Goal: Task Accomplishment & Management: Complete application form

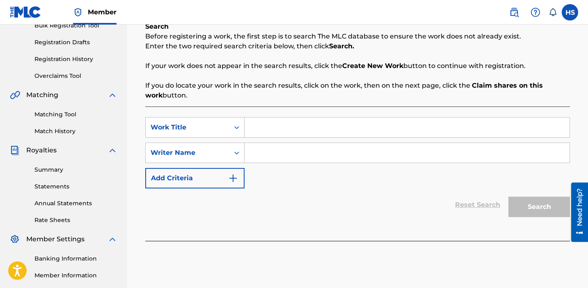
scroll to position [146, 0]
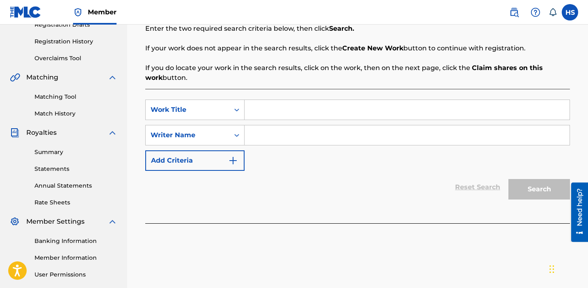
paste input "O glory"
click at [281, 110] on input "Search Form" at bounding box center [407, 110] width 325 height 20
type input "O glory"
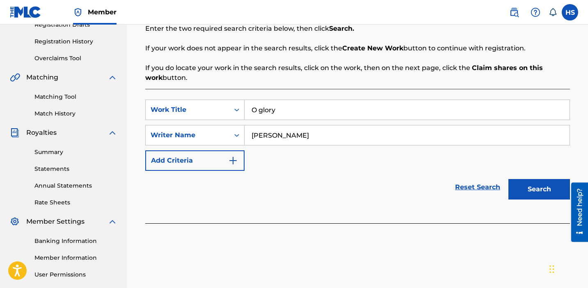
type input "[PERSON_NAME]"
click at [508, 179] on button "Search" at bounding box center [539, 189] width 62 height 21
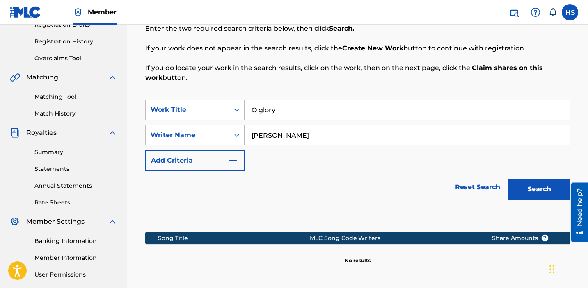
scroll to position [232, 0]
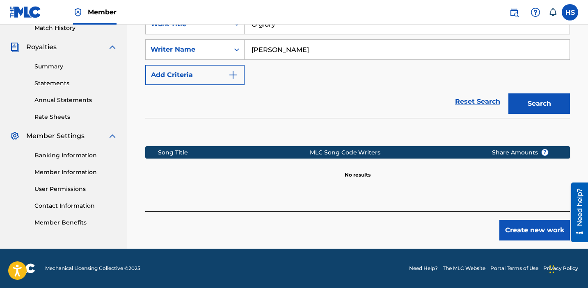
click at [531, 225] on button "Create new work" at bounding box center [534, 230] width 71 height 21
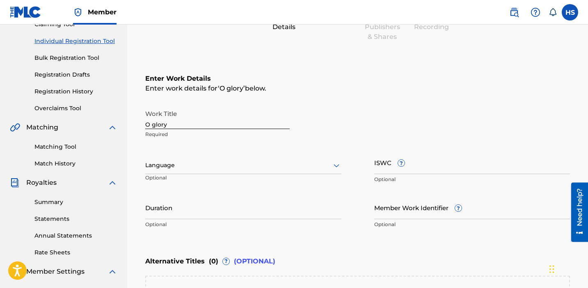
scroll to position [88, 0]
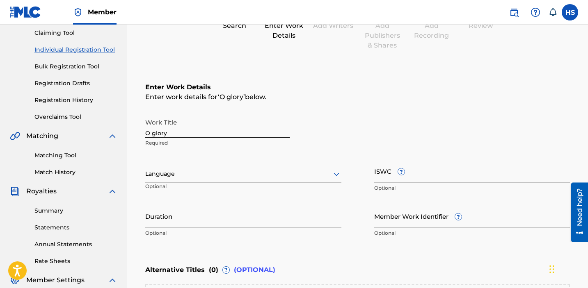
click at [331, 172] on icon at bounding box center [336, 174] width 10 height 10
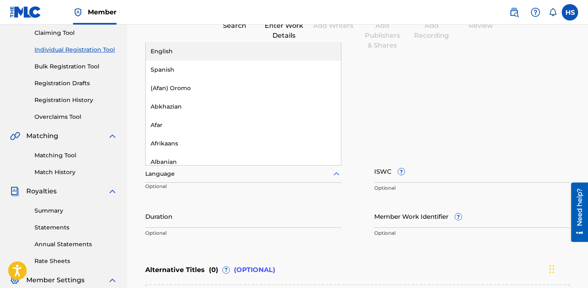
click at [226, 54] on div "English" at bounding box center [243, 51] width 195 height 18
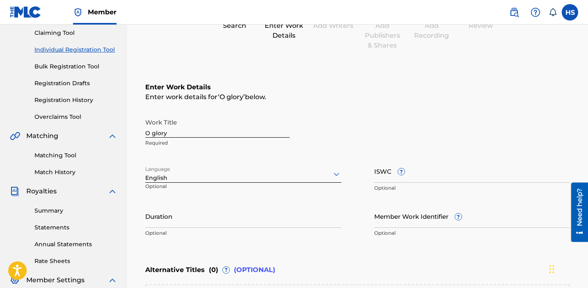
click at [412, 179] on input "ISWC ?" at bounding box center [472, 171] width 196 height 23
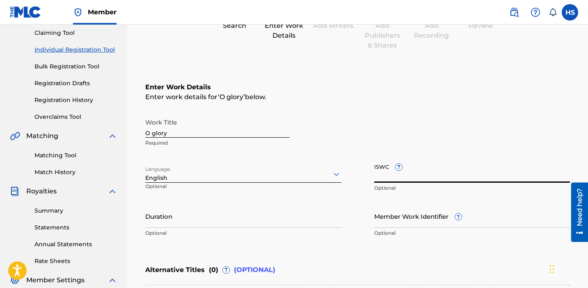
paste input "T3335487286"
type input "T3335487286"
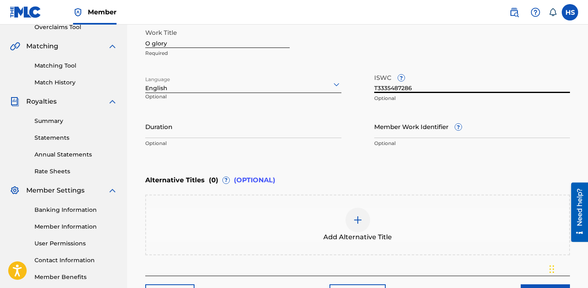
scroll to position [242, 0]
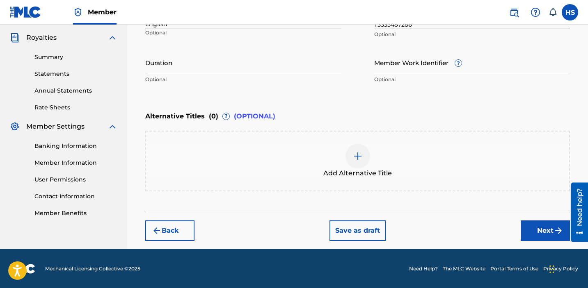
click at [541, 234] on button "Next" at bounding box center [545, 231] width 49 height 21
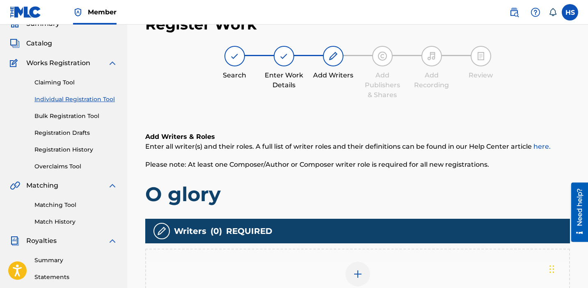
scroll to position [37, 0]
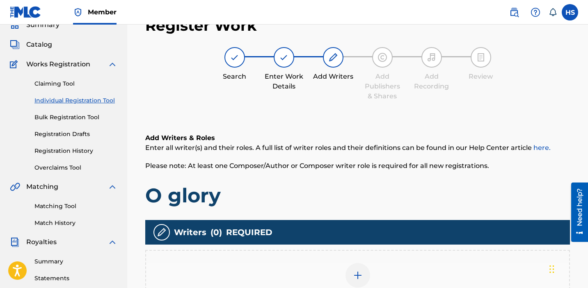
click at [362, 271] on img at bounding box center [358, 276] width 10 height 10
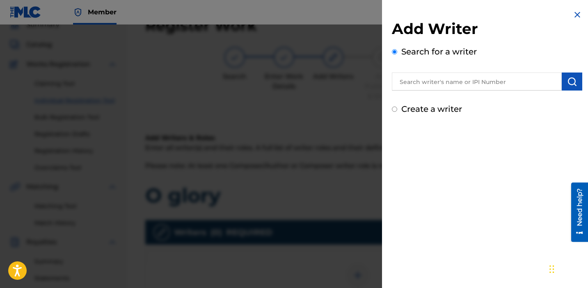
click at [432, 110] on label "Create a writer" at bounding box center [431, 109] width 61 height 10
radio input "true"
click at [397, 110] on input "Create a writer" at bounding box center [394, 109] width 5 height 5
radio input "false"
radio input "true"
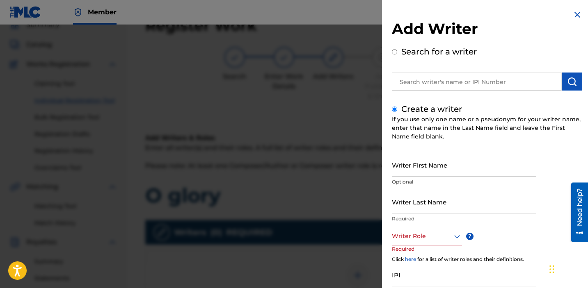
click at [421, 175] on input "Writer First Name" at bounding box center [464, 164] width 144 height 23
type input "[PERSON_NAME]"
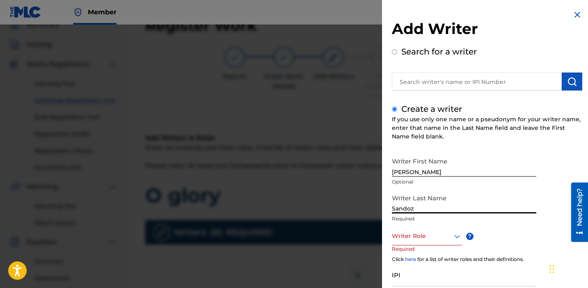
type input "Sandoz"
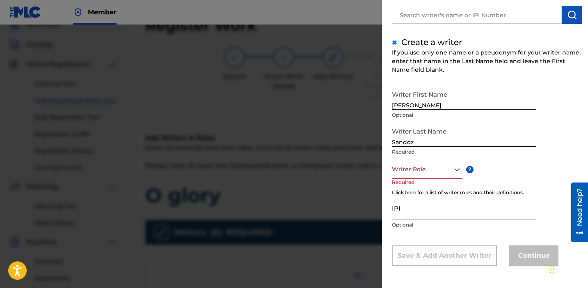
click at [430, 169] on div at bounding box center [427, 170] width 70 height 10
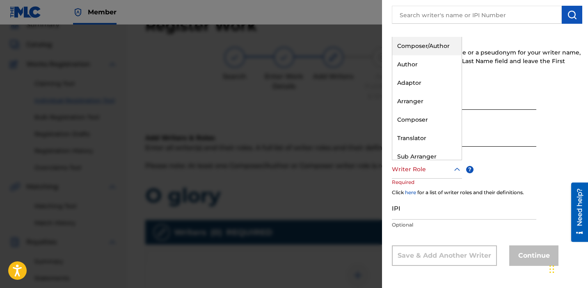
click at [400, 51] on div "Composer/Author" at bounding box center [426, 46] width 69 height 18
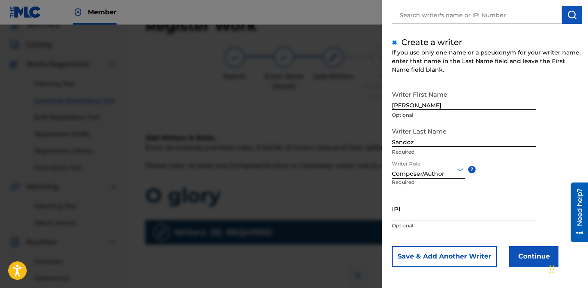
click at [410, 223] on p "Optional" at bounding box center [464, 225] width 144 height 7
click at [409, 219] on input "IPI" at bounding box center [464, 208] width 144 height 23
paste input "1034865265"
type input "1034865265"
click at [524, 254] on button "Continue" at bounding box center [533, 257] width 49 height 21
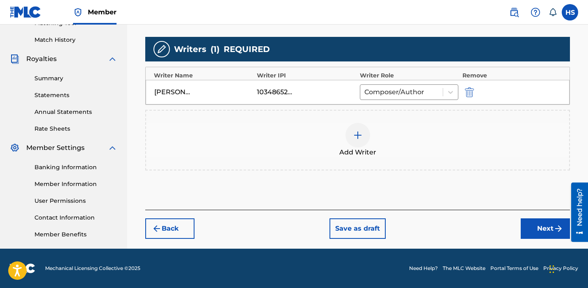
click at [537, 231] on button "Next" at bounding box center [545, 229] width 49 height 21
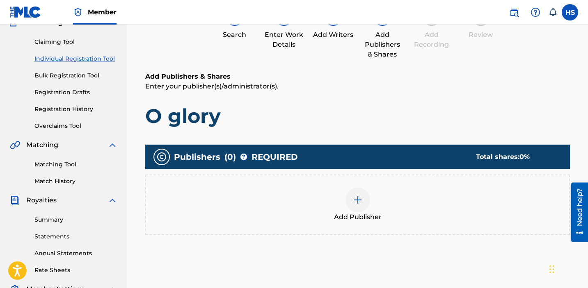
scroll to position [37, 0]
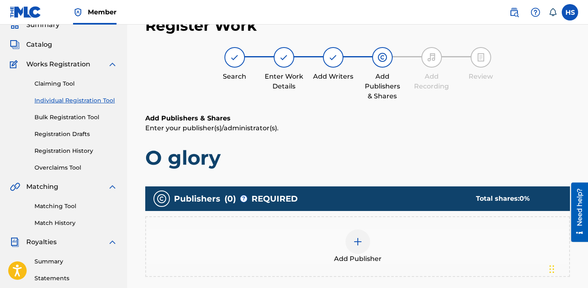
click at [341, 230] on div "Add Publisher" at bounding box center [357, 247] width 423 height 34
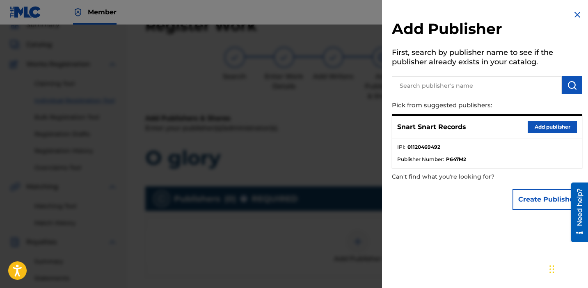
click at [445, 83] on input "text" at bounding box center [477, 85] width 170 height 18
click at [538, 126] on button "Add publisher" at bounding box center [552, 127] width 49 height 12
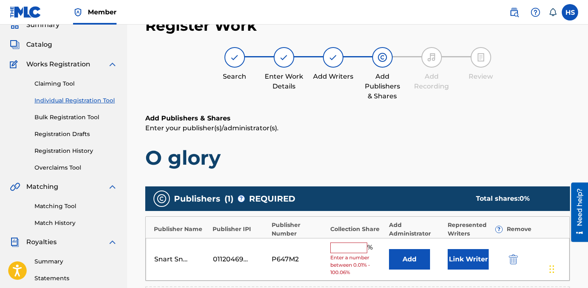
click at [347, 251] on input "text" at bounding box center [348, 248] width 37 height 11
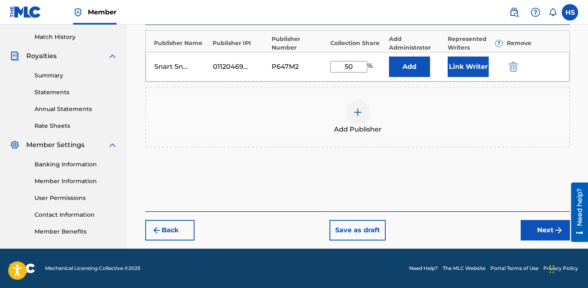
type input "50"
click at [552, 223] on button "Next" at bounding box center [545, 230] width 49 height 21
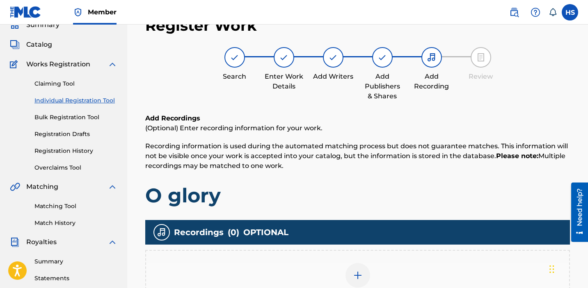
click at [346, 263] on div "Add Recording" at bounding box center [357, 280] width 423 height 34
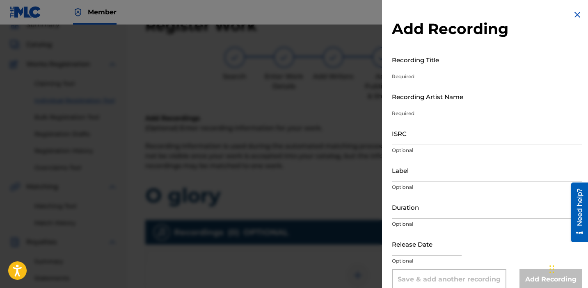
click at [452, 65] on input "Recording Title" at bounding box center [487, 59] width 190 height 23
type input "O glory"
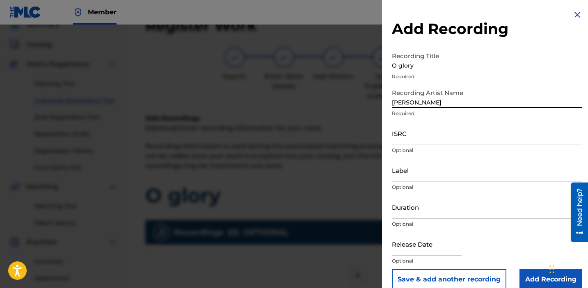
type input "[PERSON_NAME]"
click at [416, 136] on input "ISRC" at bounding box center [487, 133] width 190 height 23
paste input "QZDA42496152"
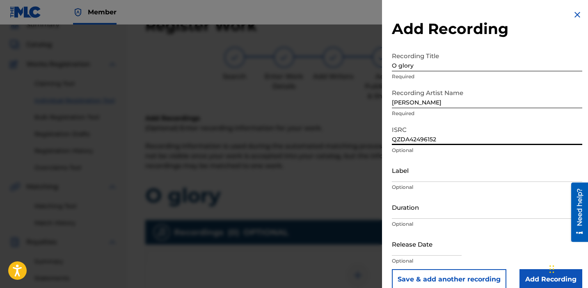
type input "QZDA42496152"
click at [420, 180] on input "Label" at bounding box center [487, 170] width 190 height 23
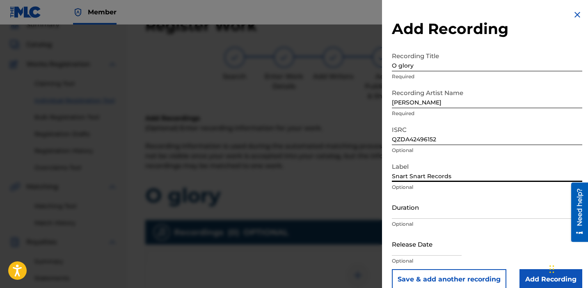
type input "Snart Snart Records"
click at [529, 277] on input "Add Recording" at bounding box center [550, 280] width 63 height 21
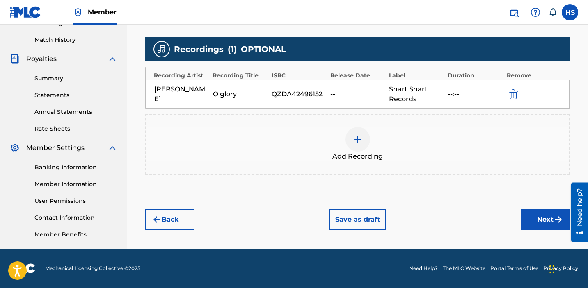
click at [532, 222] on button "Next" at bounding box center [545, 220] width 49 height 21
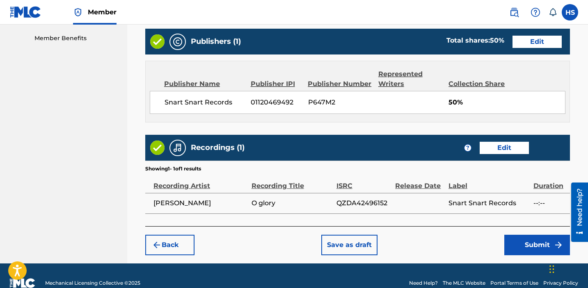
scroll to position [431, 0]
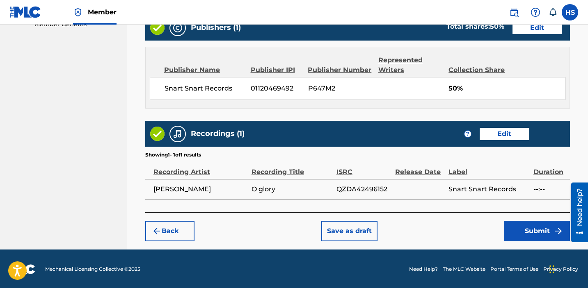
click at [533, 222] on button "Submit" at bounding box center [537, 231] width 66 height 21
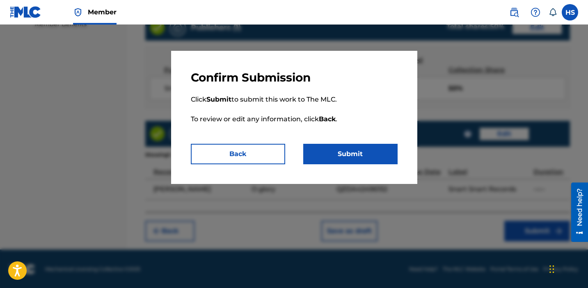
click at [350, 150] on button "Submit" at bounding box center [350, 154] width 94 height 21
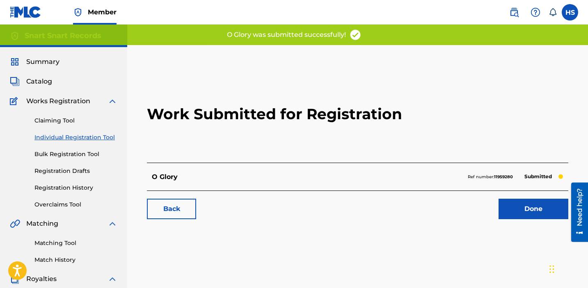
click at [553, 207] on link "Done" at bounding box center [533, 209] width 70 height 21
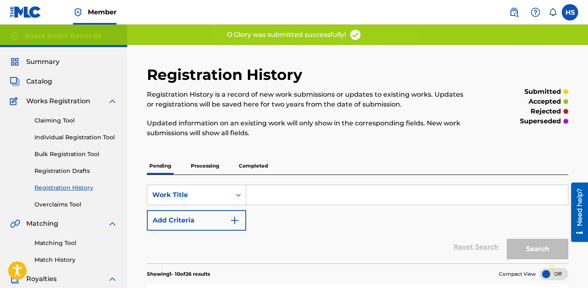
click at [103, 137] on link "Individual Registration Tool" at bounding box center [75, 137] width 83 height 9
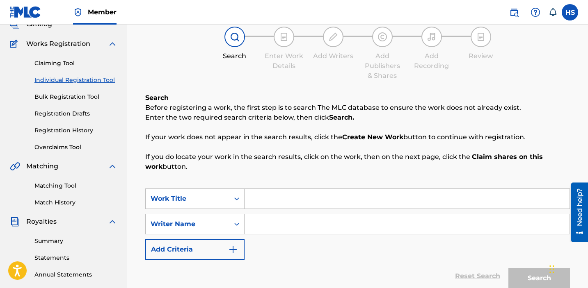
scroll to position [105, 0]
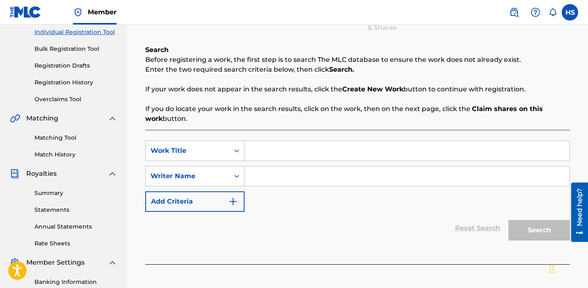
click at [272, 154] on input "Search Form" at bounding box center [407, 151] width 325 height 20
paste input "[PERSON_NAME] unfurling"
type input "[PERSON_NAME] unfurling"
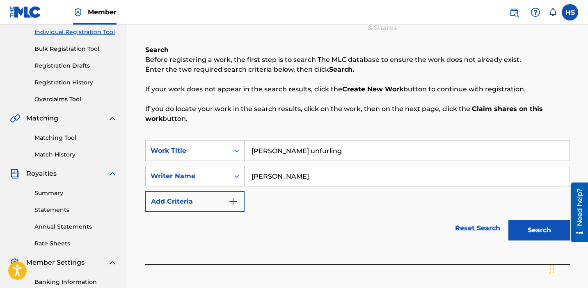
type input "[PERSON_NAME]"
click at [544, 229] on button "Search" at bounding box center [539, 230] width 62 height 21
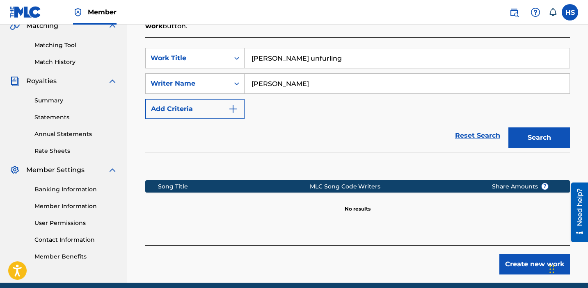
scroll to position [232, 0]
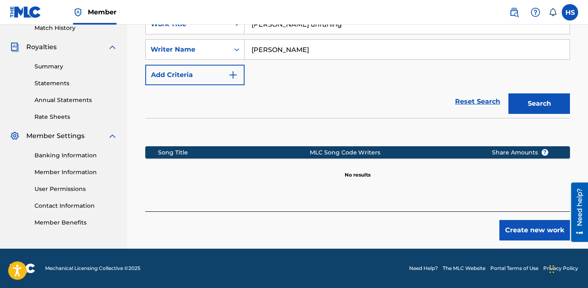
click at [522, 226] on button "Create new work" at bounding box center [534, 230] width 71 height 21
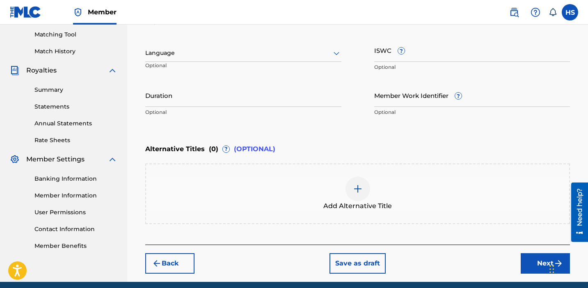
scroll to position [98, 0]
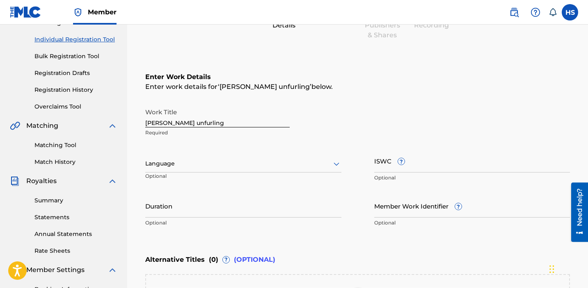
click at [250, 170] on div "Language" at bounding box center [243, 163] width 196 height 17
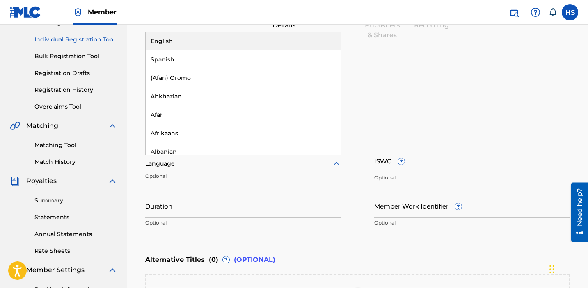
click at [193, 45] on div "English" at bounding box center [243, 41] width 195 height 18
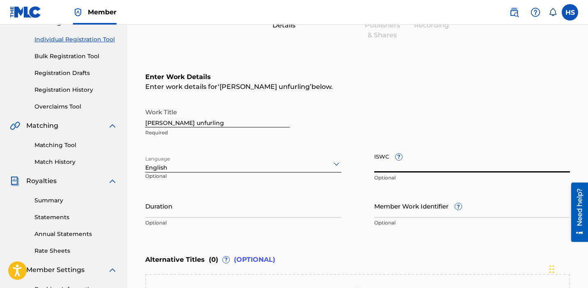
click at [402, 167] on input "ISWC ?" at bounding box center [472, 160] width 196 height 23
paste input "T3335487059"
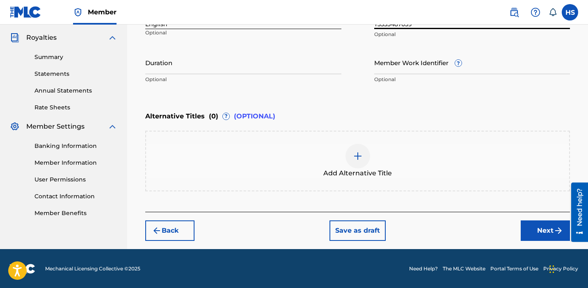
type input "T3335487059"
click at [548, 234] on button "Next" at bounding box center [545, 231] width 49 height 21
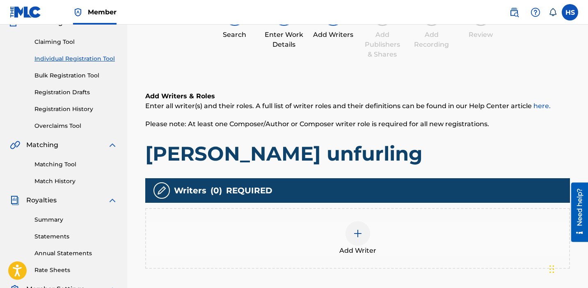
scroll to position [37, 0]
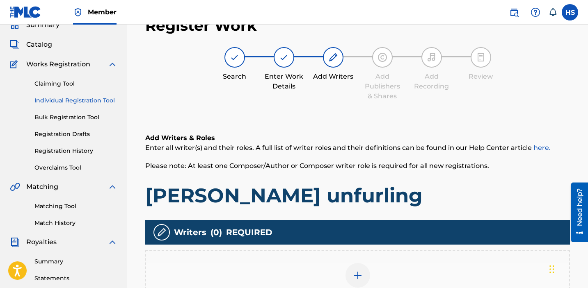
click at [364, 263] on div "Add Writer" at bounding box center [357, 280] width 425 height 61
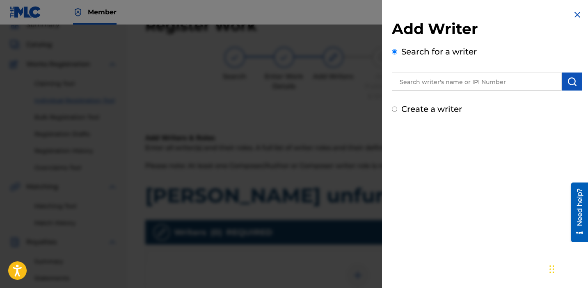
click at [439, 111] on label "Create a writer" at bounding box center [431, 109] width 61 height 10
radio input "true"
click at [397, 111] on input "Create a writer" at bounding box center [394, 109] width 5 height 5
radio input "false"
radio input "true"
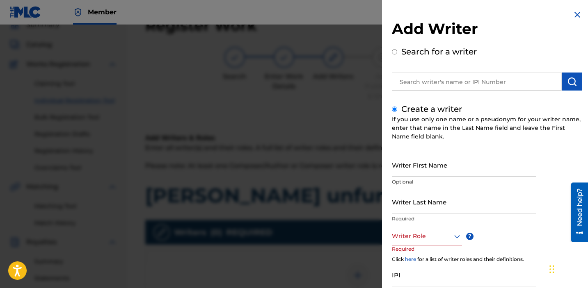
click at [424, 167] on input "Writer First Name" at bounding box center [464, 164] width 144 height 23
type input "[PERSON_NAME]"
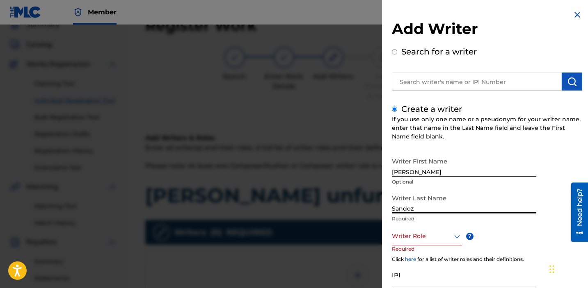
type input "Sandoz"
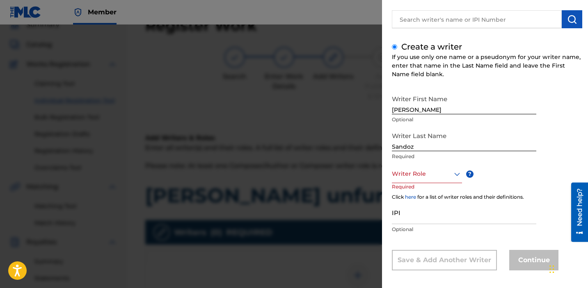
scroll to position [67, 0]
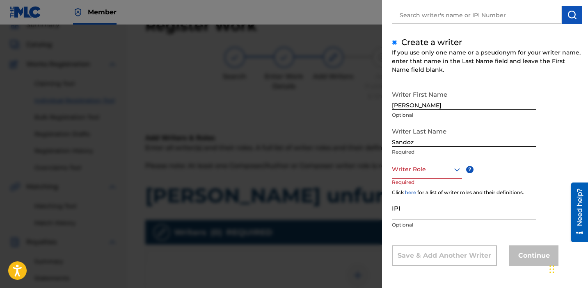
click at [429, 168] on div at bounding box center [427, 170] width 70 height 10
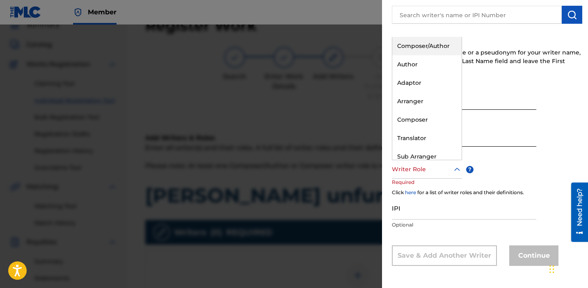
click at [410, 42] on div "Composer/Author" at bounding box center [426, 46] width 69 height 18
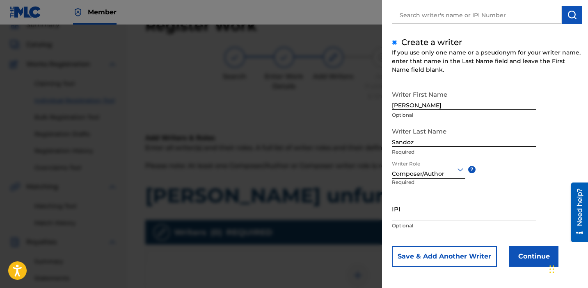
click at [411, 217] on input "IPI" at bounding box center [464, 208] width 144 height 23
paste input "1034865265"
type input "1034865265"
click at [532, 251] on button "Continue" at bounding box center [533, 257] width 49 height 21
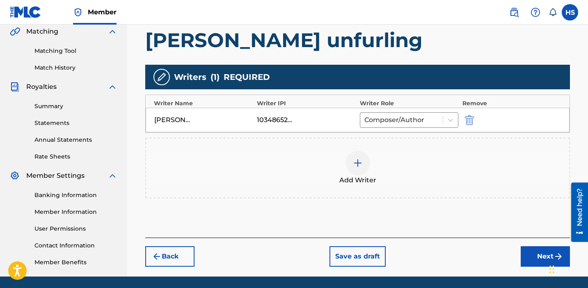
click at [524, 251] on button "Next" at bounding box center [545, 257] width 49 height 21
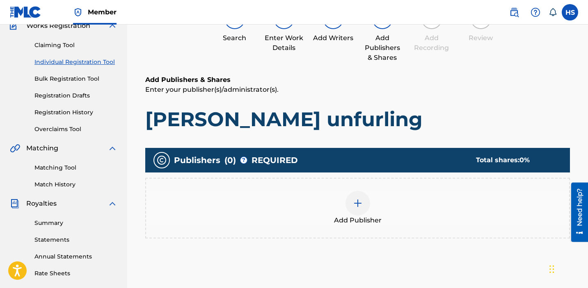
scroll to position [37, 0]
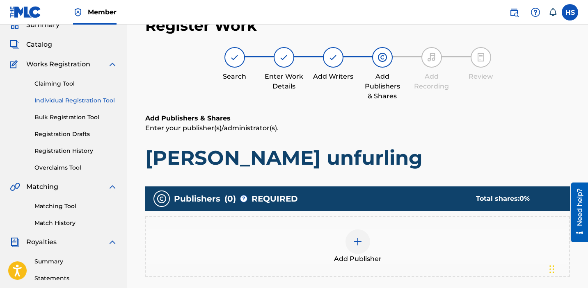
click at [373, 254] on span "Add Publisher" at bounding box center [358, 259] width 48 height 10
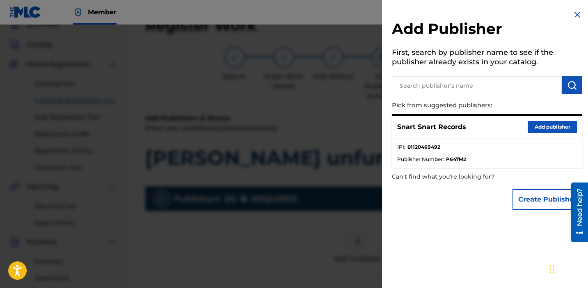
click at [547, 124] on button "Add publisher" at bounding box center [552, 127] width 49 height 12
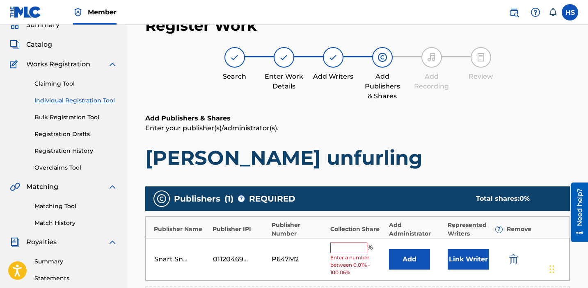
click at [346, 246] on input "text" at bounding box center [348, 248] width 37 height 11
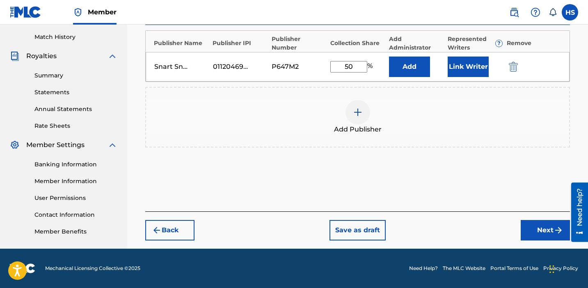
type input "50"
click at [544, 234] on button "Next" at bounding box center [545, 230] width 49 height 21
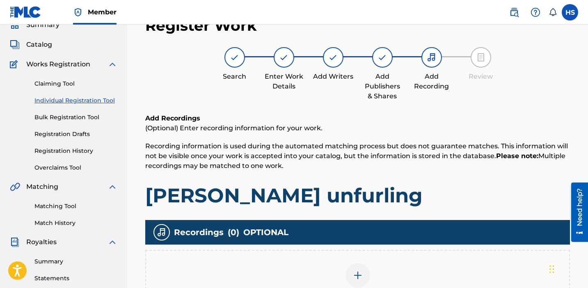
click at [371, 256] on div "Add Recording" at bounding box center [357, 280] width 425 height 61
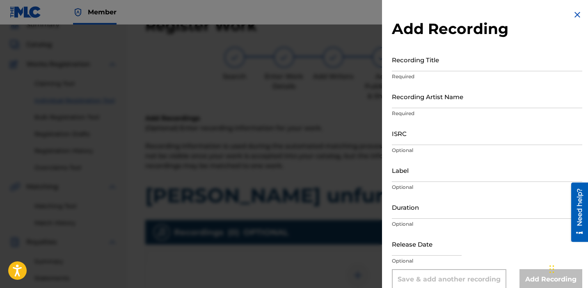
click at [424, 60] on input "Recording Title" at bounding box center [487, 59] width 190 height 23
paste input "[PERSON_NAME] unfurling"
type input "[PERSON_NAME] unfurling"
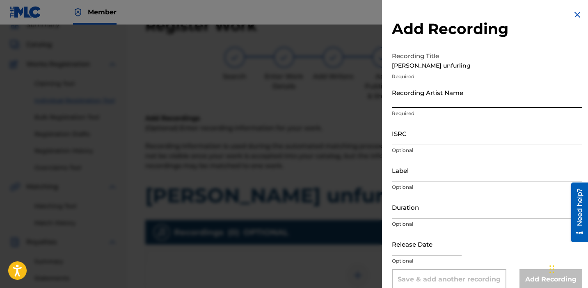
click at [472, 106] on input "Recording Artist Name" at bounding box center [487, 96] width 190 height 23
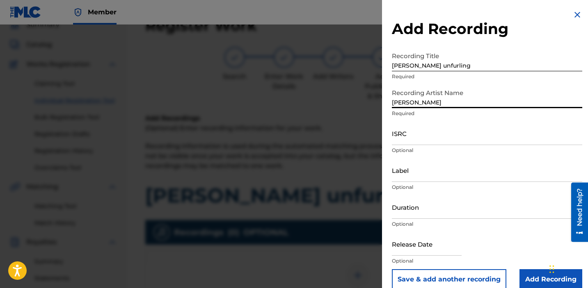
type input "[PERSON_NAME]"
click at [419, 143] on input "ISRC" at bounding box center [487, 133] width 190 height 23
paste input "QZK6J2462951"
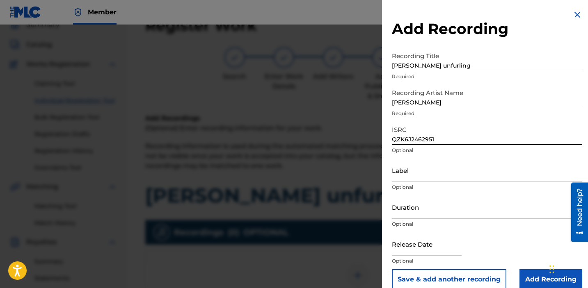
type input "QZK6J2462951"
click at [412, 174] on input "Label" at bounding box center [487, 170] width 190 height 23
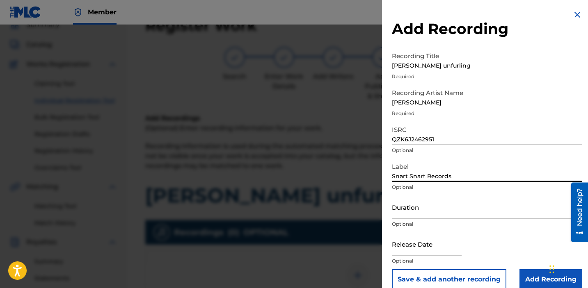
type input "Snart Snart Records"
click at [532, 274] on input "Add Recording" at bounding box center [550, 280] width 63 height 21
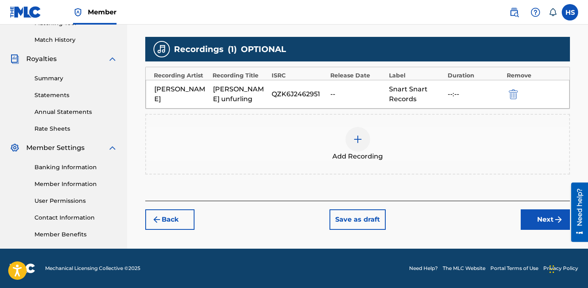
click at [550, 224] on button "Next" at bounding box center [545, 220] width 49 height 21
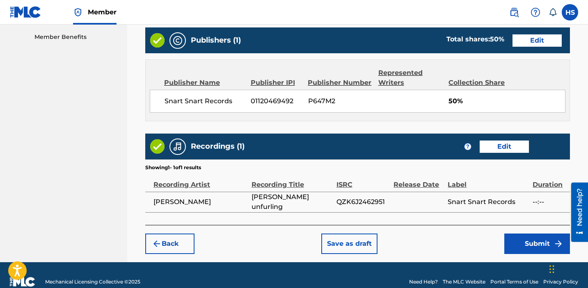
scroll to position [431, 0]
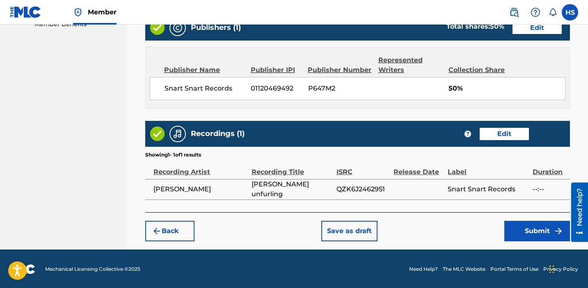
click at [550, 224] on button "Submit" at bounding box center [537, 231] width 66 height 21
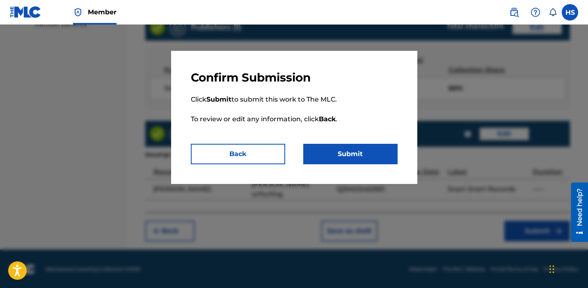
click at [352, 151] on button "Submit" at bounding box center [350, 154] width 94 height 21
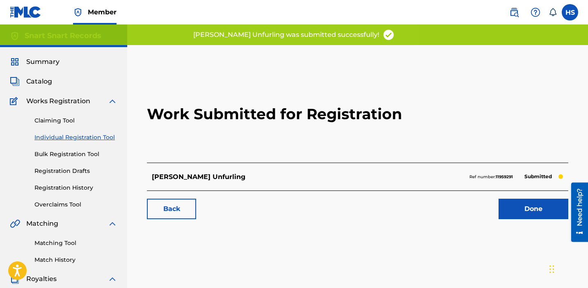
click at [516, 201] on link "Done" at bounding box center [533, 209] width 70 height 21
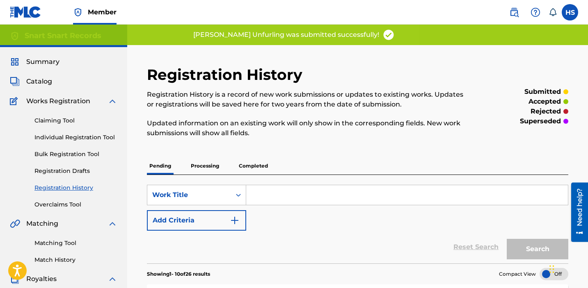
click at [85, 135] on link "Individual Registration Tool" at bounding box center [75, 137] width 83 height 9
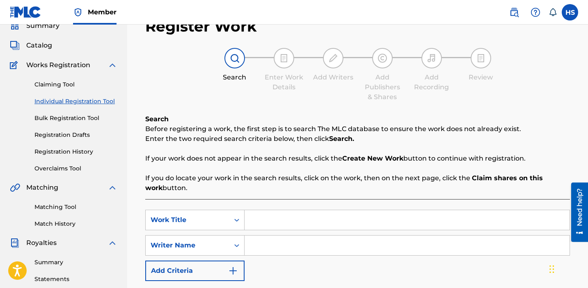
scroll to position [113, 0]
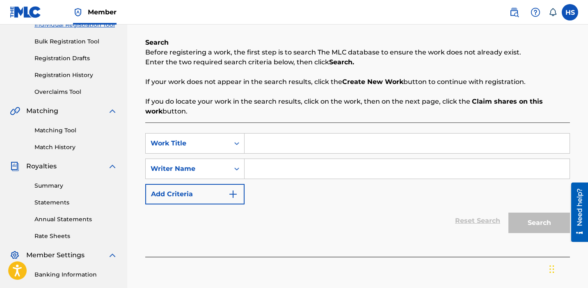
click at [267, 147] on input "Search Form" at bounding box center [407, 144] width 325 height 20
paste input "summer song"
type input "summer song"
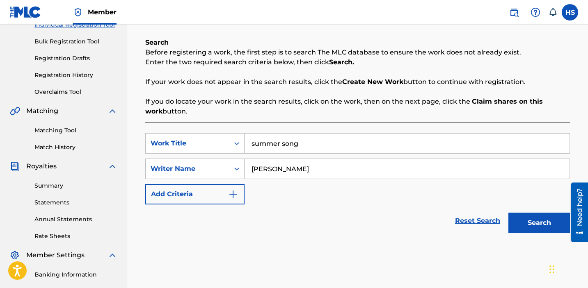
type input "[PERSON_NAME]"
click at [547, 222] on button "Search" at bounding box center [539, 223] width 62 height 21
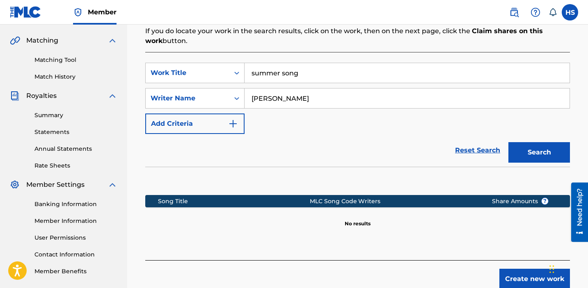
scroll to position [232, 0]
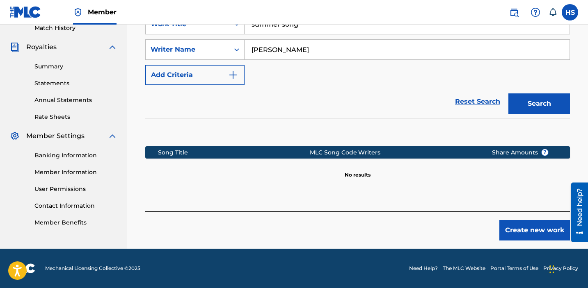
click at [517, 231] on button "Create new work" at bounding box center [534, 230] width 71 height 21
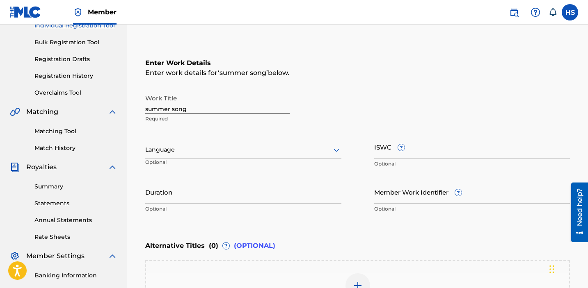
scroll to position [102, 0]
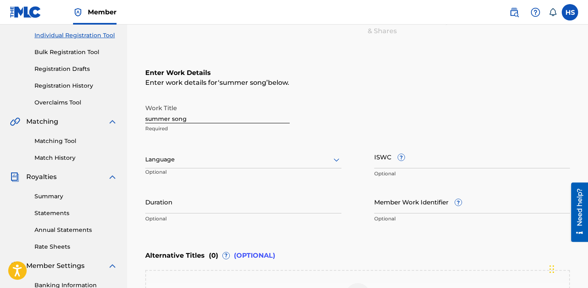
click at [245, 163] on div at bounding box center [243, 160] width 196 height 10
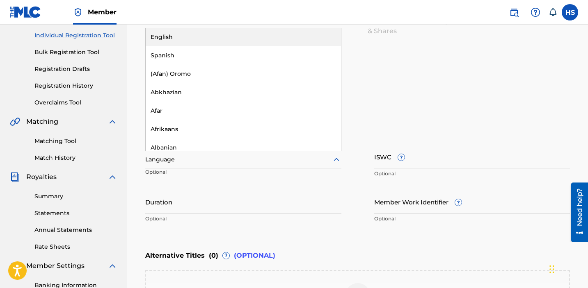
click at [204, 35] on div "English" at bounding box center [243, 37] width 195 height 18
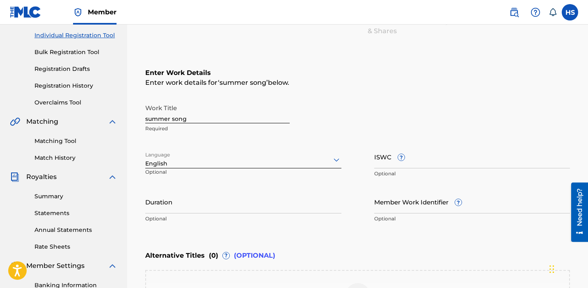
click at [441, 179] on div "ISWC ? Optional" at bounding box center [472, 163] width 196 height 37
click at [426, 161] on input "ISWC ?" at bounding box center [472, 156] width 196 height 23
paste input "T3335487491"
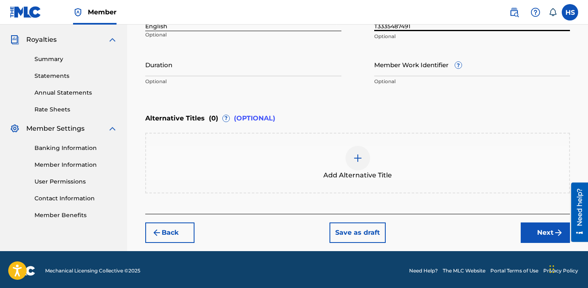
scroll to position [242, 0]
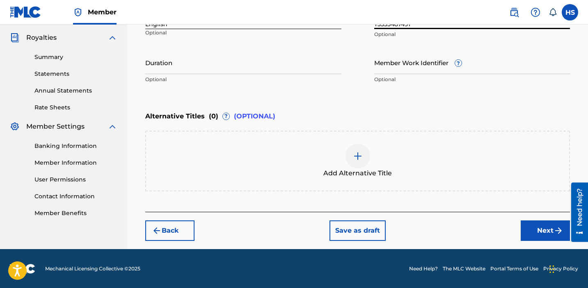
type input "T3335487491"
click at [553, 222] on button "Next" at bounding box center [545, 231] width 49 height 21
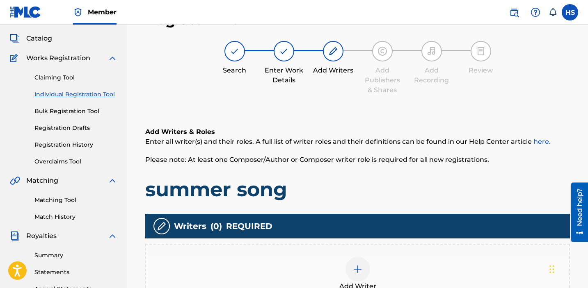
scroll to position [37, 0]
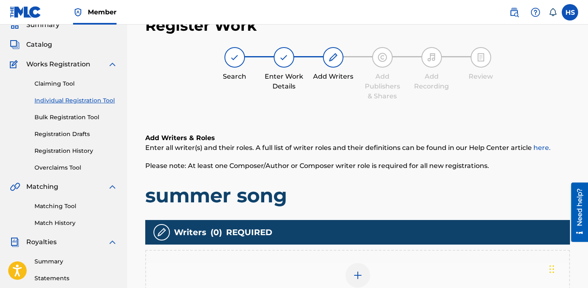
click at [339, 272] on div "Add Writer" at bounding box center [357, 280] width 423 height 34
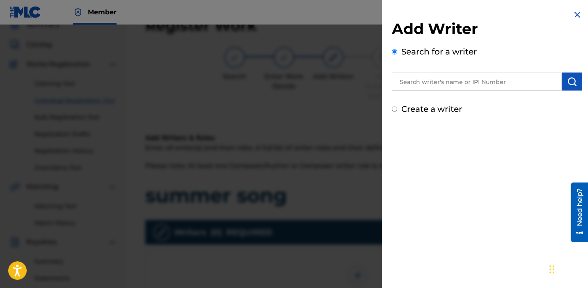
click at [430, 111] on label "Create a writer" at bounding box center [431, 109] width 61 height 10
radio input "true"
click at [397, 111] on input "Create a writer" at bounding box center [394, 109] width 5 height 5
radio input "false"
radio input "true"
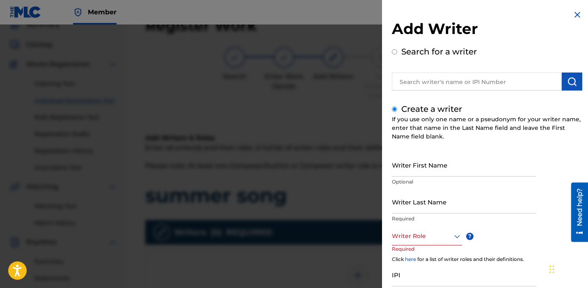
click at [472, 169] on input "Writer First Name" at bounding box center [464, 164] width 144 height 23
type input "[PERSON_NAME]"
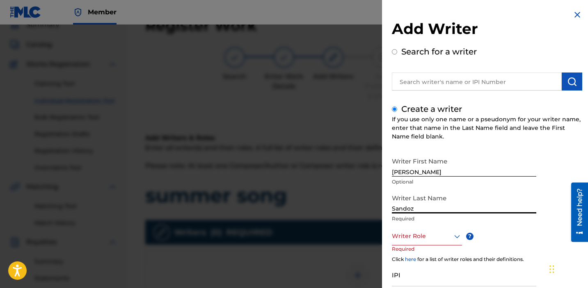
type input "Sandoz"
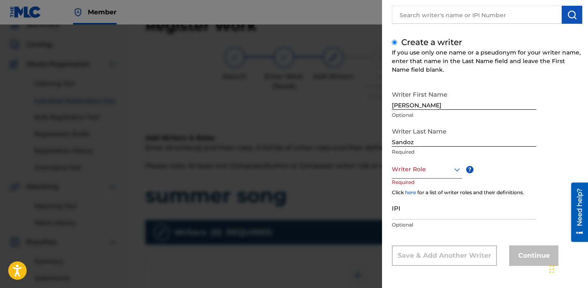
click at [430, 164] on div "Writer Role" at bounding box center [427, 169] width 70 height 18
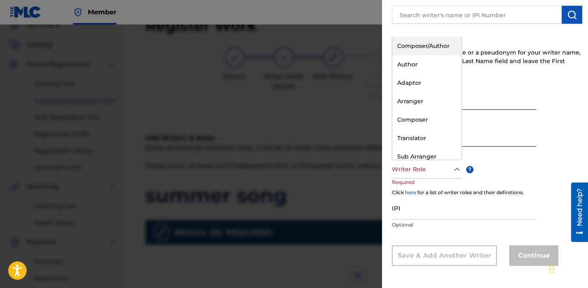
click at [409, 45] on div "Composer/Author" at bounding box center [426, 46] width 69 height 18
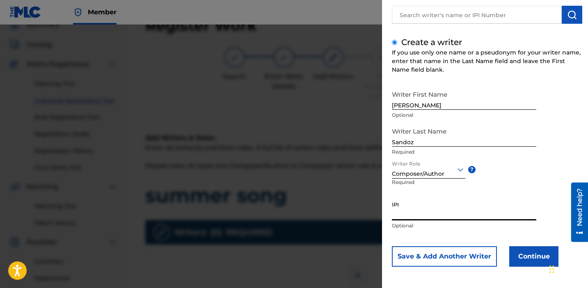
click at [423, 204] on input "IPI" at bounding box center [464, 208] width 144 height 23
paste input "1034865265"
type input "1034865265"
click at [530, 265] on button "Continue" at bounding box center [533, 257] width 49 height 21
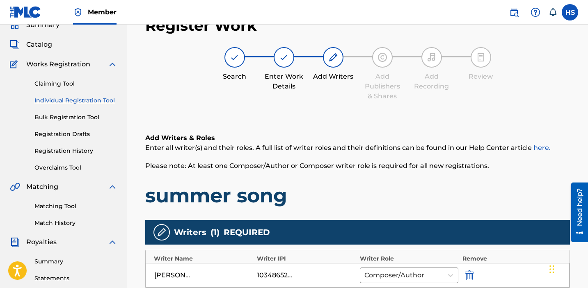
scroll to position [220, 0]
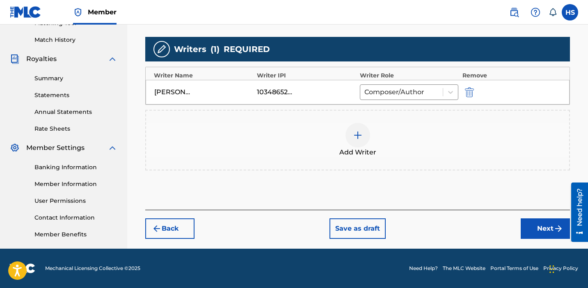
click at [542, 231] on button "Next" at bounding box center [545, 229] width 49 height 21
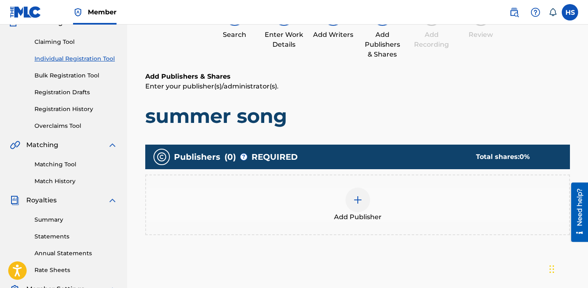
scroll to position [37, 0]
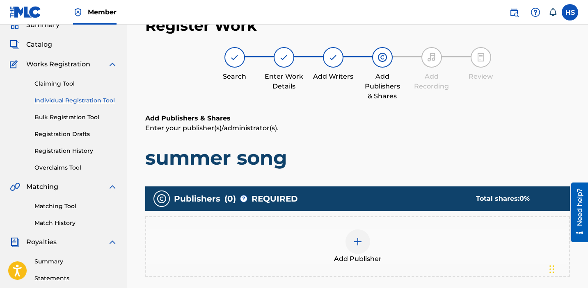
click at [349, 241] on div at bounding box center [357, 242] width 25 height 25
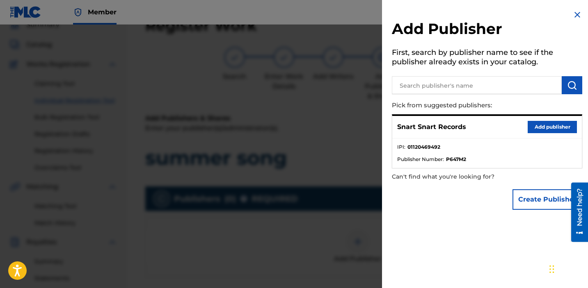
click at [542, 122] on button "Add publisher" at bounding box center [552, 127] width 49 height 12
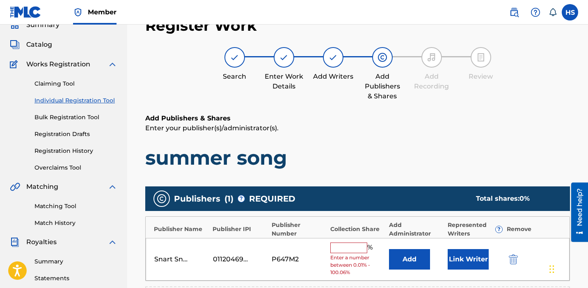
click at [352, 247] on input "text" at bounding box center [348, 248] width 37 height 11
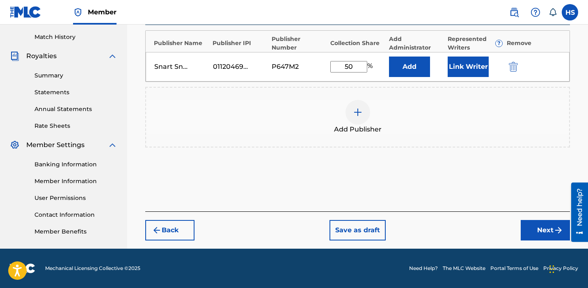
type input "50"
click at [548, 237] on button "Next" at bounding box center [545, 230] width 49 height 21
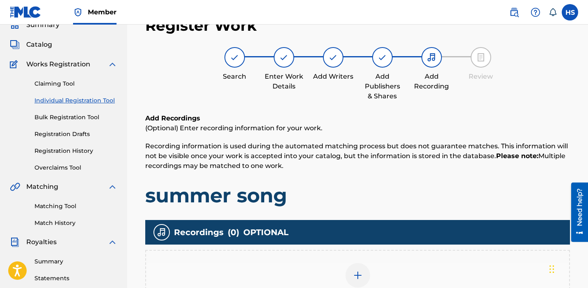
click at [396, 271] on div "Add Recording" at bounding box center [357, 280] width 423 height 34
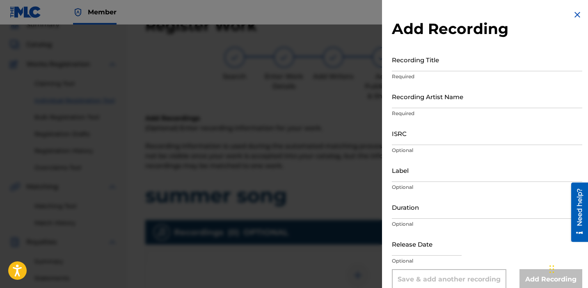
click at [450, 66] on input "Recording Title" at bounding box center [487, 59] width 190 height 23
paste input "summer song"
type input "summer song"
click at [462, 100] on input "Recording Artist Name" at bounding box center [487, 96] width 190 height 23
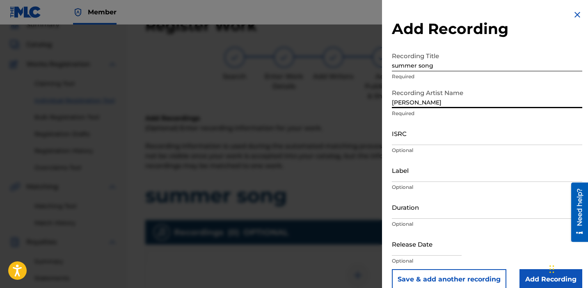
type input "[PERSON_NAME]"
click at [434, 139] on input "ISRC" at bounding box center [487, 133] width 190 height 23
paste input "QZTBA2319351"
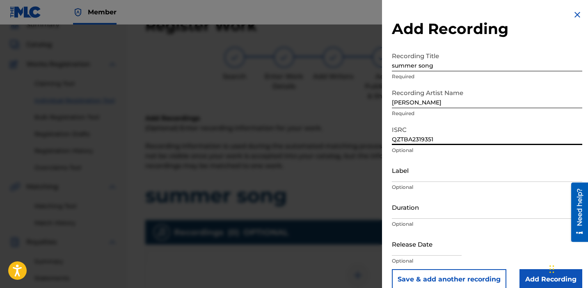
type input "QZTBA2319351"
click at [437, 165] on input "Label" at bounding box center [487, 170] width 190 height 23
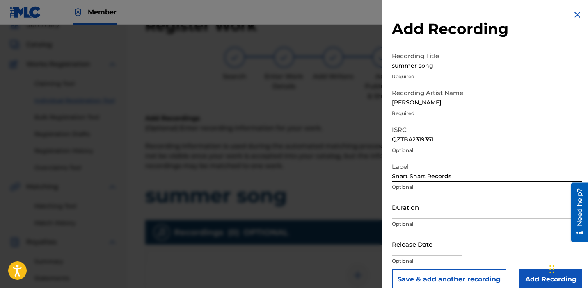
type input "Snart Snart Records"
click at [539, 276] on input "Add Recording" at bounding box center [550, 280] width 63 height 21
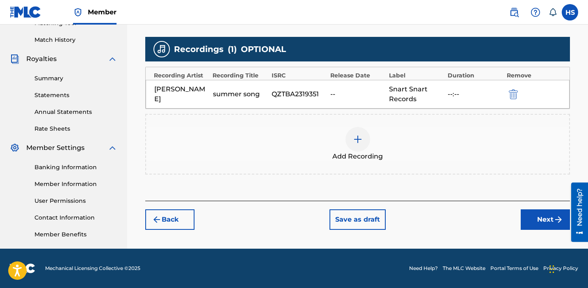
click at [541, 222] on button "Next" at bounding box center [545, 220] width 49 height 21
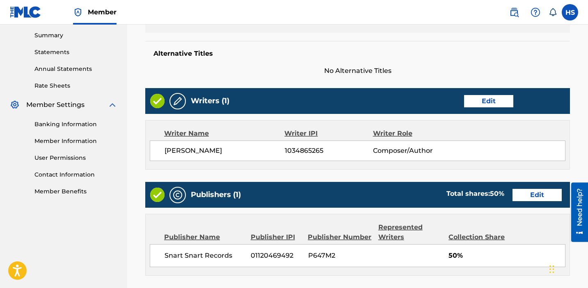
scroll to position [431, 0]
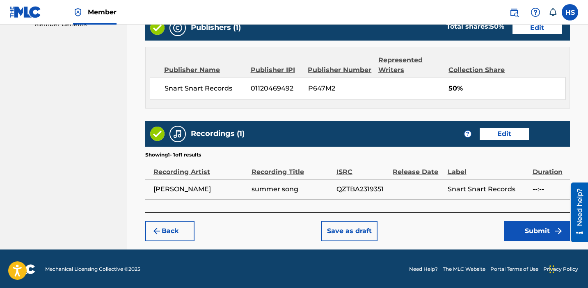
click at [534, 229] on button "Submit" at bounding box center [537, 231] width 66 height 21
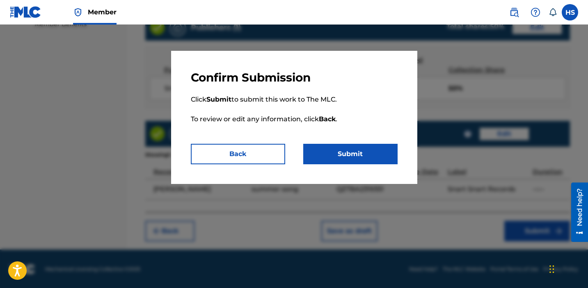
click at [348, 157] on button "Submit" at bounding box center [350, 154] width 94 height 21
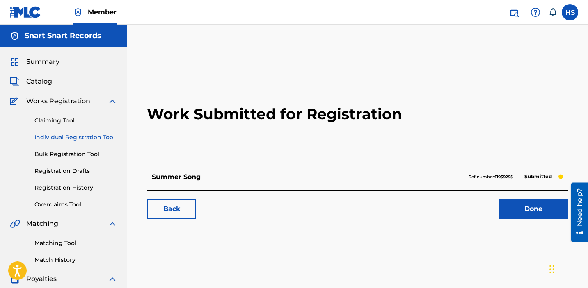
click at [505, 212] on link "Done" at bounding box center [533, 209] width 70 height 21
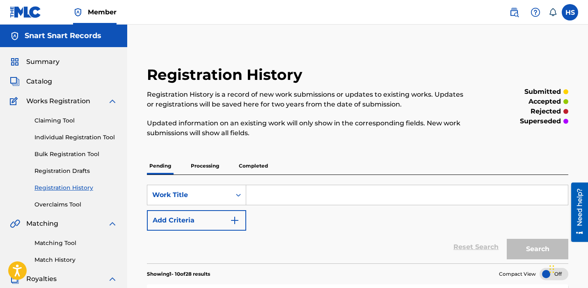
click at [69, 135] on link "Individual Registration Tool" at bounding box center [75, 137] width 83 height 9
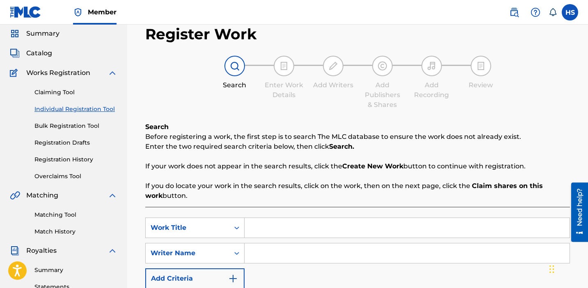
scroll to position [104, 0]
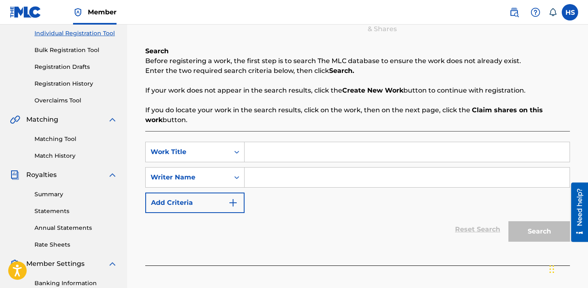
click at [269, 144] on input "Search Form" at bounding box center [407, 152] width 325 height 20
paste input "a lot, a little Explicit lyrics"
type input "a lot, a little"
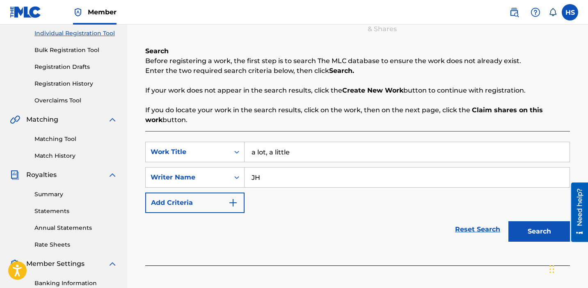
type input "J"
type input "[PERSON_NAME]"
click at [535, 229] on button "Search" at bounding box center [539, 232] width 62 height 21
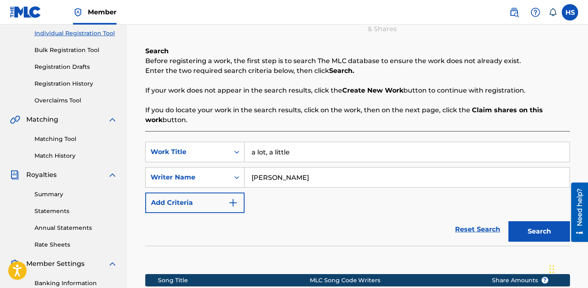
scroll to position [232, 0]
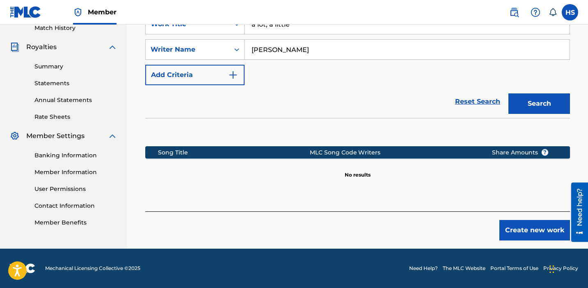
click at [545, 226] on button "Create new work" at bounding box center [534, 230] width 71 height 21
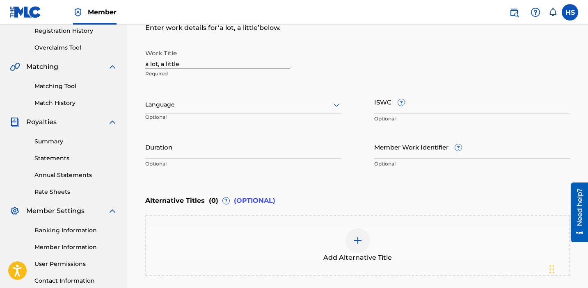
scroll to position [115, 0]
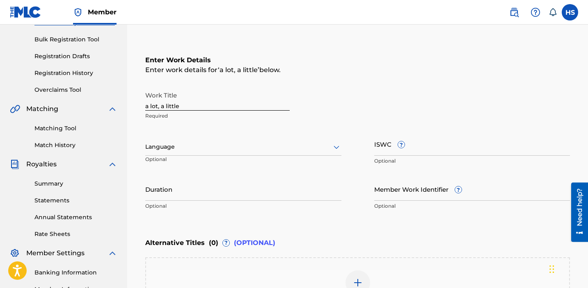
click at [228, 149] on div at bounding box center [243, 147] width 196 height 10
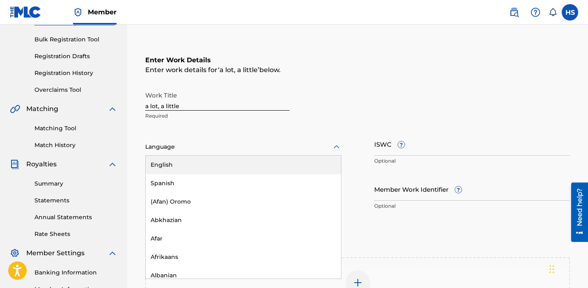
click at [224, 162] on div "English" at bounding box center [243, 165] width 195 height 18
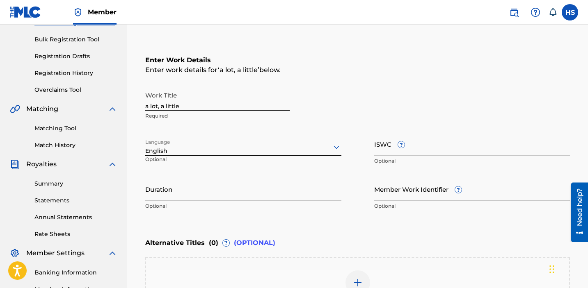
click at [384, 150] on input "ISWC ?" at bounding box center [472, 144] width 196 height 23
paste input "T3335486954"
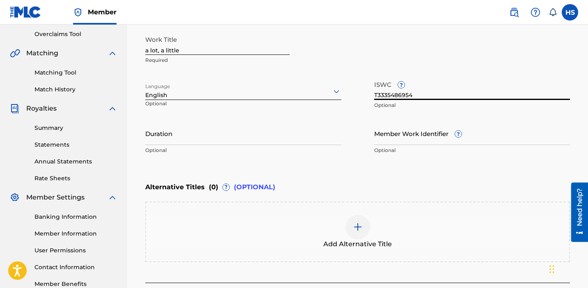
scroll to position [242, 0]
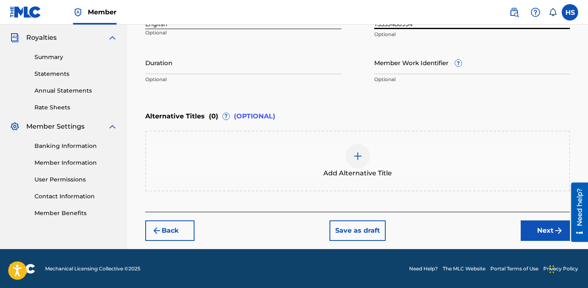
type input "T3335486954"
click at [551, 244] on div "Register Work Search Enter Work Details Add Writers Add Publishers & Shares Add…" at bounding box center [357, 26] width 441 height 446
click at [545, 240] on button "Next" at bounding box center [545, 231] width 49 height 21
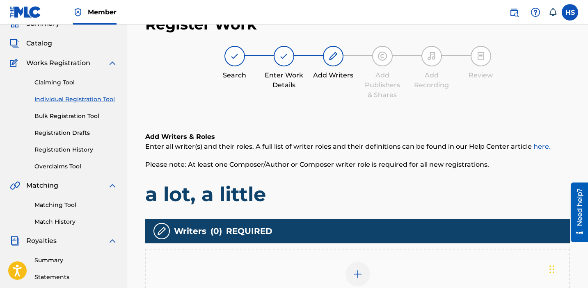
scroll to position [37, 0]
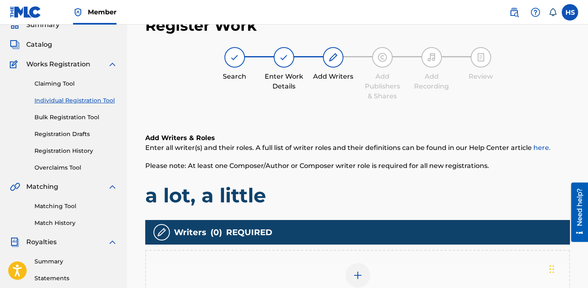
click at [344, 272] on div "Add Writer" at bounding box center [357, 280] width 423 height 34
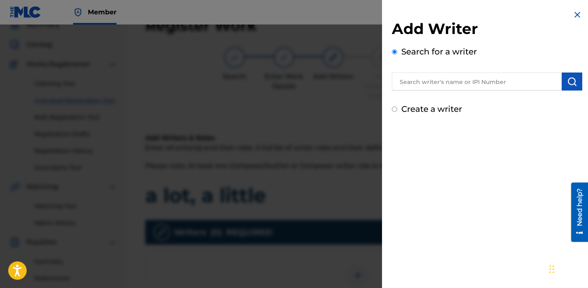
click at [439, 112] on label "Create a writer" at bounding box center [431, 109] width 61 height 10
radio input "true"
click at [397, 112] on input "Create a writer" at bounding box center [394, 109] width 5 height 5
radio input "false"
radio input "true"
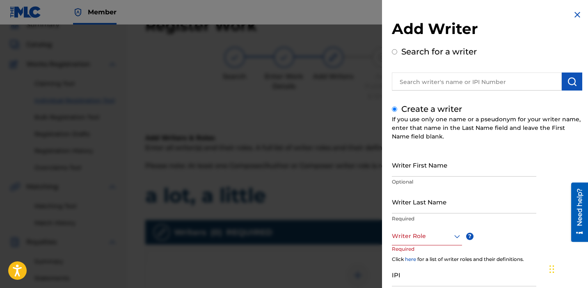
click at [452, 164] on input "Writer First Name" at bounding box center [464, 164] width 144 height 23
type input "[PERSON_NAME]"
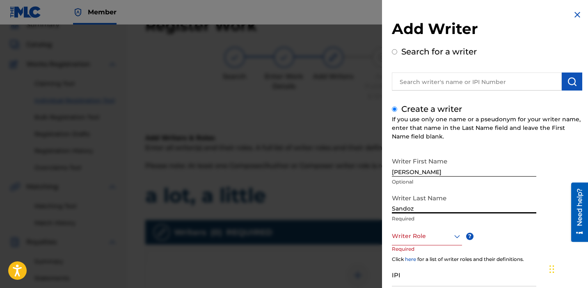
type input "Sandoz"
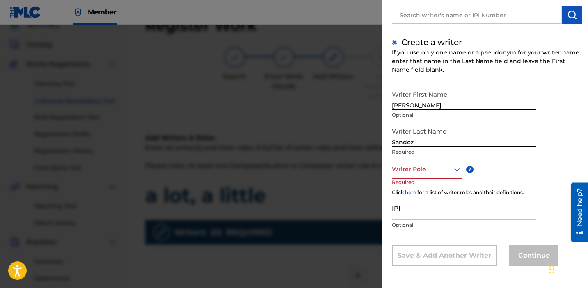
click at [418, 177] on div "Writer Role" at bounding box center [427, 169] width 70 height 18
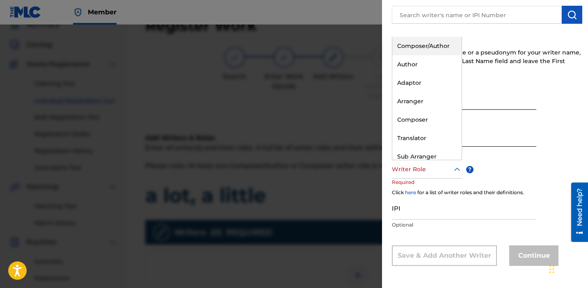
click at [411, 43] on div "Composer/Author" at bounding box center [426, 46] width 69 height 18
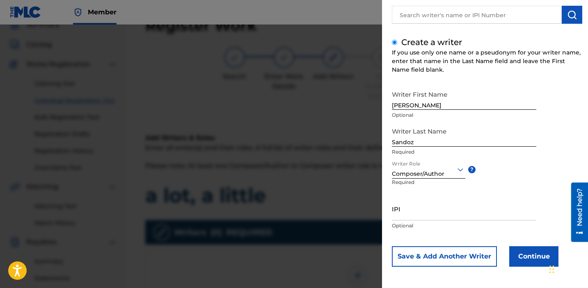
click at [427, 210] on input "IPI" at bounding box center [464, 208] width 144 height 23
paste input "1034865265"
type input "1034865265"
click at [528, 255] on button "Continue" at bounding box center [533, 257] width 49 height 21
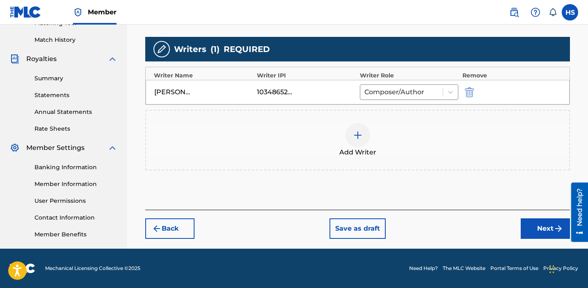
click at [536, 226] on button "Next" at bounding box center [545, 229] width 49 height 21
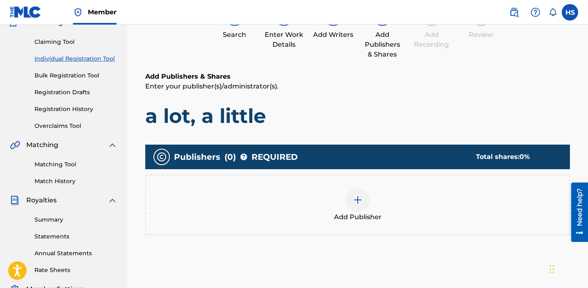
scroll to position [37, 0]
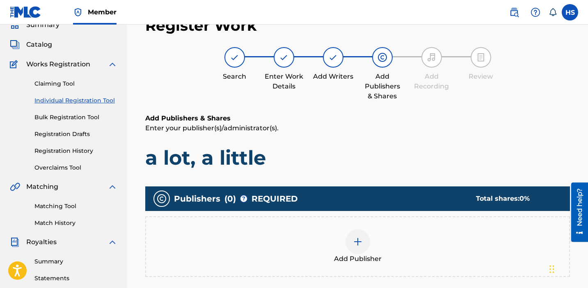
click at [364, 255] on span "Add Publisher" at bounding box center [358, 259] width 48 height 10
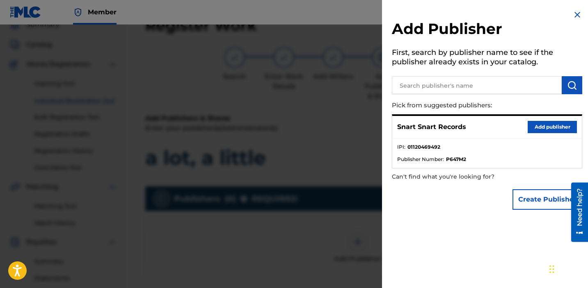
click at [545, 121] on button "Add publisher" at bounding box center [552, 127] width 49 height 12
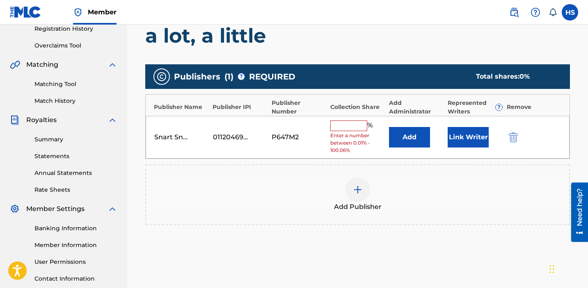
scroll to position [236, 0]
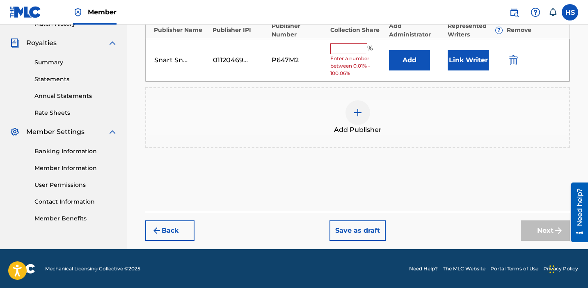
click at [347, 45] on input "text" at bounding box center [348, 48] width 37 height 11
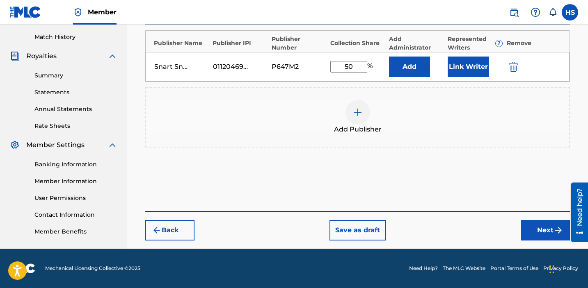
type input "50"
click at [535, 239] on button "Next" at bounding box center [545, 230] width 49 height 21
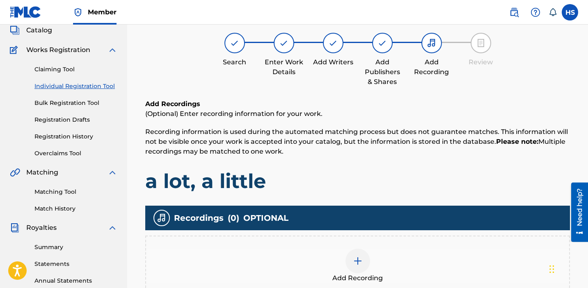
scroll to position [37, 0]
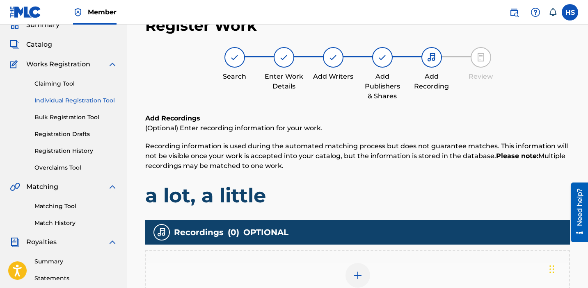
click at [366, 279] on div at bounding box center [357, 275] width 25 height 25
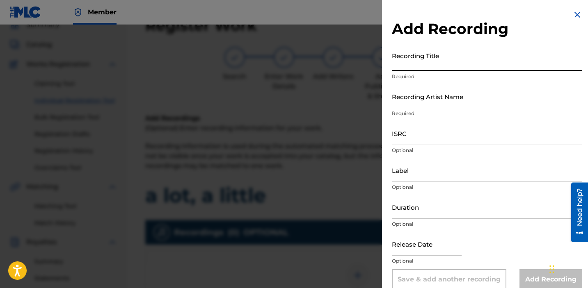
click at [428, 61] on input "Recording Title" at bounding box center [487, 59] width 190 height 23
paste input "a lot, a little Explicit lyrics"
click at [424, 67] on input "a lot, a little Explicit lyrics" at bounding box center [487, 59] width 190 height 23
type input "a lot, a little"
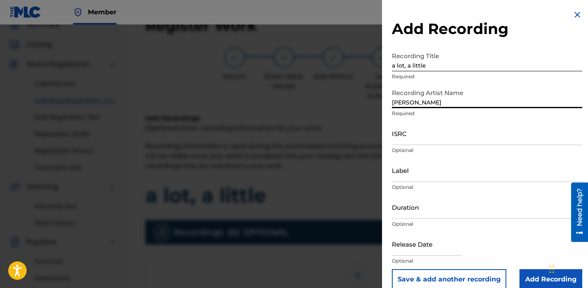
type input "[PERSON_NAME]"
click at [437, 139] on input "ISRC" at bounding box center [487, 133] width 190 height 23
paste input "QZRP52428176"
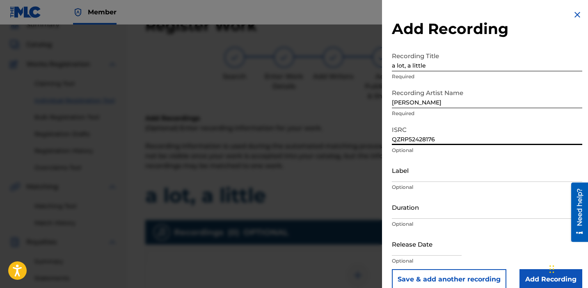
type input "QZRP52428176"
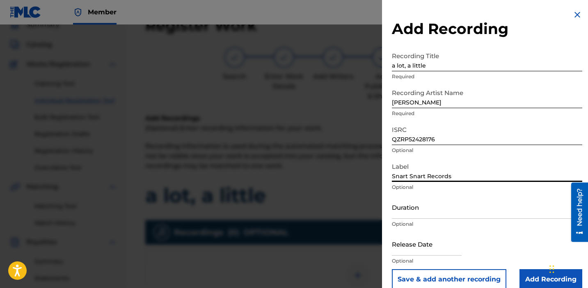
scroll to position [11, 0]
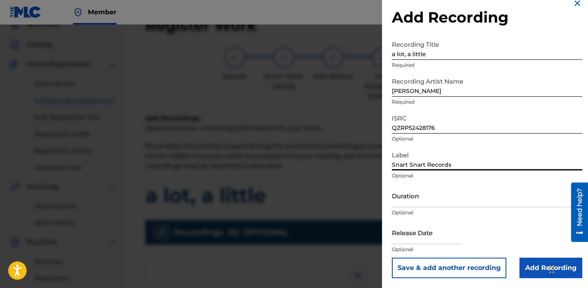
type input "Snart Snart Records"
click at [532, 266] on input "Add Recording" at bounding box center [550, 268] width 63 height 21
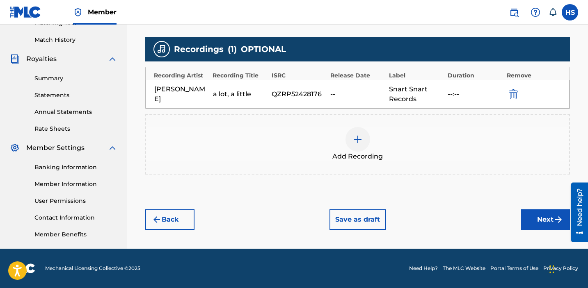
click at [539, 222] on button "Next" at bounding box center [545, 220] width 49 height 21
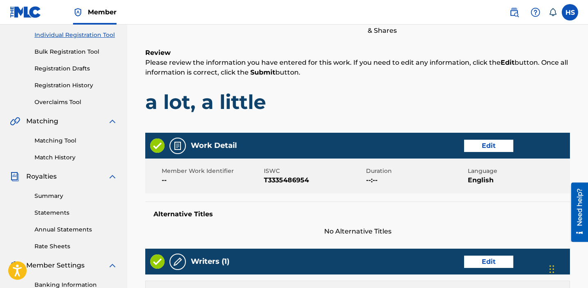
scroll to position [431, 0]
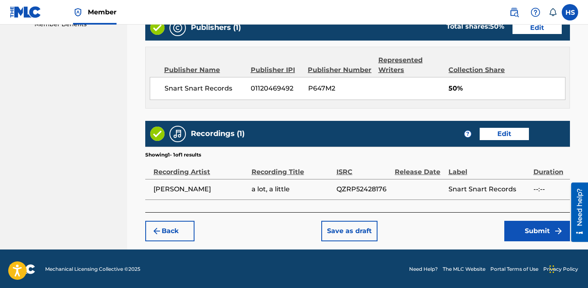
click at [522, 231] on button "Submit" at bounding box center [537, 231] width 66 height 21
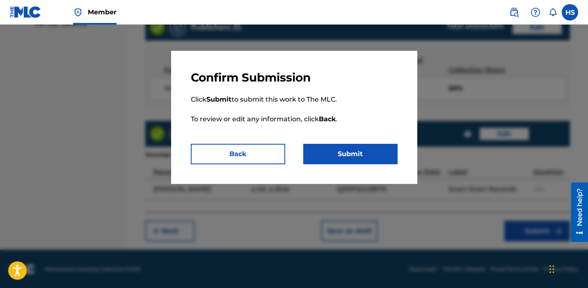
click at [339, 150] on button "Submit" at bounding box center [350, 154] width 94 height 21
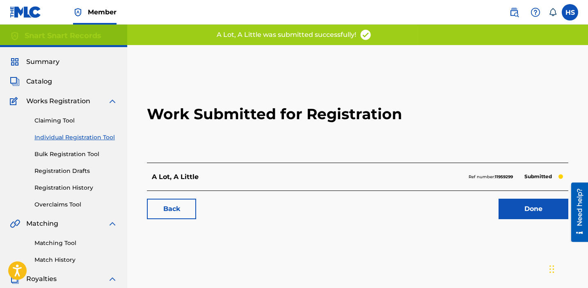
click at [534, 212] on link "Done" at bounding box center [533, 209] width 70 height 21
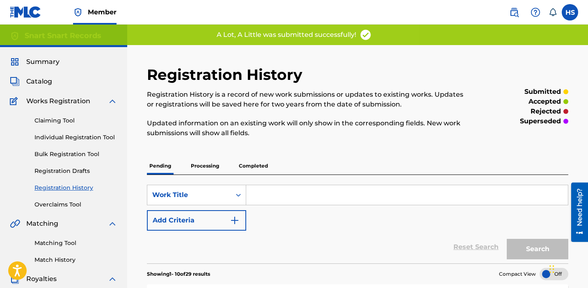
click at [57, 135] on link "Individual Registration Tool" at bounding box center [75, 137] width 83 height 9
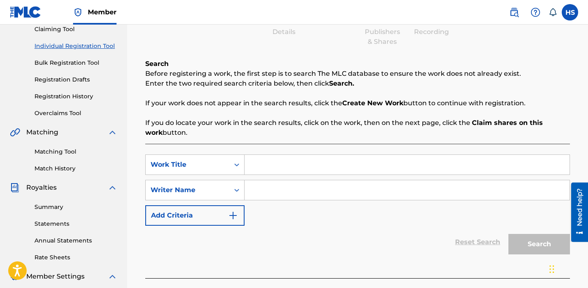
scroll to position [135, 0]
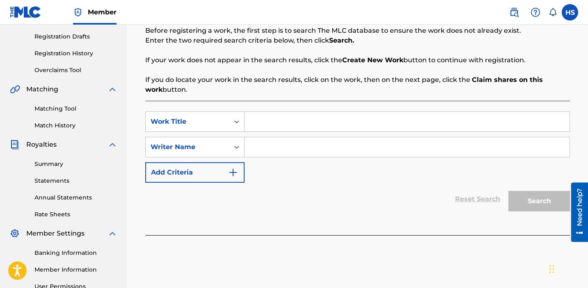
click at [291, 130] on input "Search Form" at bounding box center [407, 122] width 325 height 20
paste input "surrender"
type input "surrender"
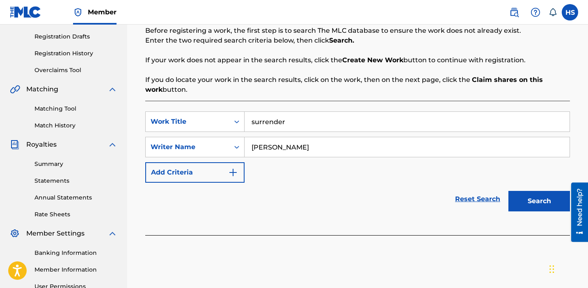
type input "[PERSON_NAME]"
click at [533, 199] on button "Search" at bounding box center [539, 201] width 62 height 21
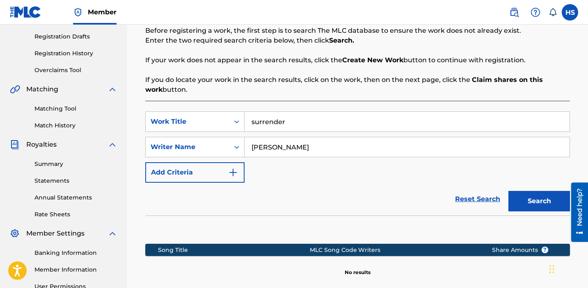
scroll to position [232, 0]
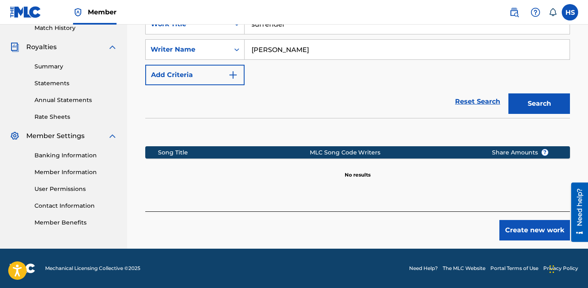
click at [536, 231] on button "Create new work" at bounding box center [534, 230] width 71 height 21
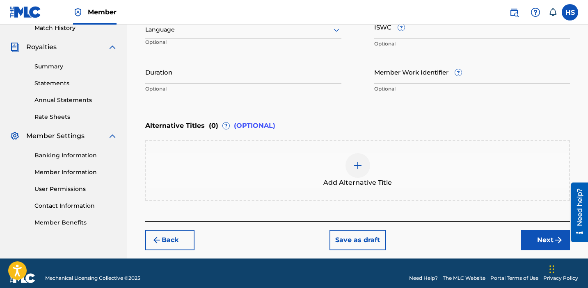
scroll to position [146, 0]
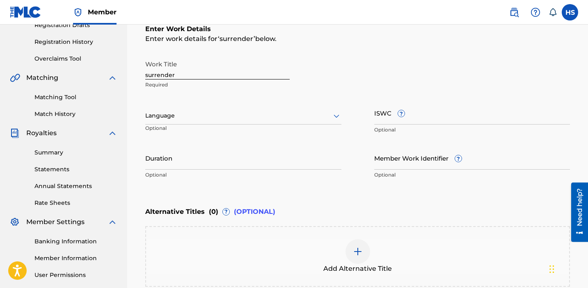
click at [215, 119] on div at bounding box center [243, 116] width 196 height 10
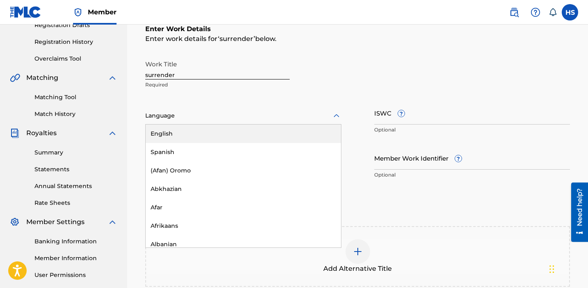
click at [215, 136] on div "English" at bounding box center [243, 134] width 195 height 18
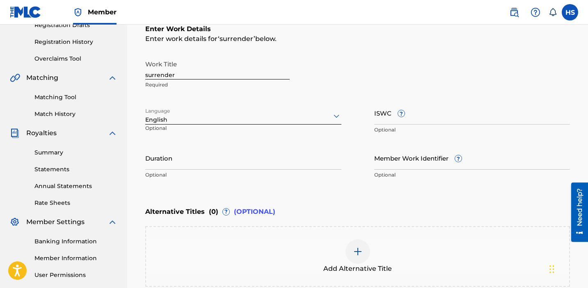
click at [403, 122] on input "ISWC ?" at bounding box center [472, 112] width 196 height 23
paste input "T3335486794"
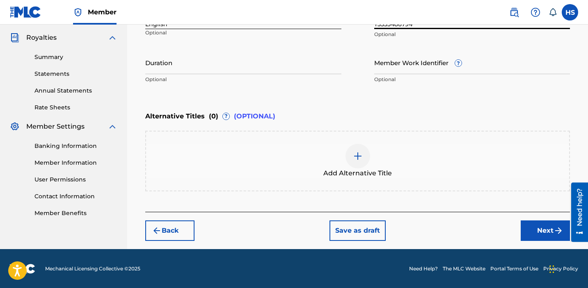
type input "T3335486794"
click at [525, 226] on button "Next" at bounding box center [545, 231] width 49 height 21
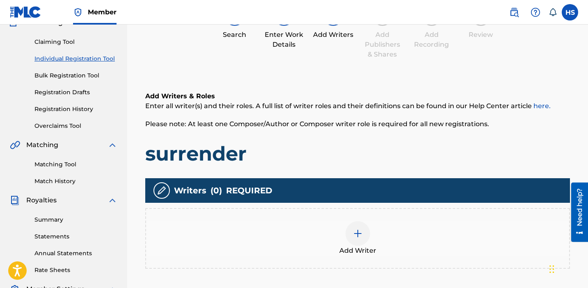
scroll to position [37, 0]
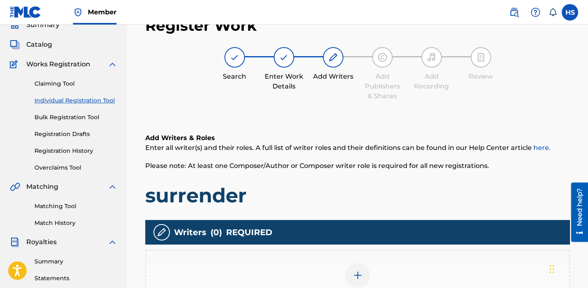
click at [369, 270] on div "Add Writer" at bounding box center [357, 280] width 423 height 34
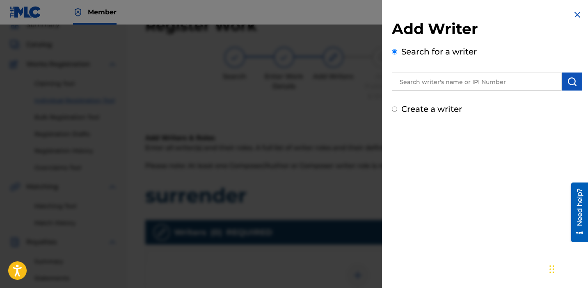
click at [433, 103] on div "Create a writer" at bounding box center [487, 109] width 190 height 12
click at [434, 106] on label "Create a writer" at bounding box center [431, 109] width 61 height 10
radio input "true"
click at [397, 107] on input "Create a writer" at bounding box center [394, 109] width 5 height 5
radio input "false"
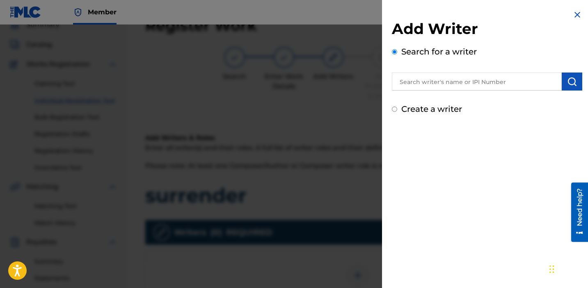
radio input "true"
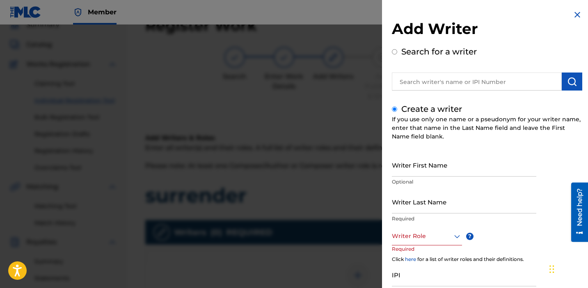
click at [441, 169] on input "Writer First Name" at bounding box center [464, 164] width 144 height 23
type input "[PERSON_NAME]"
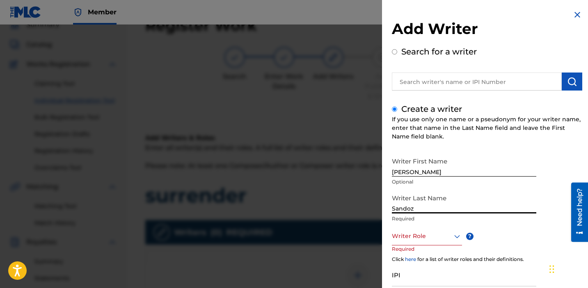
type input "Sandoz"
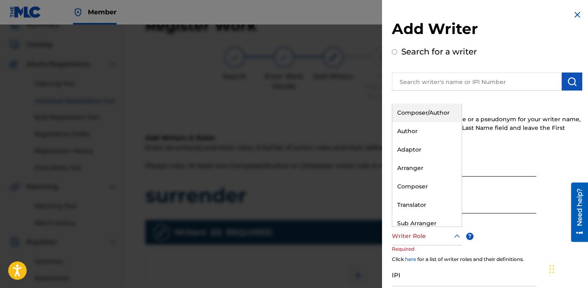
click at [450, 237] on div at bounding box center [427, 236] width 70 height 10
click at [418, 114] on div "Composer/Author" at bounding box center [426, 113] width 69 height 18
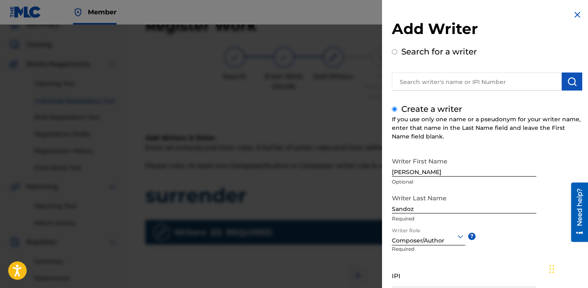
scroll to position [68, 0]
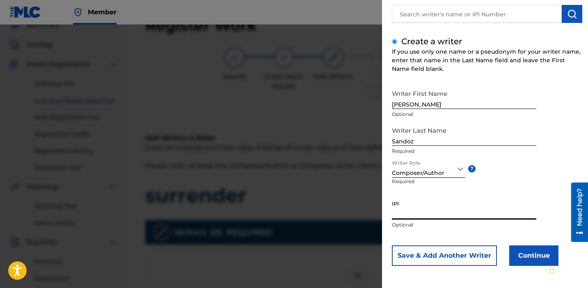
click at [438, 219] on input "IPI" at bounding box center [464, 208] width 144 height 23
paste input "1034865265"
type input "1034865265"
click at [529, 251] on button "Continue" at bounding box center [533, 256] width 49 height 21
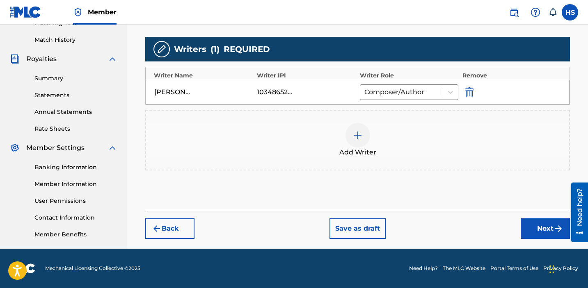
click at [547, 226] on button "Next" at bounding box center [545, 229] width 49 height 21
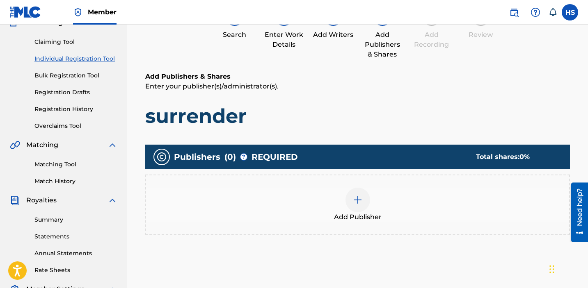
scroll to position [37, 0]
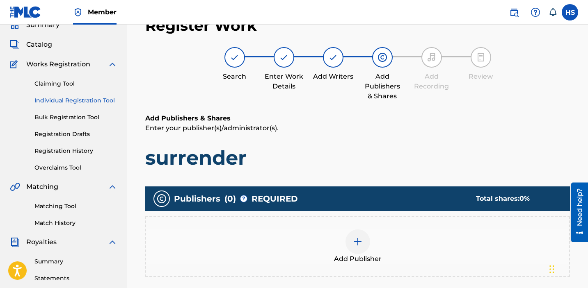
click at [353, 233] on div at bounding box center [357, 242] width 25 height 25
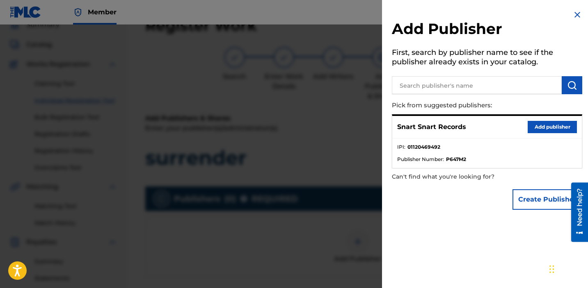
click at [555, 120] on div "Snart Snart Records Add publisher" at bounding box center [487, 127] width 190 height 23
click at [550, 138] on div "Snart Snart Records Add publisher" at bounding box center [487, 127] width 190 height 23
click at [543, 131] on button "Add publisher" at bounding box center [552, 127] width 49 height 12
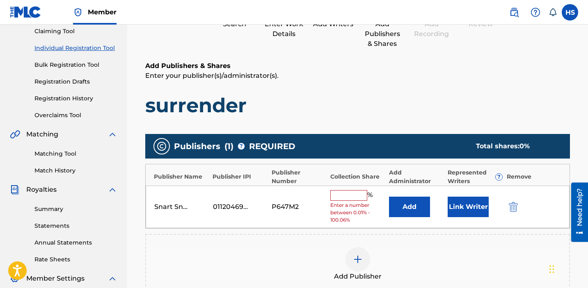
scroll to position [160, 0]
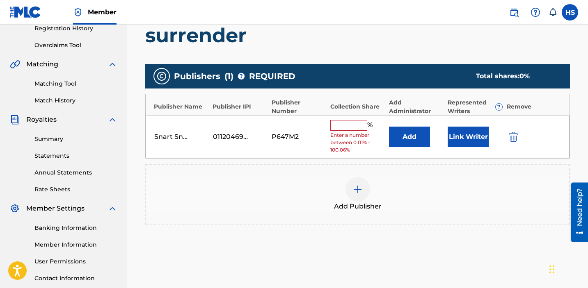
click at [352, 123] on input "text" at bounding box center [348, 125] width 37 height 11
type input "50"
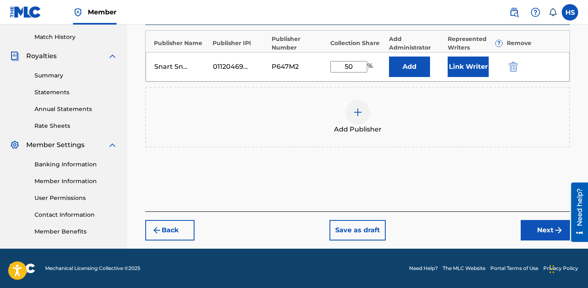
click at [551, 230] on button "Next" at bounding box center [545, 230] width 49 height 21
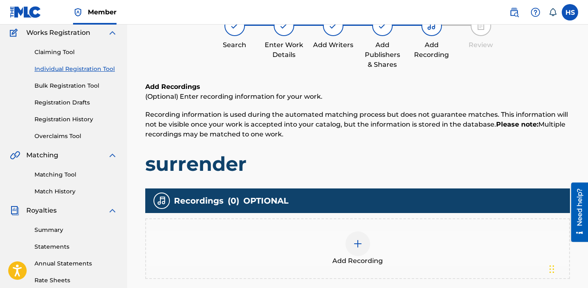
scroll to position [85, 0]
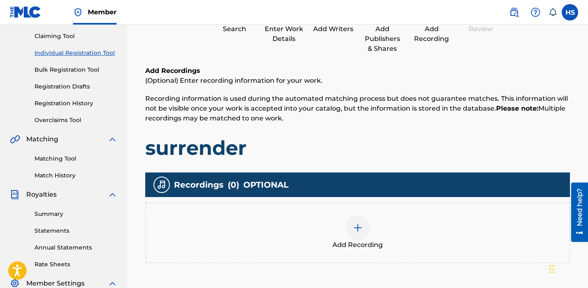
click at [371, 222] on div "Add Recording" at bounding box center [357, 233] width 423 height 34
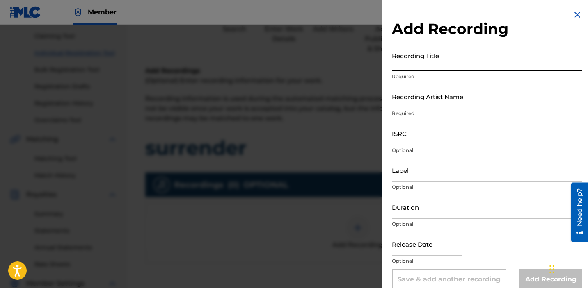
click at [423, 62] on input "Recording Title" at bounding box center [487, 59] width 190 height 23
paste input "surrender"
type input "surrender"
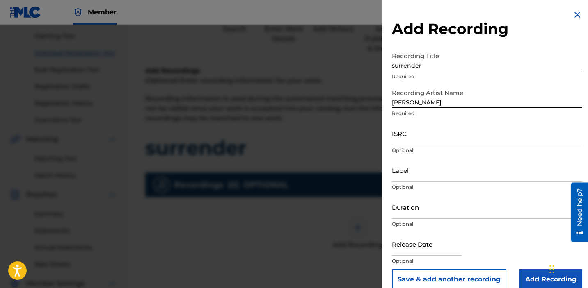
type input "[PERSON_NAME]"
click at [478, 134] on input "ISRC" at bounding box center [487, 133] width 190 height 23
paste input "QZRP52428177"
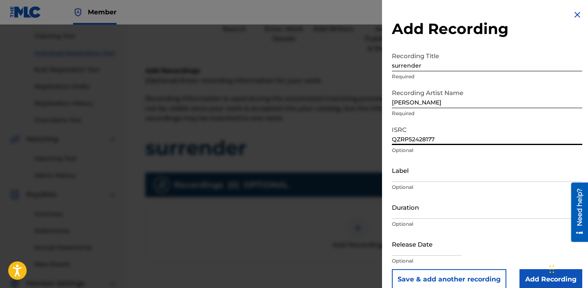
type input "QZRP52428177"
click at [446, 166] on input "Label" at bounding box center [487, 170] width 190 height 23
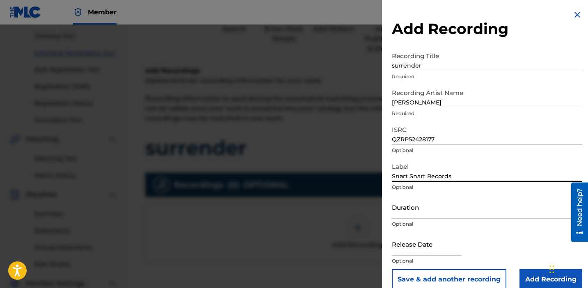
scroll to position [11, 0]
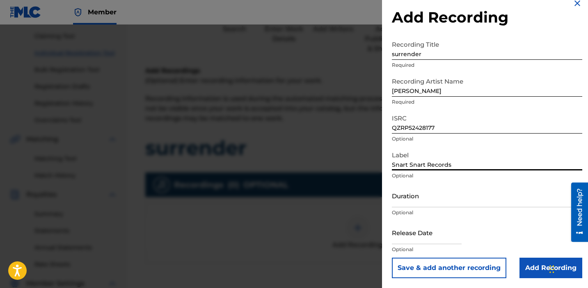
type input "Snart Snart Records"
click at [531, 265] on input "Add Recording" at bounding box center [550, 268] width 63 height 21
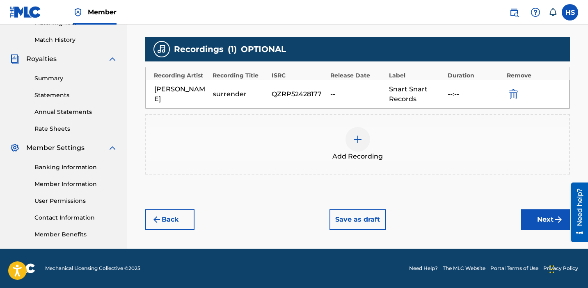
click at [530, 226] on button "Next" at bounding box center [545, 220] width 49 height 21
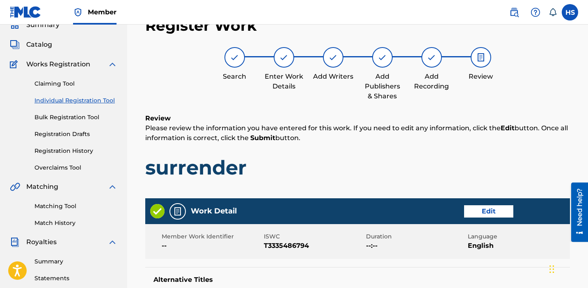
scroll to position [431, 0]
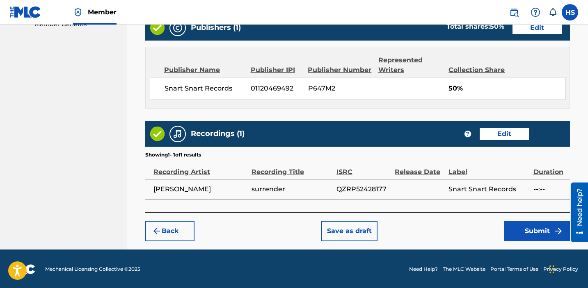
click at [521, 232] on button "Submit" at bounding box center [537, 231] width 66 height 21
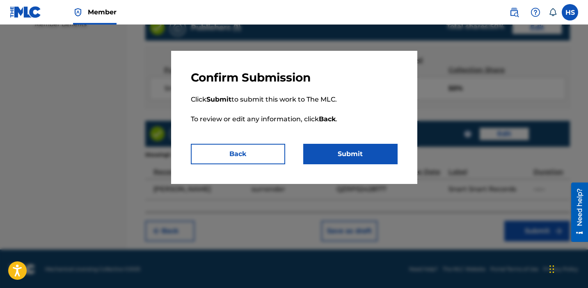
click at [338, 160] on button "Submit" at bounding box center [350, 154] width 94 height 21
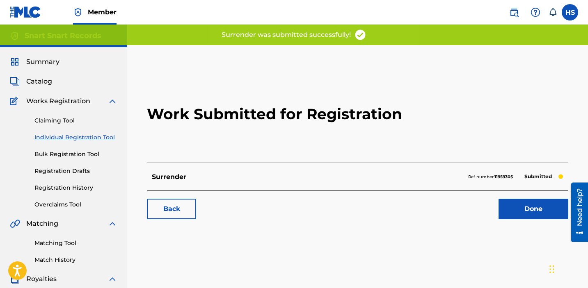
click at [542, 213] on link "Done" at bounding box center [533, 209] width 70 height 21
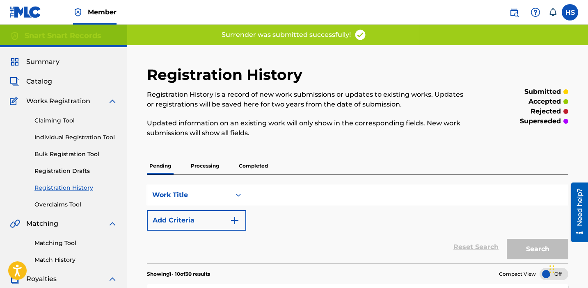
click at [85, 136] on link "Individual Registration Tool" at bounding box center [75, 137] width 83 height 9
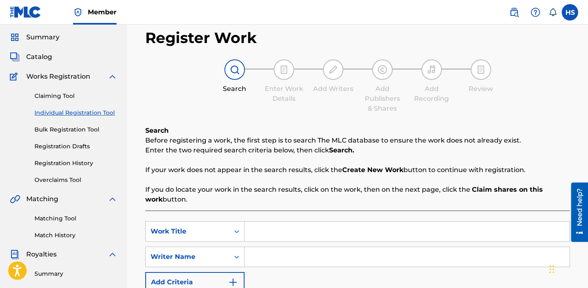
scroll to position [24, 0]
click at [325, 227] on input "Search Form" at bounding box center [407, 232] width 325 height 20
paste input "held and holding"
type input "held and holding"
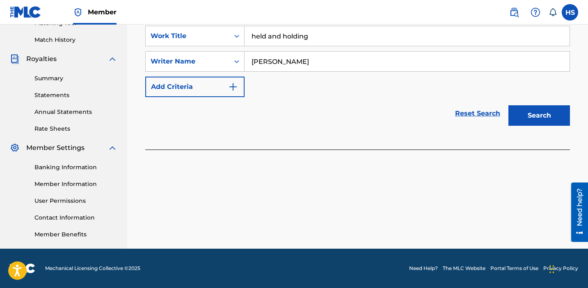
type input "[PERSON_NAME]"
click at [520, 115] on button "Search" at bounding box center [539, 115] width 62 height 21
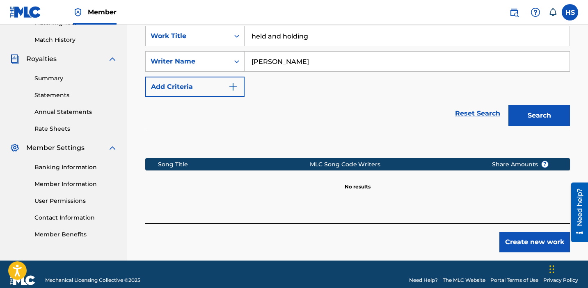
click at [528, 245] on button "Create new work" at bounding box center [534, 242] width 71 height 21
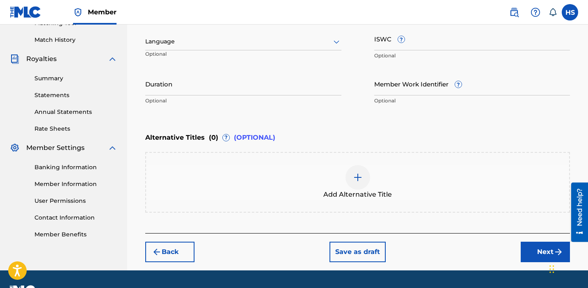
scroll to position [157, 0]
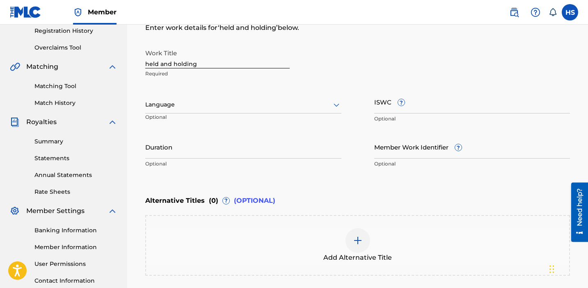
click at [207, 110] on div at bounding box center [243, 105] width 196 height 10
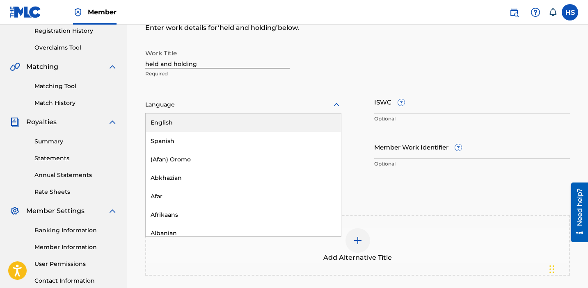
click at [208, 130] on div "English" at bounding box center [243, 123] width 195 height 18
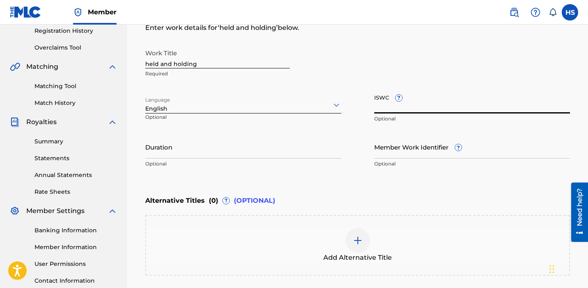
click at [384, 106] on input "ISWC ?" at bounding box center [472, 101] width 196 height 23
paste input "T3335486443"
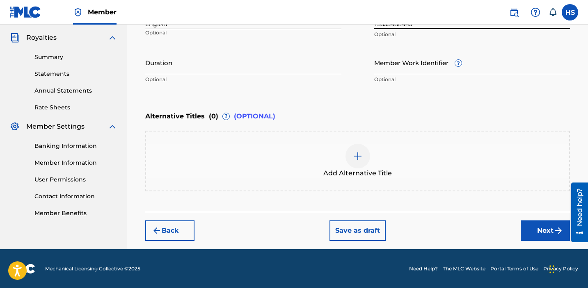
type input "T3335486443"
click at [535, 235] on button "Next" at bounding box center [545, 231] width 49 height 21
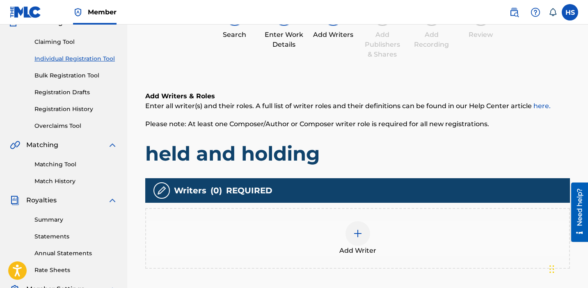
scroll to position [37, 0]
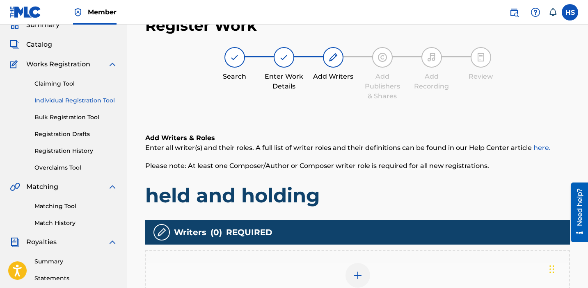
click at [377, 267] on div "Add Writer" at bounding box center [357, 280] width 423 height 34
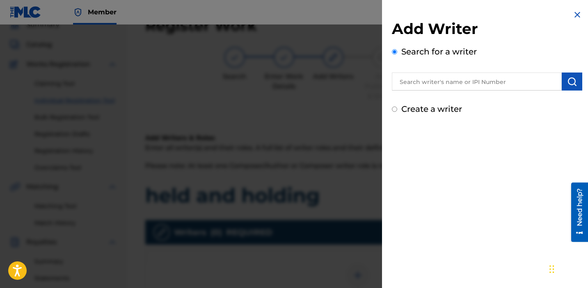
click at [420, 102] on div "Add Writer Search for a writer Create a writer" at bounding box center [487, 68] width 190 height 96
click at [420, 105] on label "Create a writer" at bounding box center [431, 109] width 61 height 10
radio input "true"
click at [397, 107] on input "Create a writer" at bounding box center [394, 109] width 5 height 5
radio input "false"
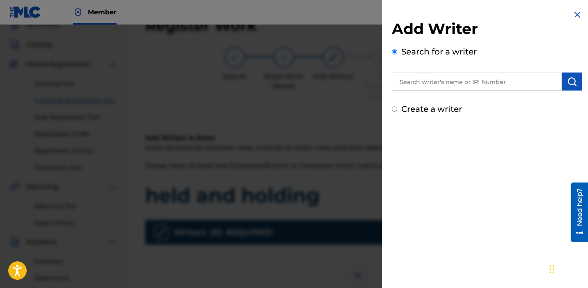
radio input "true"
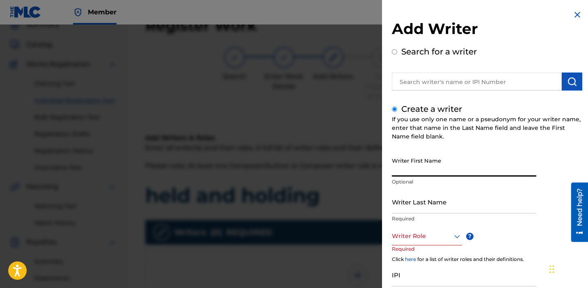
click at [437, 165] on input "Writer First Name" at bounding box center [464, 164] width 144 height 23
type input "[PERSON_NAME]"
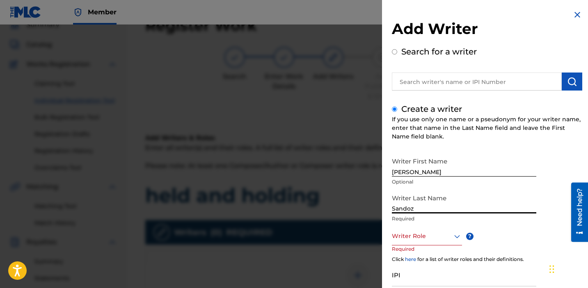
type input "Sandoz"
click at [438, 239] on div at bounding box center [427, 236] width 70 height 10
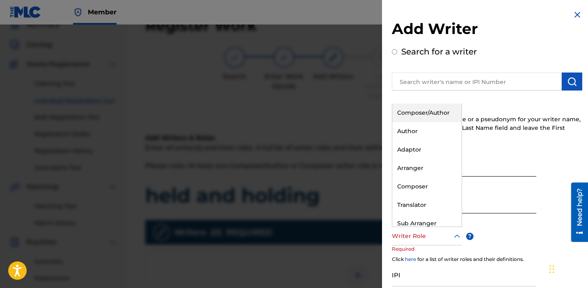
click at [432, 113] on div "Composer/Author" at bounding box center [426, 113] width 69 height 18
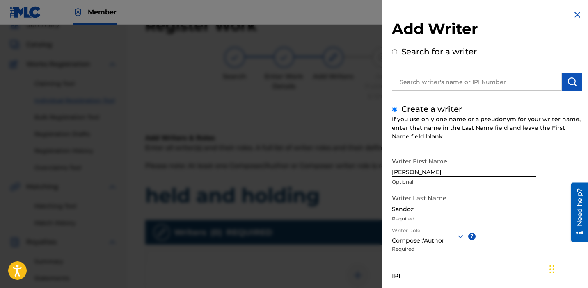
scroll to position [68, 0]
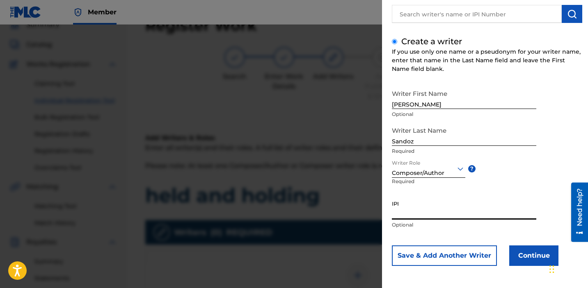
click at [439, 213] on input "IPI" at bounding box center [464, 208] width 144 height 23
paste input "1034865265"
type input "1034865265"
click at [520, 260] on button "Continue" at bounding box center [533, 256] width 49 height 21
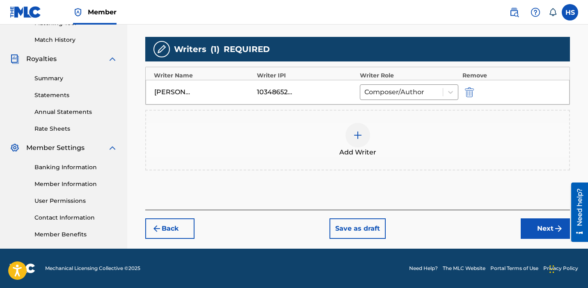
click at [555, 223] on button "Next" at bounding box center [545, 229] width 49 height 21
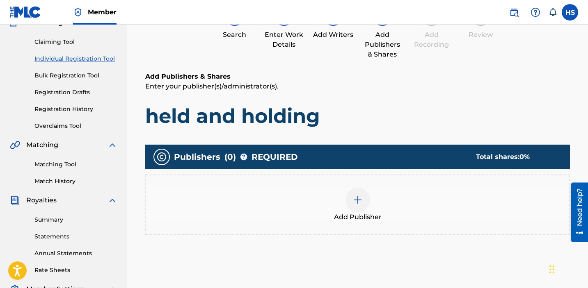
scroll to position [37, 0]
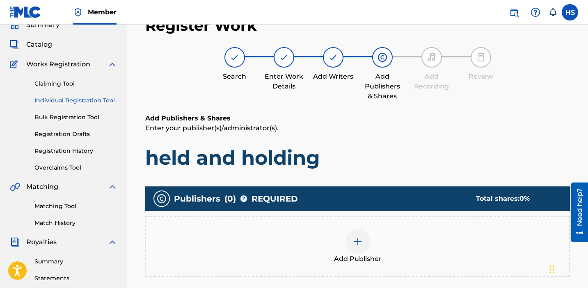
click at [379, 263] on span "Add Publisher" at bounding box center [358, 259] width 48 height 10
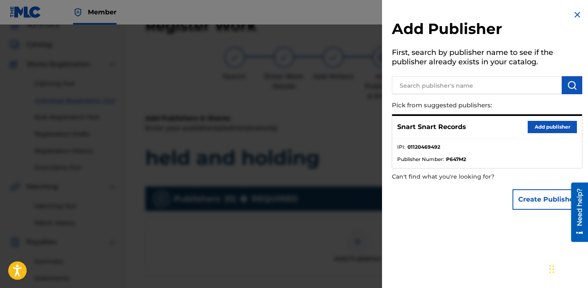
click at [543, 120] on div "Snart Snart Records Add publisher" at bounding box center [487, 127] width 190 height 23
click at [564, 126] on button "Add publisher" at bounding box center [552, 127] width 49 height 12
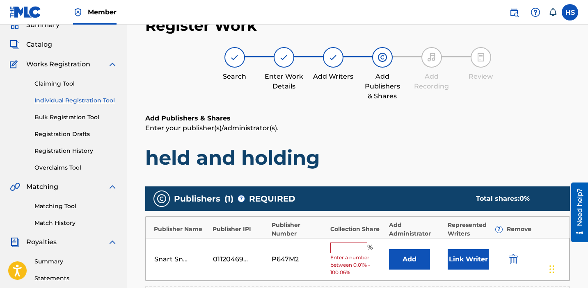
click at [350, 249] on input "text" at bounding box center [348, 248] width 37 height 11
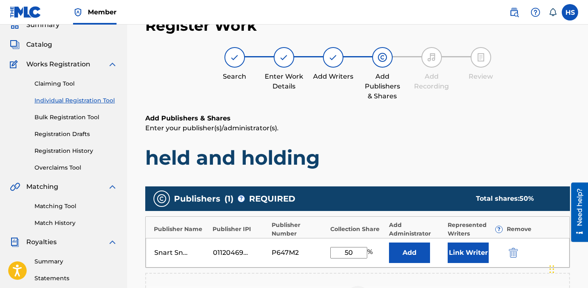
scroll to position [223, 0]
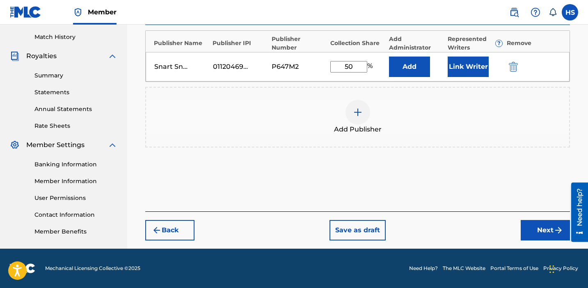
type input "50"
click at [546, 233] on button "Next" at bounding box center [545, 230] width 49 height 21
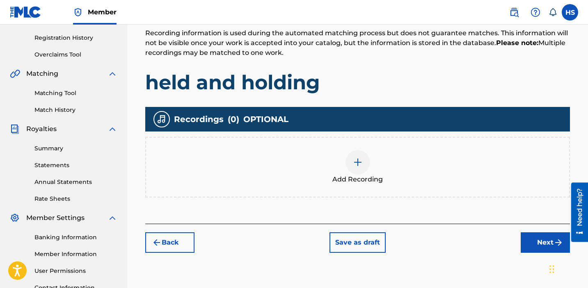
scroll to position [220, 0]
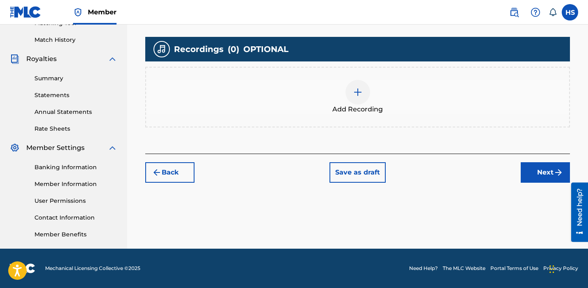
click at [536, 169] on button "Next" at bounding box center [545, 172] width 49 height 21
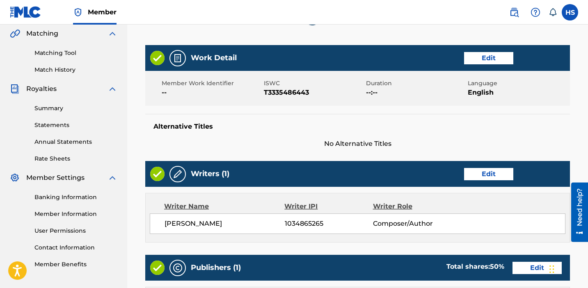
scroll to position [404, 0]
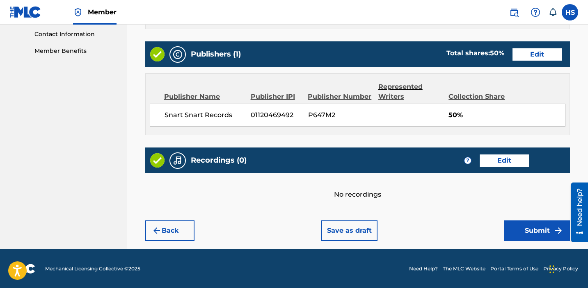
click at [509, 160] on button "Edit" at bounding box center [504, 161] width 49 height 12
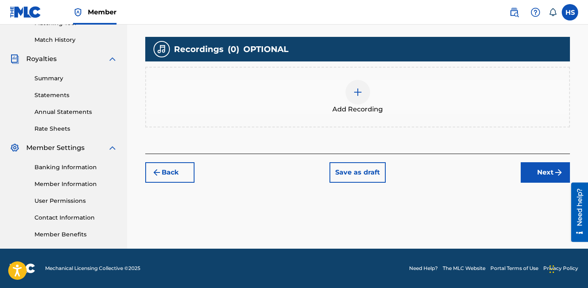
click at [299, 78] on div "Add Recording" at bounding box center [357, 97] width 425 height 61
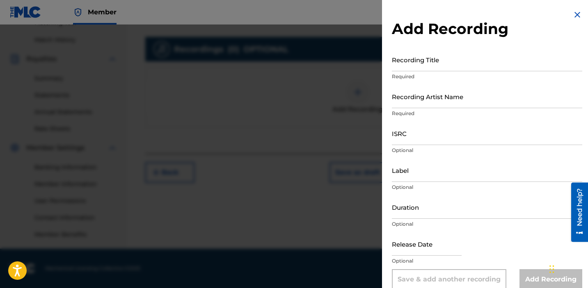
click at [413, 60] on input "Recording Title" at bounding box center [487, 59] width 190 height 23
paste input "1034865265"
type input "1034865265"
paste input "held and holding"
type input "held and holding"
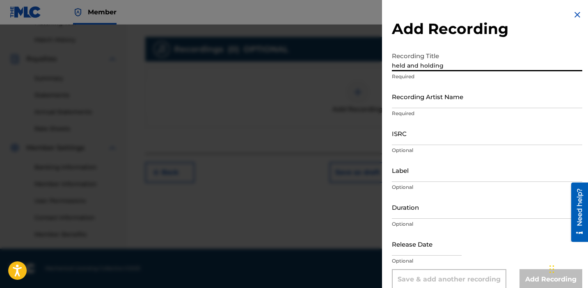
click at [443, 103] on input "Recording Artist Name" at bounding box center [487, 96] width 190 height 23
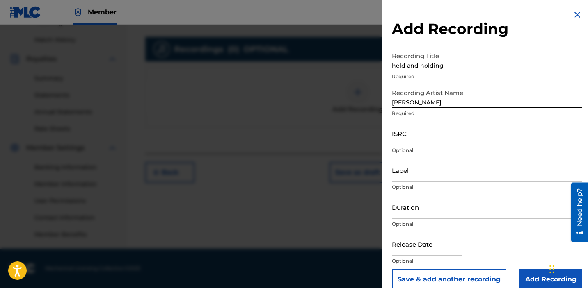
type input "[PERSON_NAME]"
paste input "QZRP52428178"
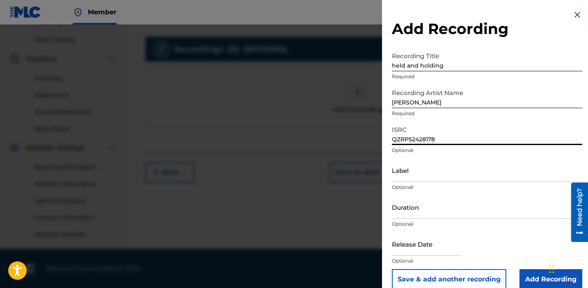
type input "QZRP52428178"
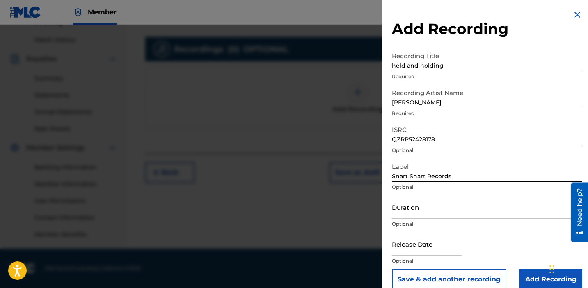
type input "Snart Snart Records"
click at [536, 276] on input "Add Recording" at bounding box center [550, 280] width 63 height 21
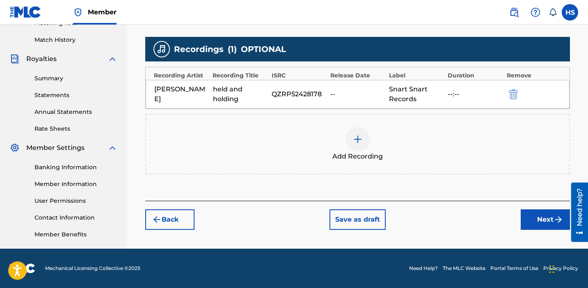
click at [552, 229] on button "Next" at bounding box center [545, 220] width 49 height 21
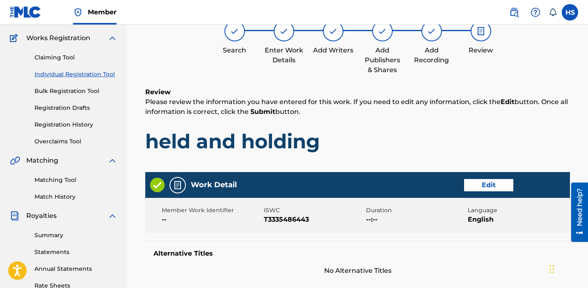
scroll to position [431, 0]
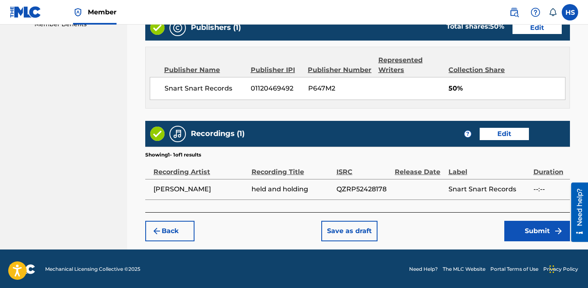
click at [552, 229] on button "Submit" at bounding box center [537, 231] width 66 height 21
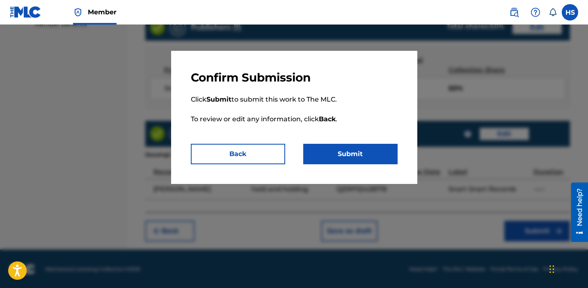
click at [358, 142] on p "Click Submit to submit this work to The MLC. To review or edit any information,…" at bounding box center [294, 114] width 207 height 59
click at [358, 154] on button "Submit" at bounding box center [350, 154] width 94 height 21
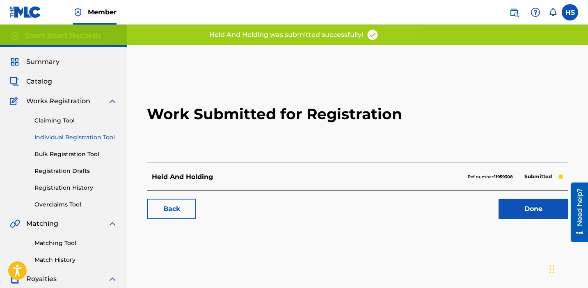
click at [69, 187] on link "Registration History" at bounding box center [75, 188] width 83 height 9
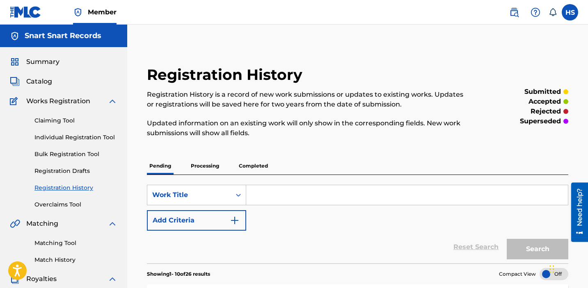
click at [87, 137] on link "Individual Registration Tool" at bounding box center [75, 137] width 83 height 9
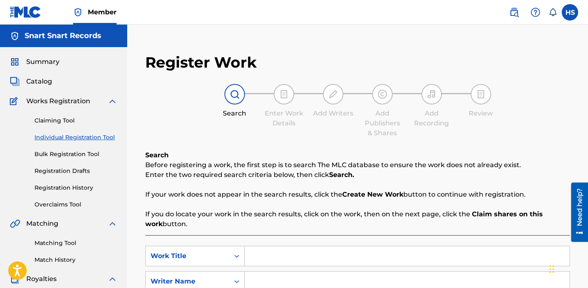
click at [316, 259] on input "Search Form" at bounding box center [407, 257] width 325 height 20
paste input "cleric"
type input "cleric"
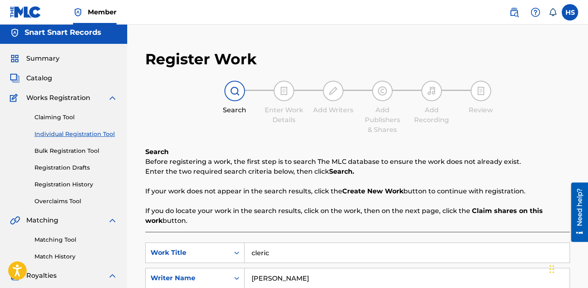
type input "[PERSON_NAME]"
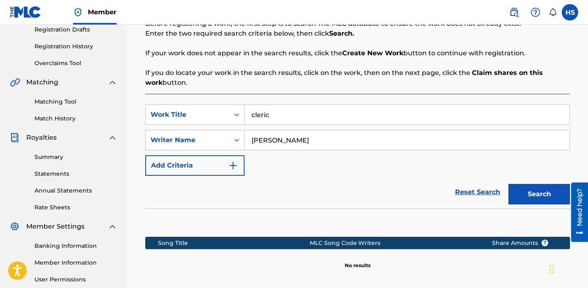
scroll to position [180, 0]
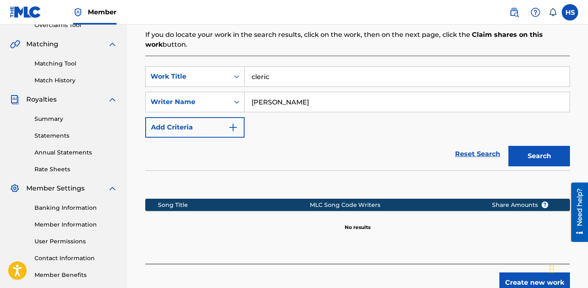
click at [550, 159] on button "Search" at bounding box center [539, 156] width 62 height 21
click at [535, 278] on button "Create new work" at bounding box center [534, 283] width 71 height 21
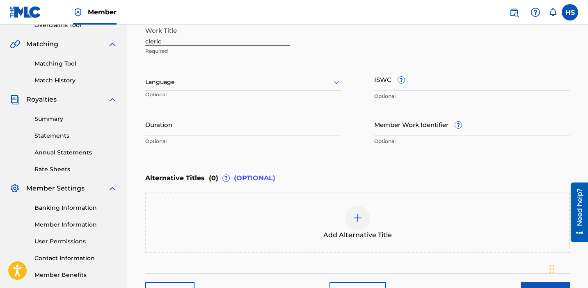
click at [228, 91] on div "Language" at bounding box center [243, 82] width 196 height 17
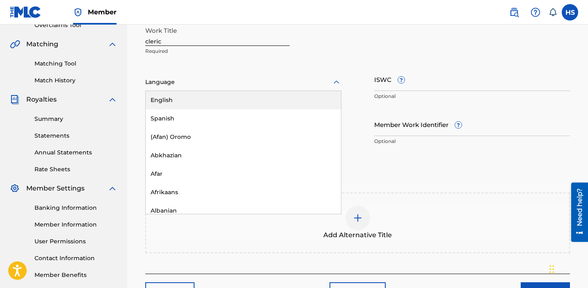
click at [224, 98] on div "English" at bounding box center [243, 100] width 195 height 18
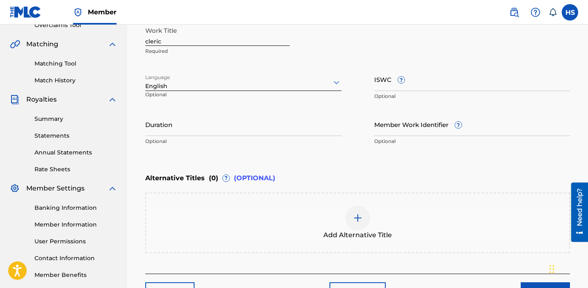
click at [415, 88] on input "ISWC ?" at bounding box center [472, 79] width 196 height 23
paste input "T3335486294"
type input "T3335486294"
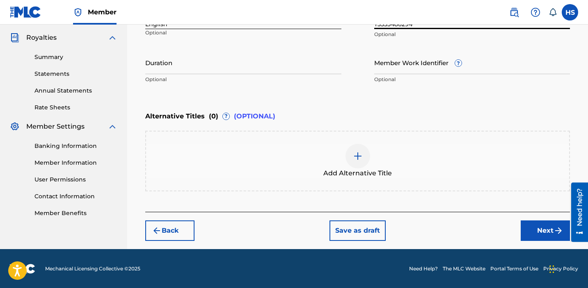
click at [548, 226] on button "Next" at bounding box center [545, 231] width 49 height 21
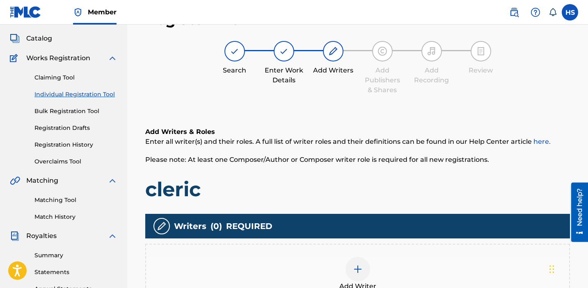
scroll to position [37, 0]
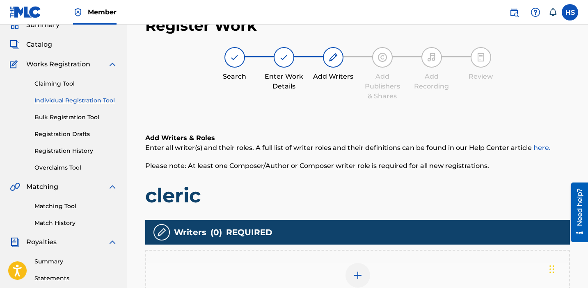
click at [385, 276] on div "Add Writer" at bounding box center [357, 280] width 423 height 34
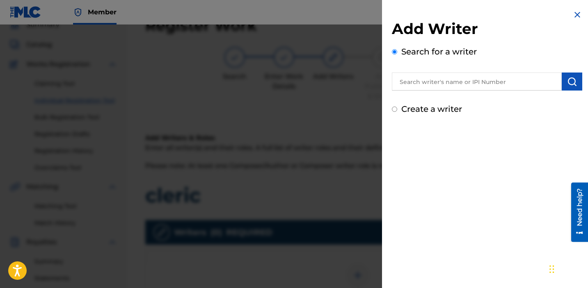
click at [436, 117] on div "Add Writer Search for a writer Create a writer" at bounding box center [487, 62] width 210 height 125
click at [427, 108] on label "Create a writer" at bounding box center [431, 109] width 61 height 10
radio input "true"
click at [397, 108] on input "Create a writer" at bounding box center [394, 109] width 5 height 5
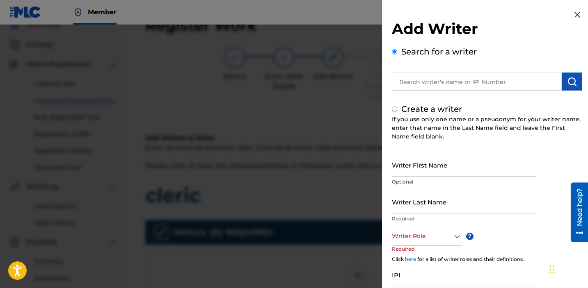
radio input "false"
radio input "true"
click at [491, 165] on input "Writer First Name" at bounding box center [464, 164] width 144 height 23
type input "[PERSON_NAME]"
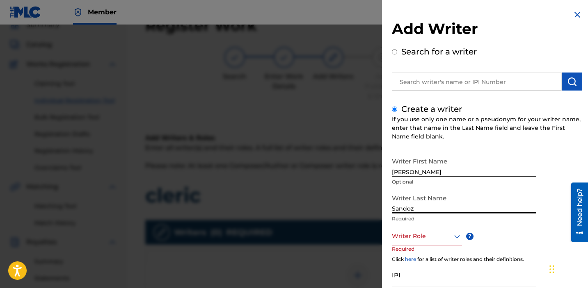
type input "Sandoz"
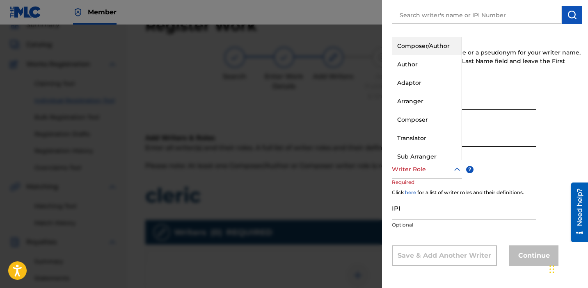
click at [414, 165] on div at bounding box center [427, 170] width 70 height 10
click at [428, 48] on div "Composer/Author" at bounding box center [426, 46] width 69 height 18
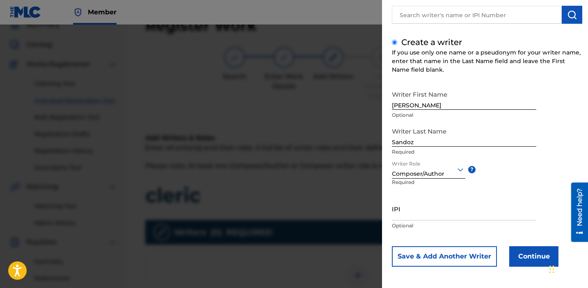
click at [427, 210] on input "IPI" at bounding box center [464, 208] width 144 height 23
paste input "1034865265"
type input "1034865265"
click at [521, 265] on button "Continue" at bounding box center [533, 257] width 49 height 21
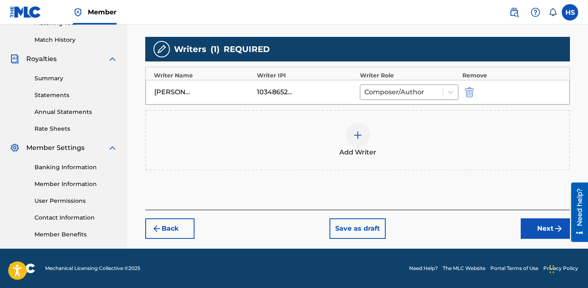
click at [534, 233] on button "Next" at bounding box center [545, 229] width 49 height 21
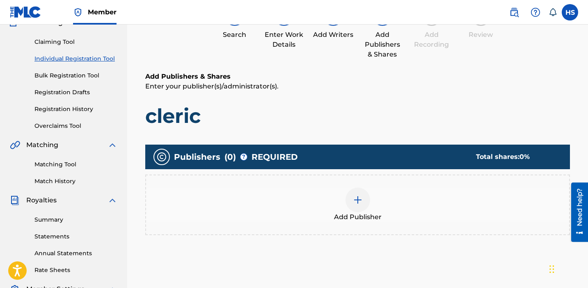
scroll to position [37, 0]
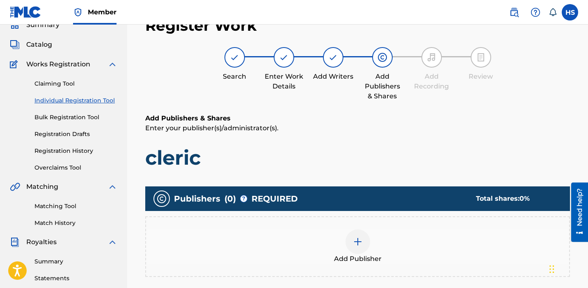
click at [354, 240] on img at bounding box center [358, 242] width 10 height 10
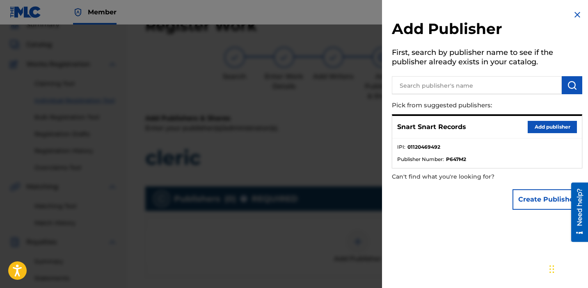
click at [537, 126] on button "Add publisher" at bounding box center [552, 127] width 49 height 12
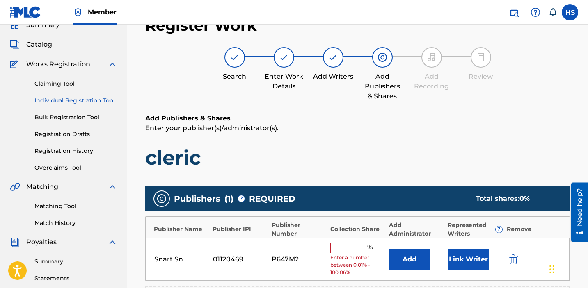
click at [347, 249] on input "text" at bounding box center [348, 248] width 37 height 11
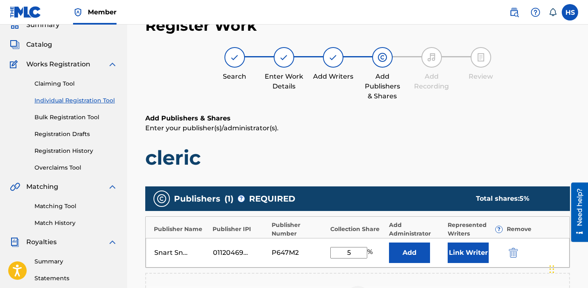
type input "50"
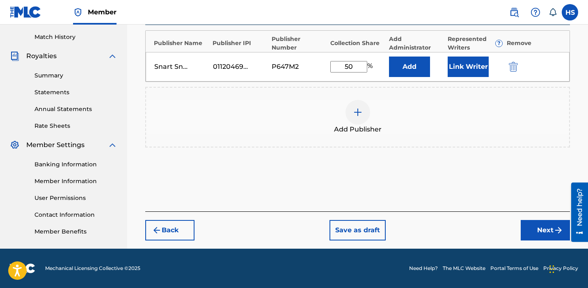
click at [548, 235] on button "Next" at bounding box center [545, 230] width 49 height 21
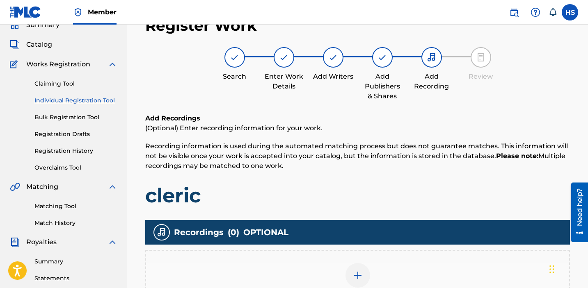
click at [352, 260] on div "Add Recording" at bounding box center [357, 280] width 425 height 61
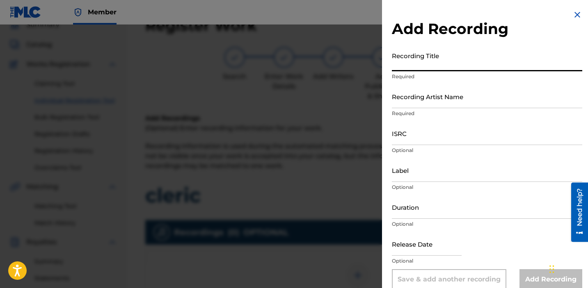
click at [450, 61] on input "Recording Title" at bounding box center [487, 59] width 190 height 23
paste input "cleric"
type input "cleric"
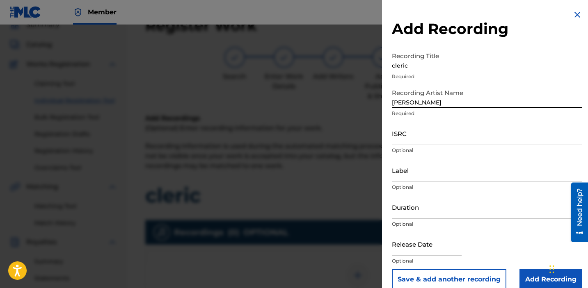
type input "[PERSON_NAME]"
paste input "QZFZ62598293"
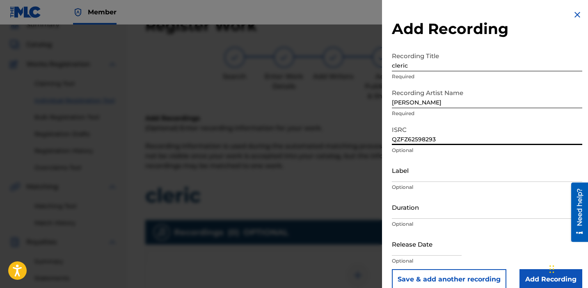
type input "QZFZ62598293"
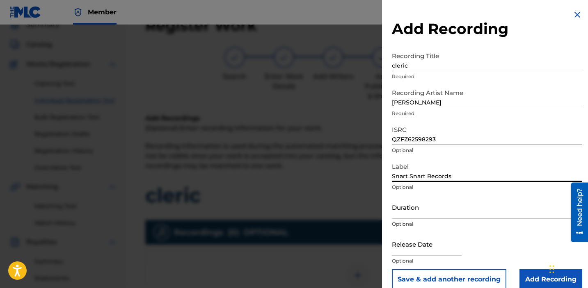
scroll to position [11, 0]
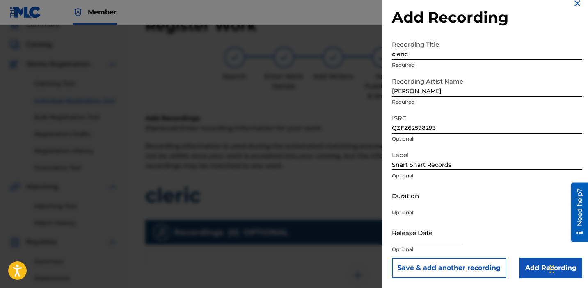
type input "Snart Snart Records"
click at [538, 271] on input "Add Recording" at bounding box center [550, 268] width 63 height 21
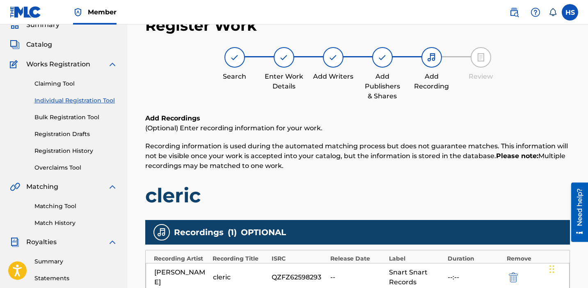
scroll to position [220, 0]
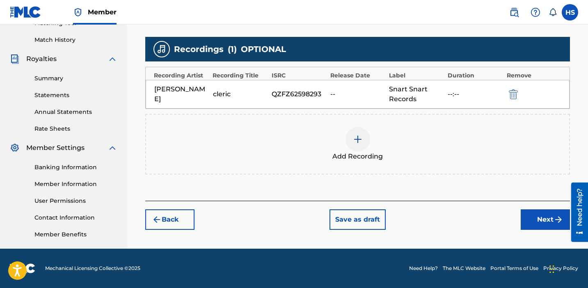
click at [542, 217] on button "Next" at bounding box center [545, 220] width 49 height 21
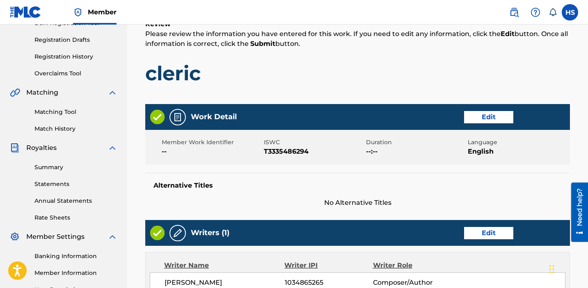
scroll to position [431, 0]
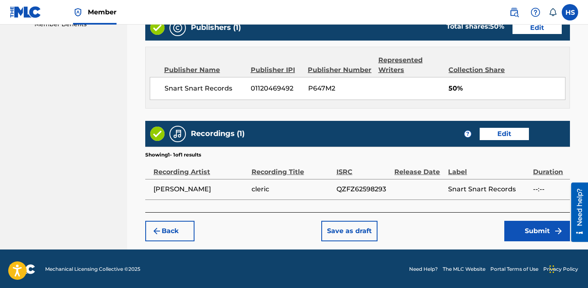
click at [521, 221] on button "Submit" at bounding box center [537, 231] width 66 height 21
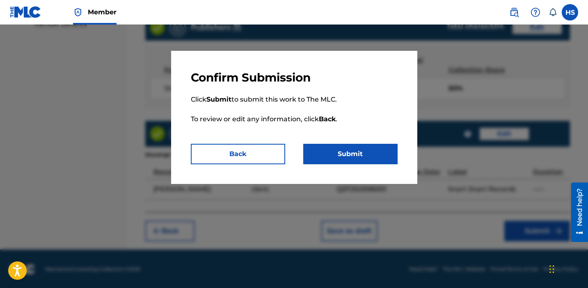
click at [345, 161] on button "Submit" at bounding box center [350, 154] width 94 height 21
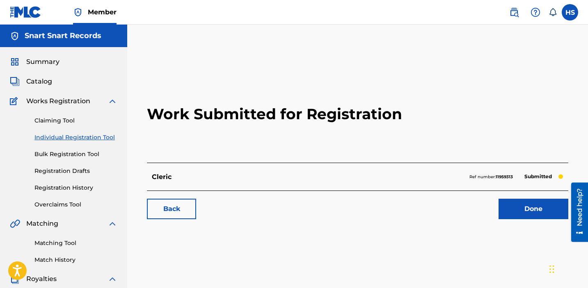
click at [522, 207] on link "Done" at bounding box center [533, 209] width 70 height 21
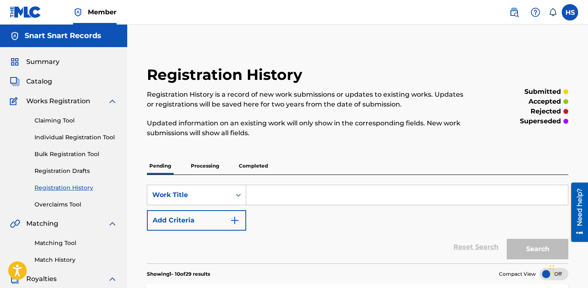
click at [79, 139] on link "Individual Registration Tool" at bounding box center [75, 137] width 83 height 9
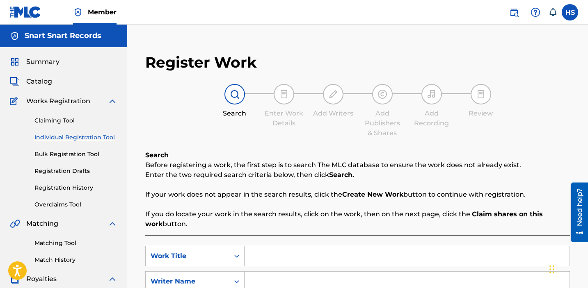
click at [285, 253] on input "Search Form" at bounding box center [407, 257] width 325 height 20
paste input "truckhorn trainhorn (night prayer)"
click at [313, 258] on input "truckhorn trainhorn (night prayer)" at bounding box center [407, 257] width 325 height 20
type input "truckhorn trainhorn"
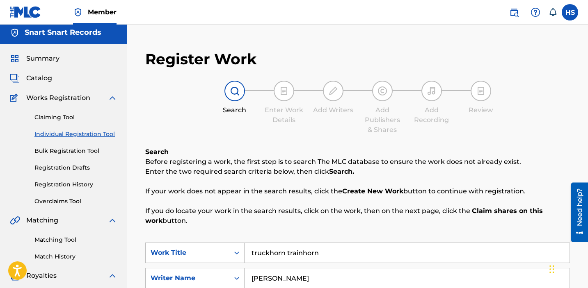
type input "[PERSON_NAME]"
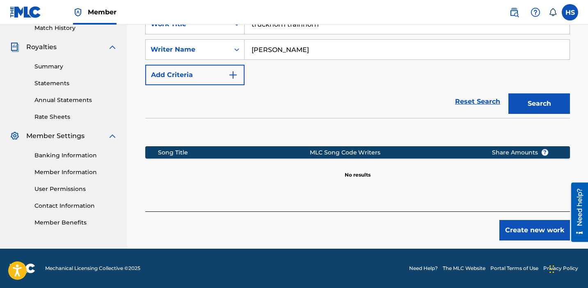
click at [545, 107] on button "Search" at bounding box center [539, 104] width 62 height 21
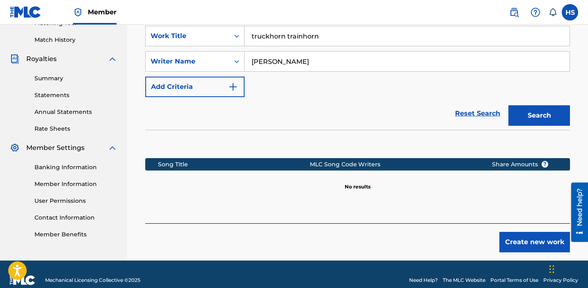
scroll to position [232, 0]
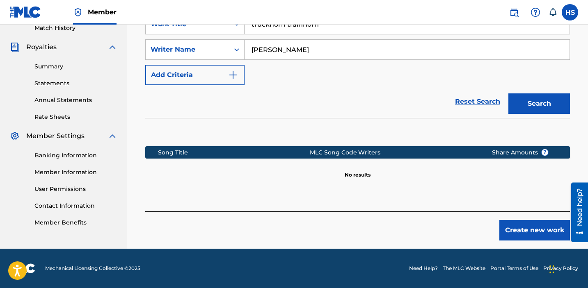
click at [535, 235] on button "Create new work" at bounding box center [534, 230] width 71 height 21
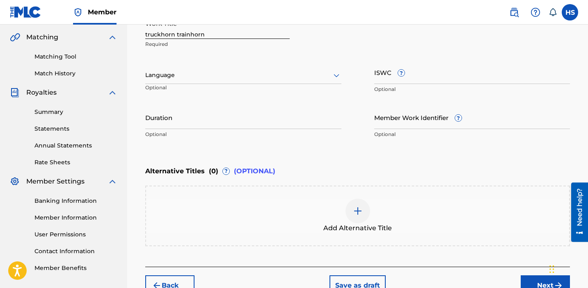
scroll to position [171, 0]
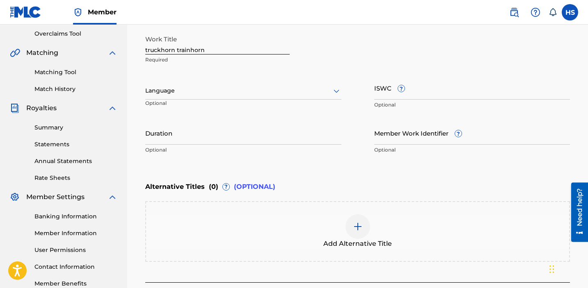
click at [213, 87] on div at bounding box center [243, 91] width 196 height 10
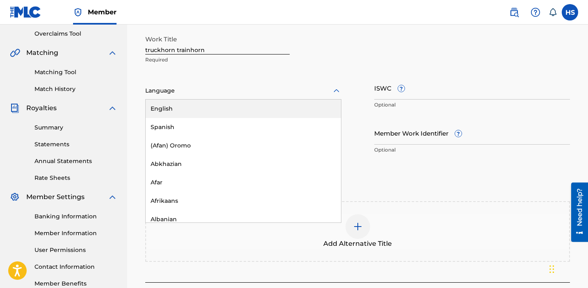
click at [210, 115] on div "English" at bounding box center [243, 109] width 195 height 18
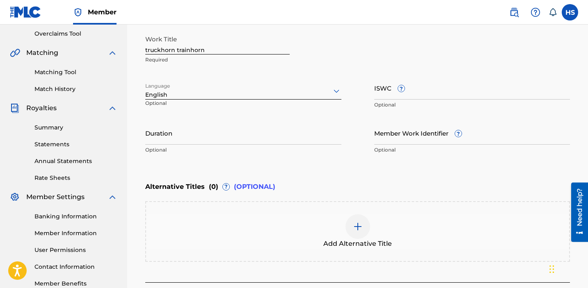
click at [417, 98] on input "ISWC ?" at bounding box center [472, 87] width 196 height 23
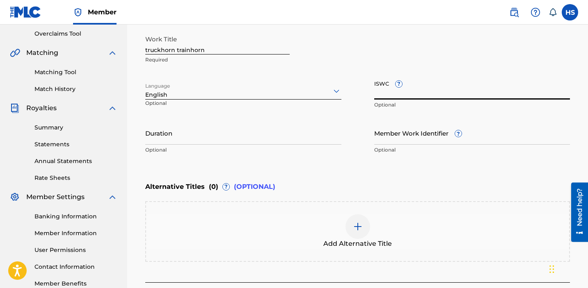
paste input "T3335486283"
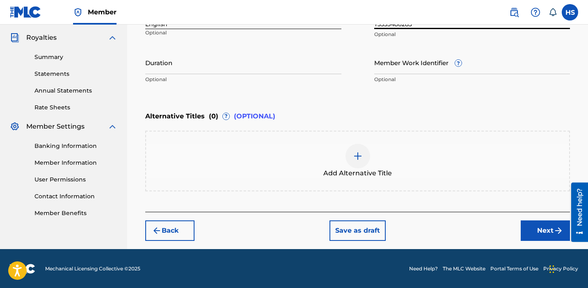
type input "T3335486283"
click at [356, 147] on div at bounding box center [357, 156] width 25 height 25
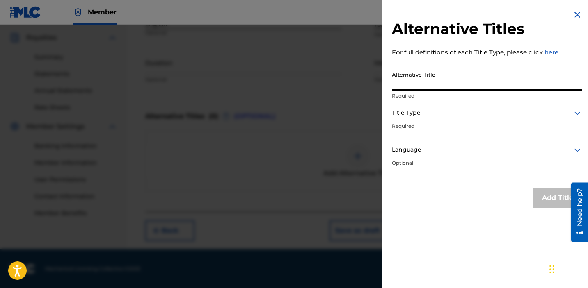
click at [420, 82] on input "Alternative Title" at bounding box center [487, 78] width 190 height 23
type input "night prayer"
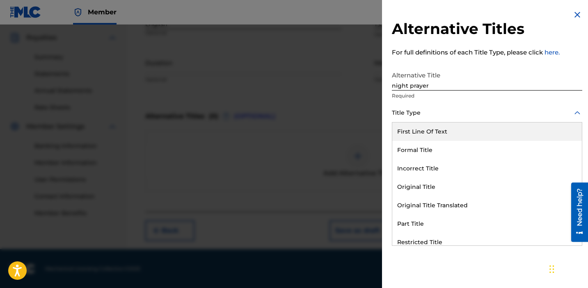
click at [429, 117] on div at bounding box center [487, 113] width 190 height 10
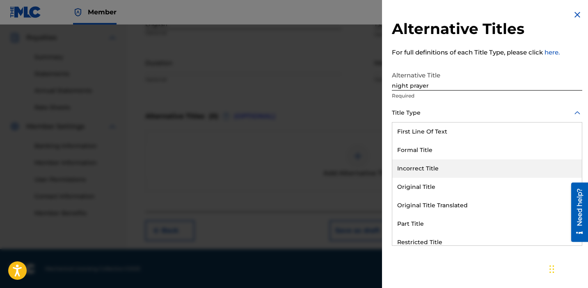
scroll to position [80, 0]
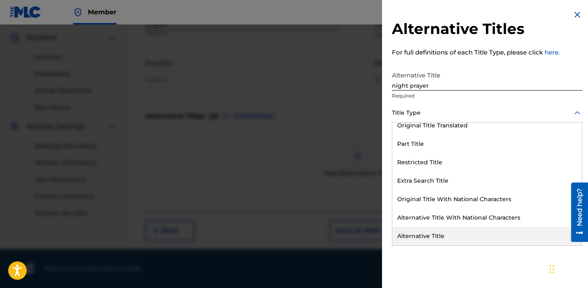
click at [449, 235] on div "Alternative Title" at bounding box center [487, 236] width 190 height 18
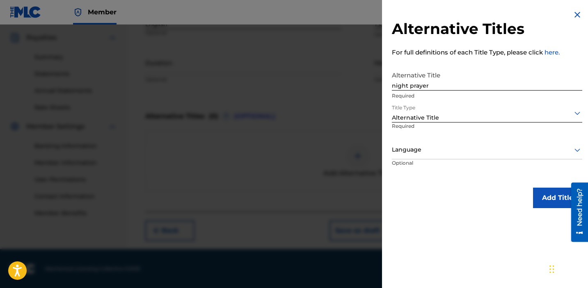
click at [542, 196] on button "Add Title" at bounding box center [557, 198] width 49 height 21
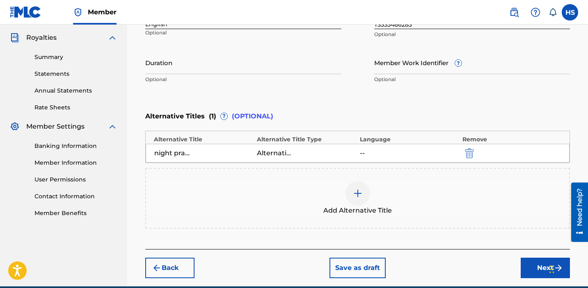
click at [541, 265] on button "Next" at bounding box center [545, 268] width 49 height 21
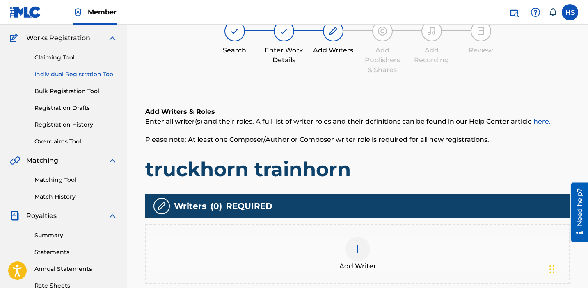
scroll to position [37, 0]
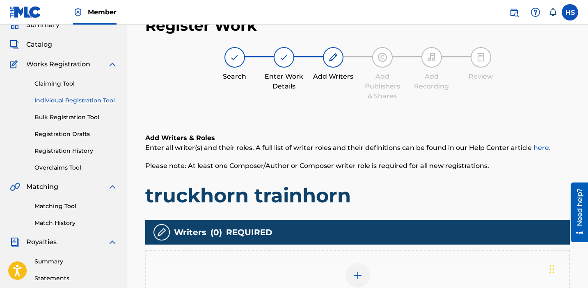
click at [356, 264] on div at bounding box center [357, 275] width 25 height 25
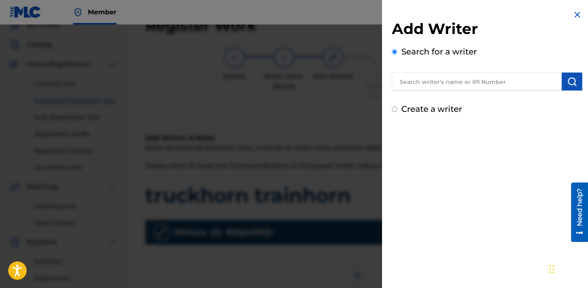
click at [438, 108] on label "Create a writer" at bounding box center [431, 109] width 61 height 10
radio input "true"
click at [397, 108] on input "Create a writer" at bounding box center [394, 109] width 5 height 5
radio input "false"
radio input "true"
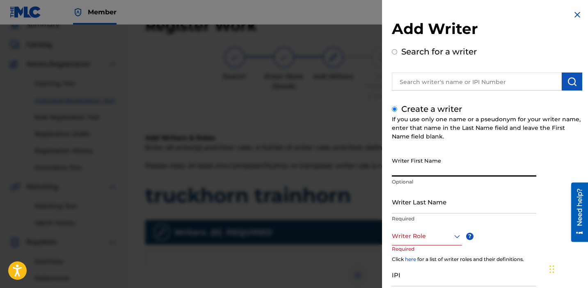
click at [423, 168] on input "Writer First Name" at bounding box center [464, 164] width 144 height 23
type input "[PERSON_NAME]"
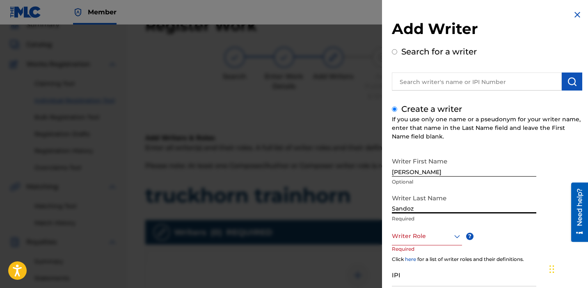
type input "Sandoz"
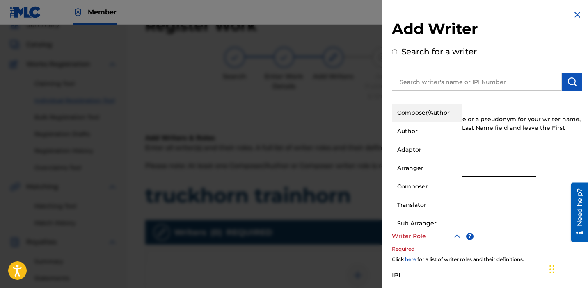
click at [432, 239] on div at bounding box center [427, 236] width 70 height 10
click at [425, 118] on div "Composer/Author" at bounding box center [426, 113] width 69 height 18
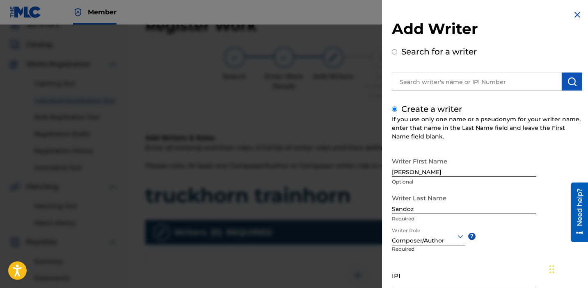
scroll to position [68, 0]
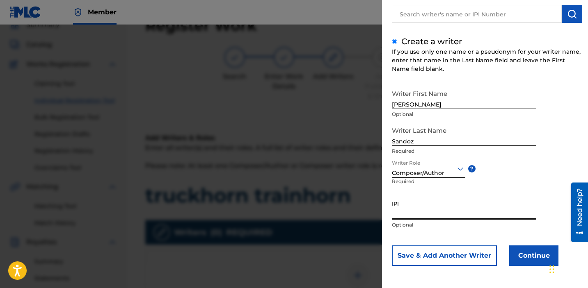
click at [444, 208] on input "IPI" at bounding box center [464, 208] width 144 height 23
paste input "1034865265"
type input "1034865265"
click at [516, 254] on button "Continue" at bounding box center [533, 256] width 49 height 21
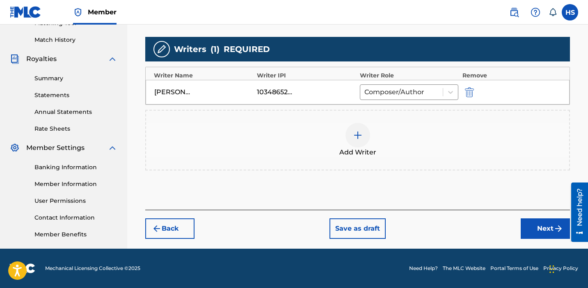
click at [548, 228] on button "Next" at bounding box center [545, 229] width 49 height 21
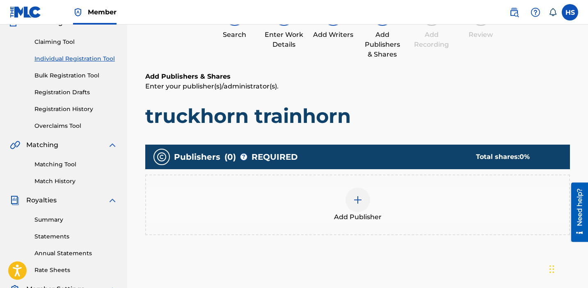
scroll to position [37, 0]
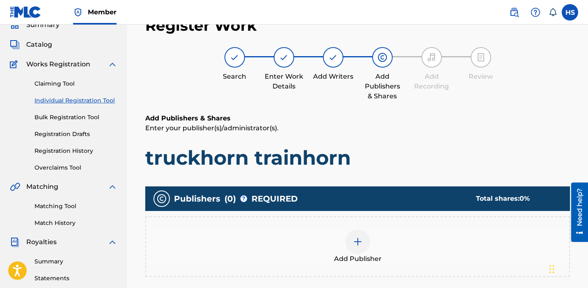
click at [350, 239] on div at bounding box center [357, 242] width 25 height 25
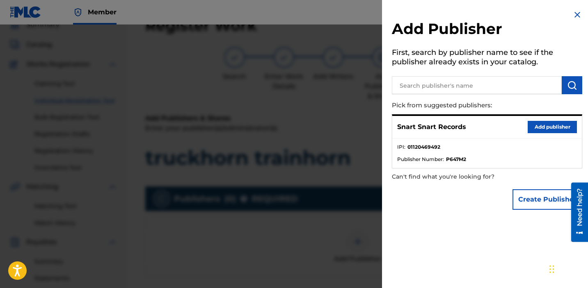
click at [539, 123] on button "Add publisher" at bounding box center [552, 127] width 49 height 12
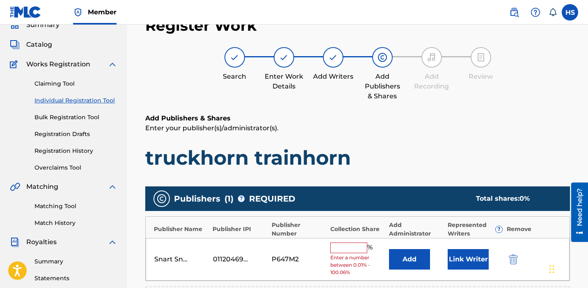
click at [340, 249] on input "text" at bounding box center [348, 248] width 37 height 11
type input "50"
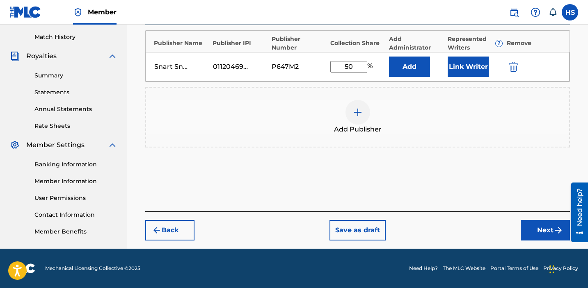
click at [539, 231] on button "Next" at bounding box center [545, 230] width 49 height 21
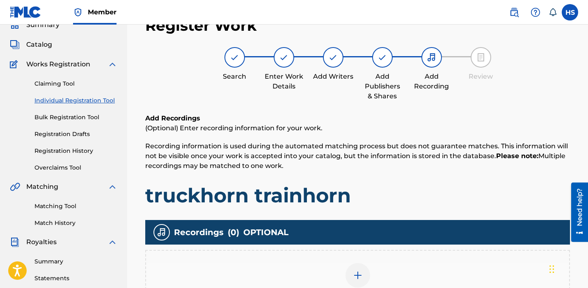
click at [351, 272] on div at bounding box center [357, 275] width 25 height 25
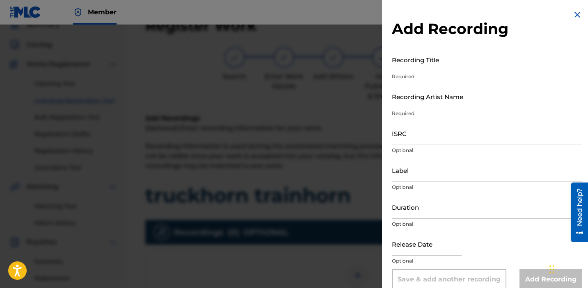
click at [455, 56] on input "Recording Title" at bounding box center [487, 59] width 190 height 23
paste input "QZFZ62598294"
type input "QZFZ62598294"
click at [455, 56] on input "Recording Title" at bounding box center [487, 59] width 190 height 23
paste input "truckhorn trainhorn (night prayer)"
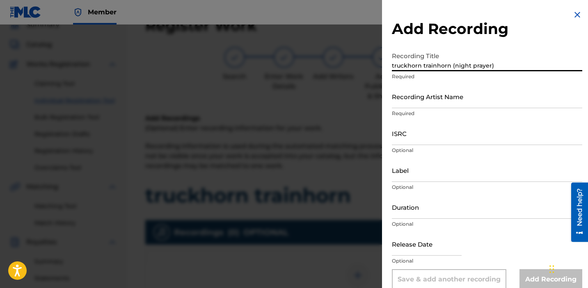
click at [451, 66] on input "truckhorn trainhorn (night prayer)" at bounding box center [487, 59] width 190 height 23
type input "truckhorn trainhorn"
click at [410, 129] on input "ISRC" at bounding box center [487, 133] width 190 height 23
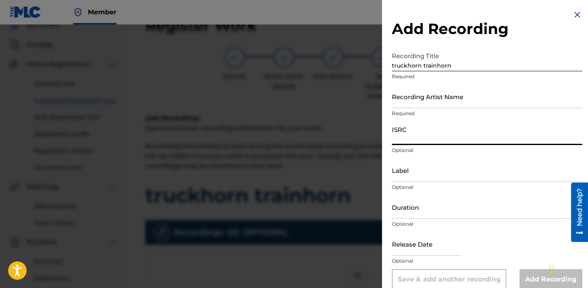
paste input "QZFZ62598294"
type input "QZFZ62598294"
click at [426, 93] on input "Recording Artist Name" at bounding box center [487, 96] width 190 height 23
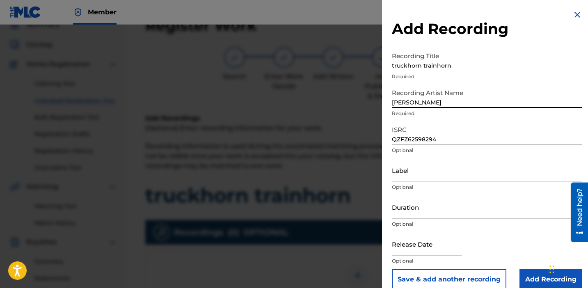
type input "[PERSON_NAME]"
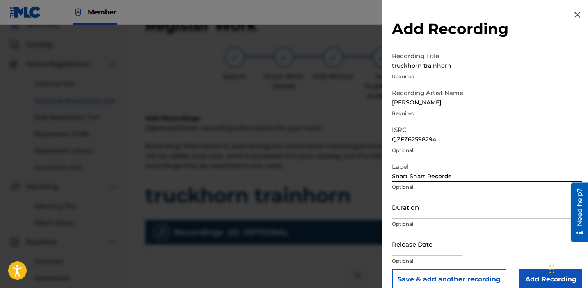
type input "Snart Snart Records"
click at [533, 277] on input "Add Recording" at bounding box center [550, 280] width 63 height 21
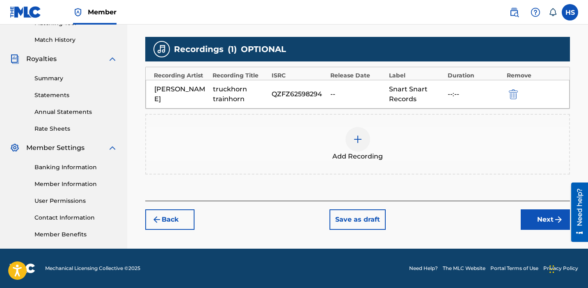
click at [530, 216] on button "Next" at bounding box center [545, 220] width 49 height 21
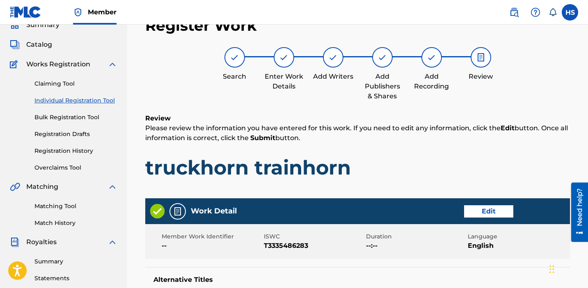
scroll to position [468, 0]
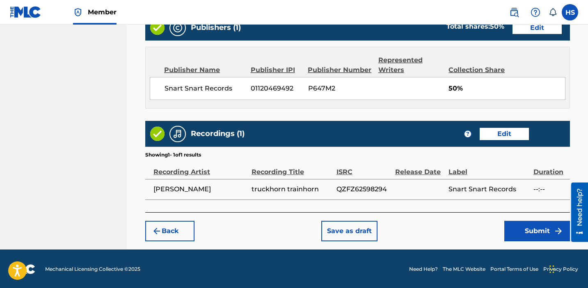
click at [539, 230] on button "Submit" at bounding box center [537, 231] width 66 height 21
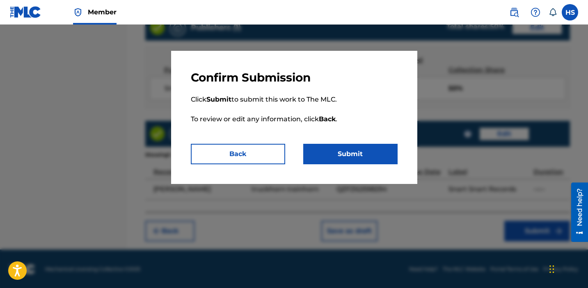
click at [370, 162] on button "Submit" at bounding box center [350, 154] width 94 height 21
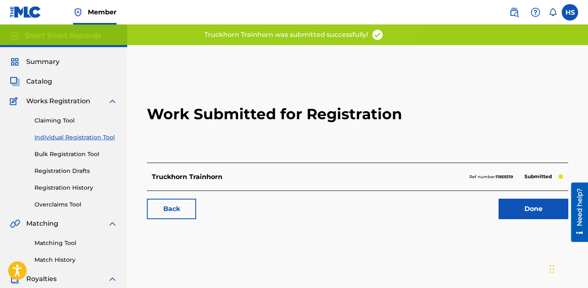
click at [526, 214] on link "Done" at bounding box center [533, 209] width 70 height 21
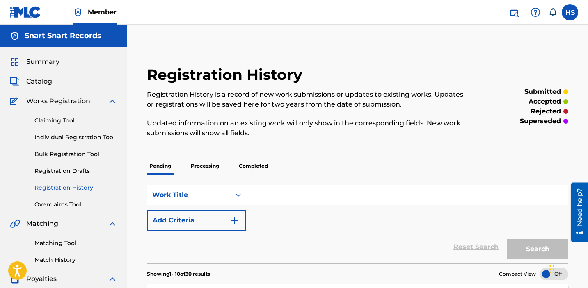
click at [87, 134] on link "Individual Registration Tool" at bounding box center [75, 137] width 83 height 9
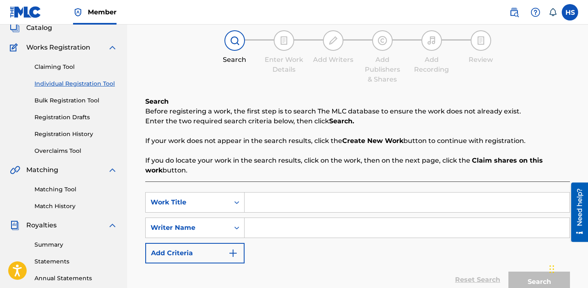
scroll to position [83, 0]
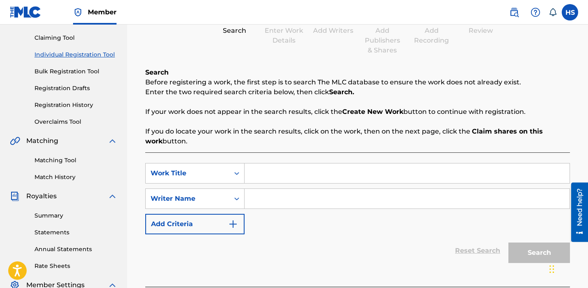
click at [362, 174] on input "Search Form" at bounding box center [407, 174] width 325 height 20
paste input "QZFZ62598295"
type input "QZFZ62598295"
type input "portrait"
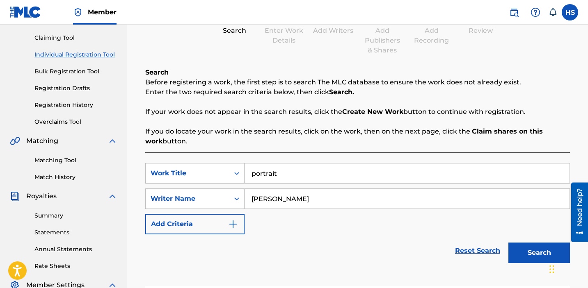
type input "[PERSON_NAME]"
click at [520, 251] on button "Search" at bounding box center [539, 253] width 62 height 21
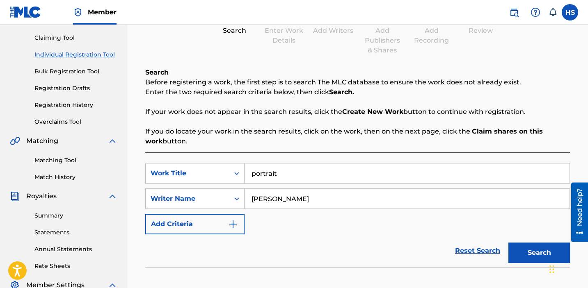
click at [536, 251] on button "Search" at bounding box center [539, 253] width 62 height 21
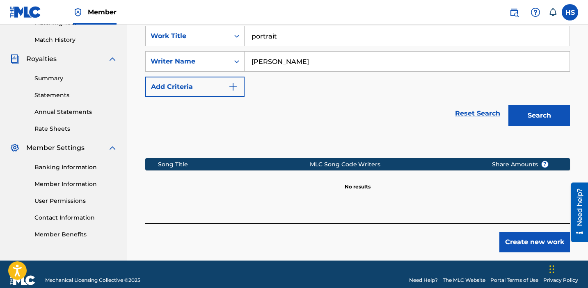
scroll to position [232, 0]
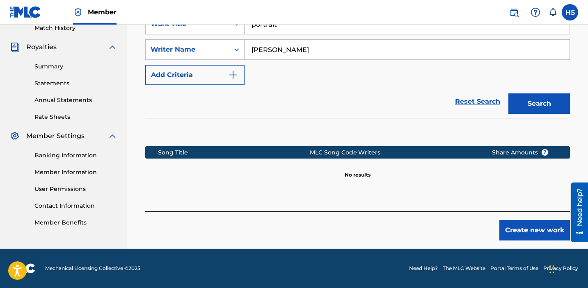
click at [538, 231] on button "Create new work" at bounding box center [534, 230] width 71 height 21
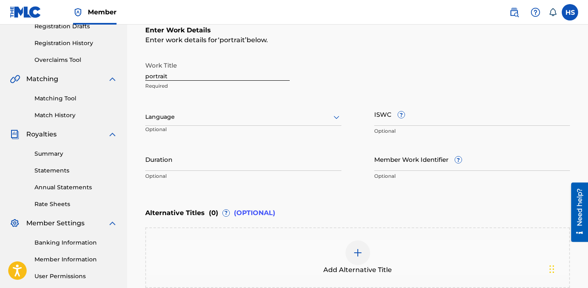
scroll to position [124, 0]
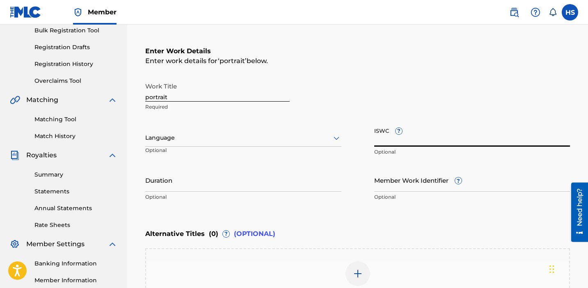
click at [378, 141] on input "ISWC ?" at bounding box center [472, 134] width 196 height 23
paste input "T3335710000"
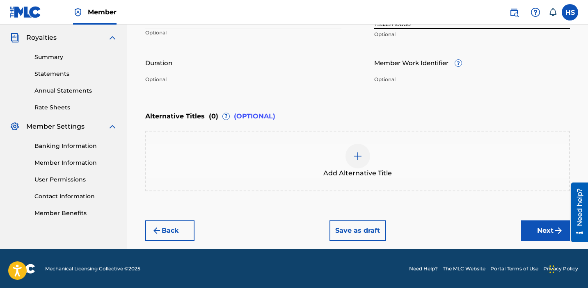
type input "T3335710000"
click at [537, 232] on button "Next" at bounding box center [545, 231] width 49 height 21
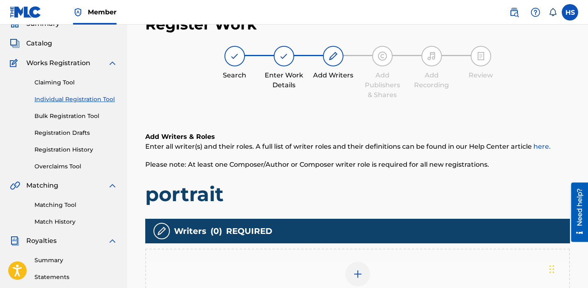
scroll to position [37, 0]
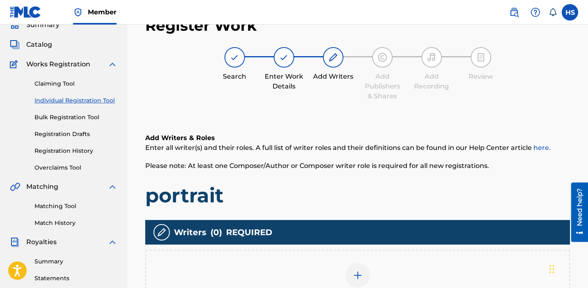
click at [363, 267] on div at bounding box center [357, 275] width 25 height 25
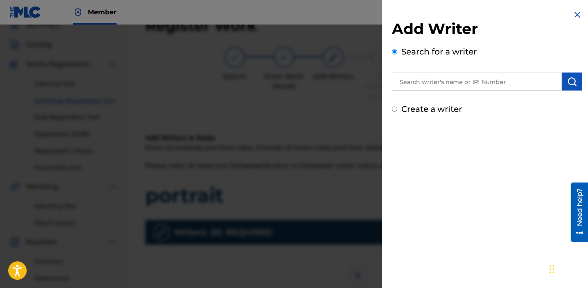
click at [437, 108] on label "Create a writer" at bounding box center [431, 109] width 61 height 10
radio input "true"
click at [397, 108] on input "Create a writer" at bounding box center [394, 109] width 5 height 5
radio input "false"
radio input "true"
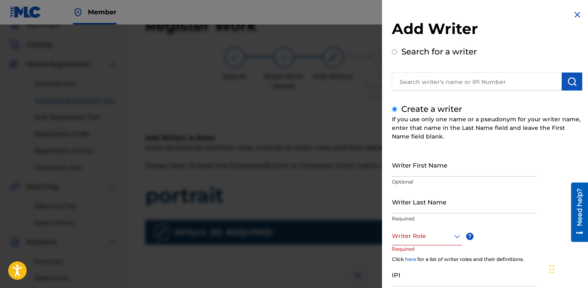
click at [458, 167] on input "Writer First Name" at bounding box center [464, 164] width 144 height 23
type input "[PERSON_NAME]"
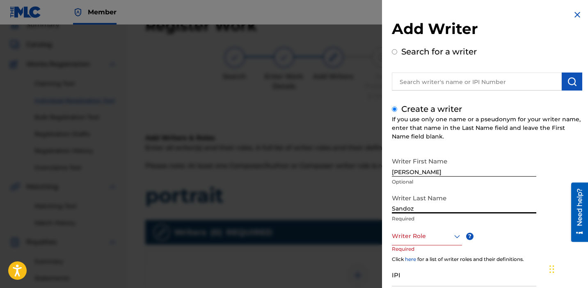
type input "Sandoz"
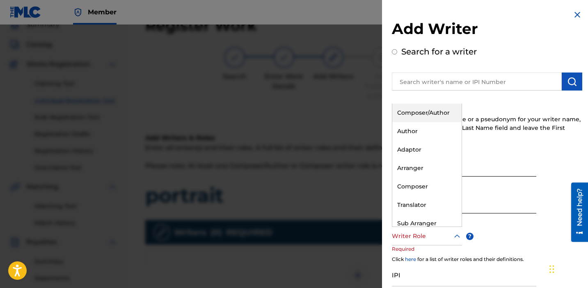
click at [446, 239] on div at bounding box center [427, 236] width 70 height 10
click at [427, 119] on div "Composer/Author" at bounding box center [426, 113] width 69 height 18
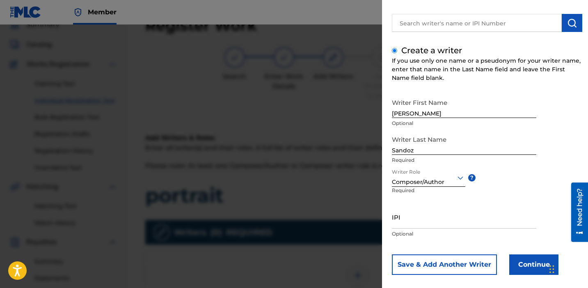
scroll to position [68, 0]
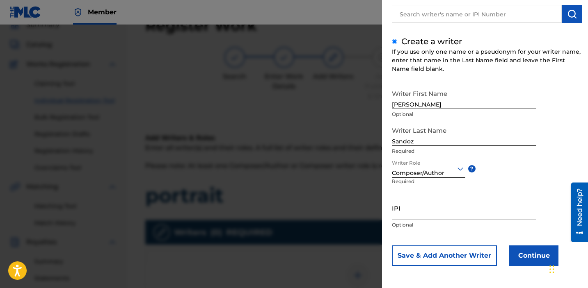
click at [426, 220] on div "IPI Optional" at bounding box center [464, 215] width 144 height 37
click at [423, 207] on input "IPI" at bounding box center [464, 208] width 144 height 23
paste input "1034865265"
type input "1034865265"
click at [526, 272] on div "Add Writer Search for a writer Create a writer If you use only one name or a ps…" at bounding box center [487, 110] width 210 height 356
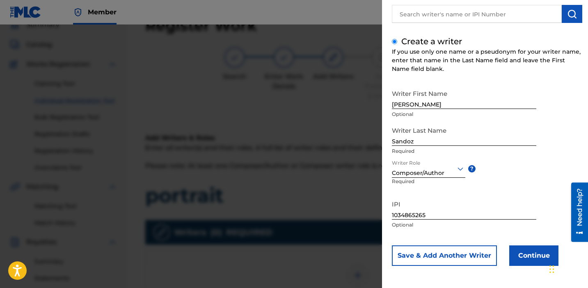
click at [526, 254] on button "Continue" at bounding box center [533, 256] width 49 height 21
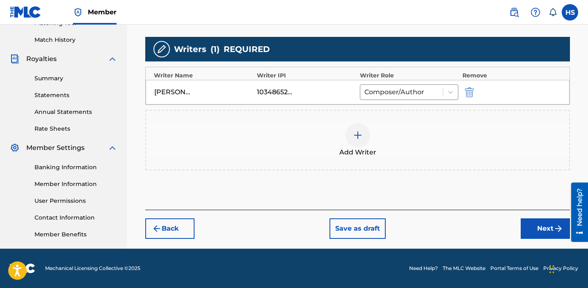
click at [539, 225] on button "Next" at bounding box center [545, 229] width 49 height 21
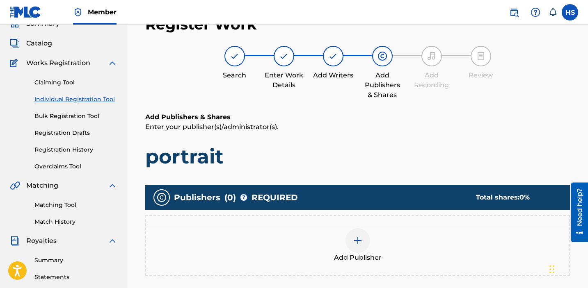
scroll to position [37, 0]
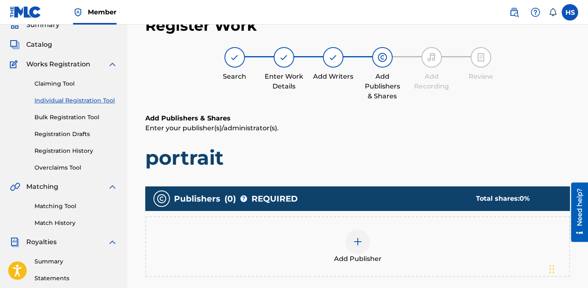
click at [361, 250] on div at bounding box center [357, 242] width 25 height 25
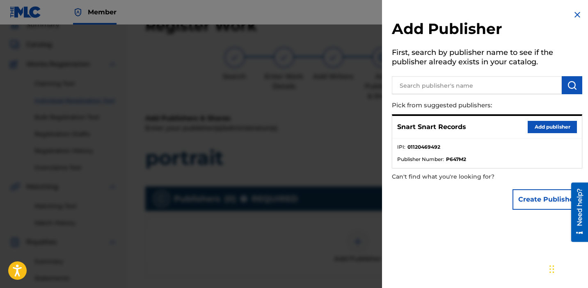
click at [542, 124] on button "Add publisher" at bounding box center [552, 127] width 49 height 12
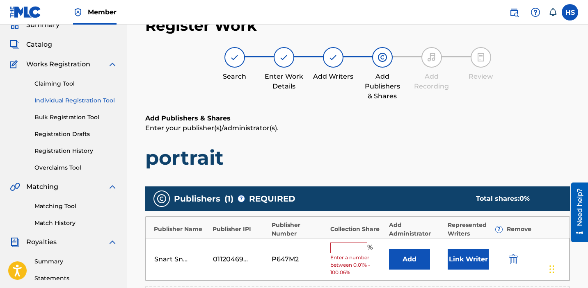
click at [355, 250] on input "text" at bounding box center [348, 248] width 37 height 11
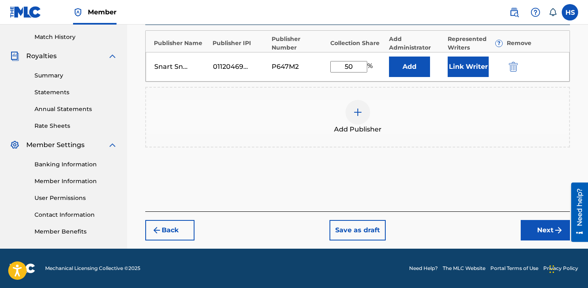
type input "50"
click at [539, 226] on button "Next" at bounding box center [545, 230] width 49 height 21
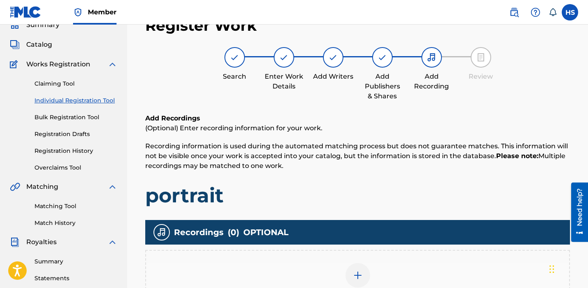
click at [374, 272] on div "Add Recording" at bounding box center [357, 280] width 423 height 34
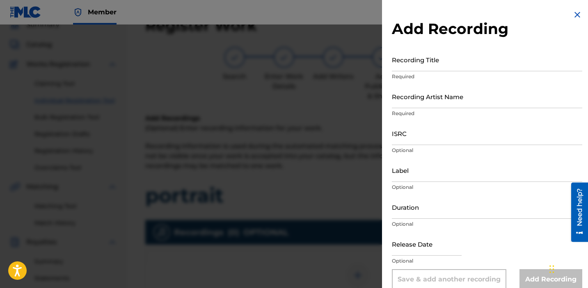
click at [410, 69] on input "Recording Title" at bounding box center [487, 59] width 190 height 23
type input "portrait"
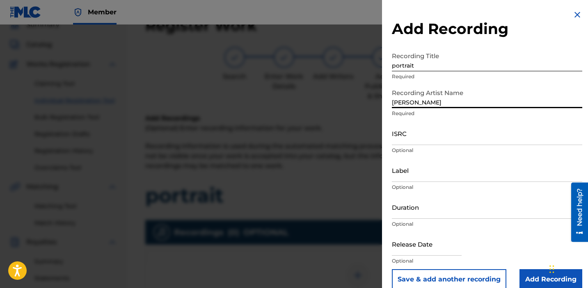
type input "[PERSON_NAME]"
paste input "QZFZ62598295"
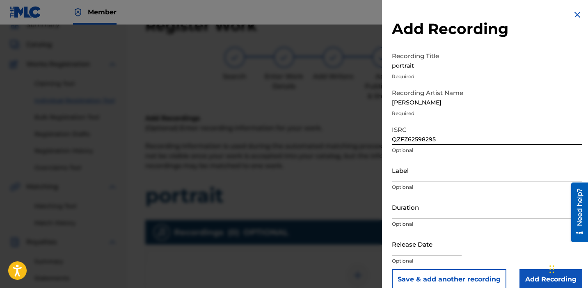
type input "QZFZ62598295"
click at [488, 177] on input "Label" at bounding box center [487, 170] width 190 height 23
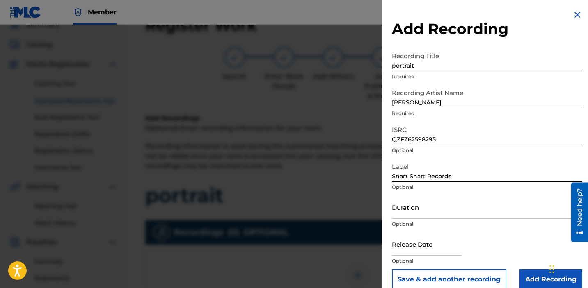
type input "Snart Snart Records"
click at [530, 281] on input "Add Recording" at bounding box center [550, 280] width 63 height 21
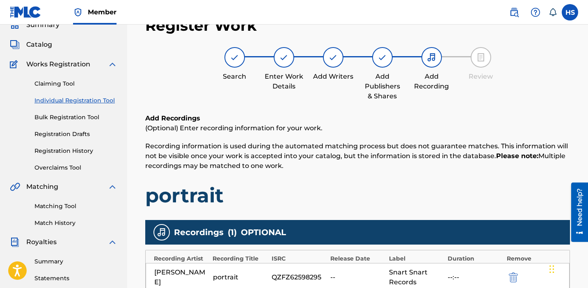
scroll to position [220, 0]
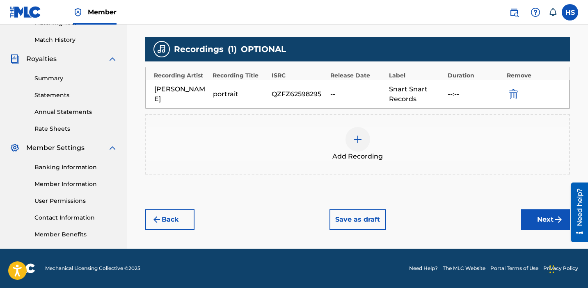
click at [529, 221] on button "Next" at bounding box center [545, 220] width 49 height 21
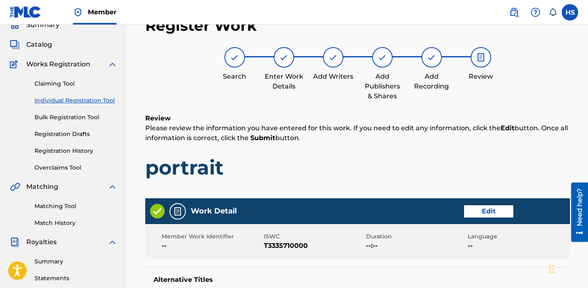
scroll to position [431, 0]
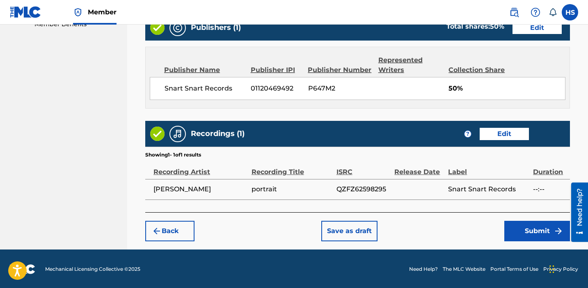
click at [529, 221] on button "Submit" at bounding box center [537, 231] width 66 height 21
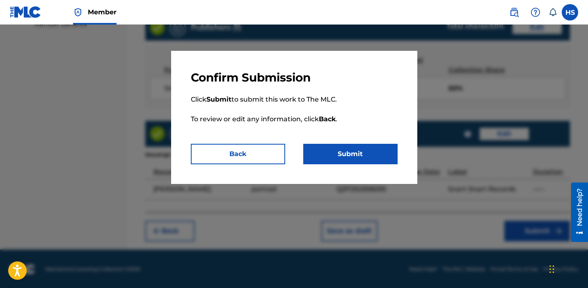
click at [360, 152] on button "Submit" at bounding box center [350, 154] width 94 height 21
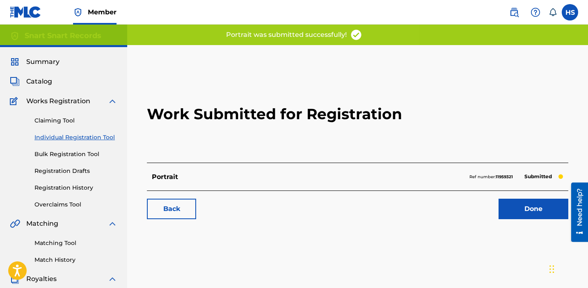
click at [507, 206] on link "Done" at bounding box center [533, 209] width 70 height 21
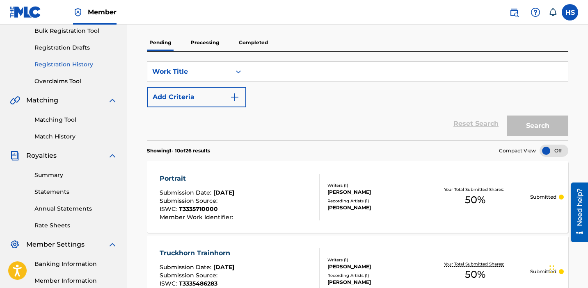
scroll to position [125, 0]
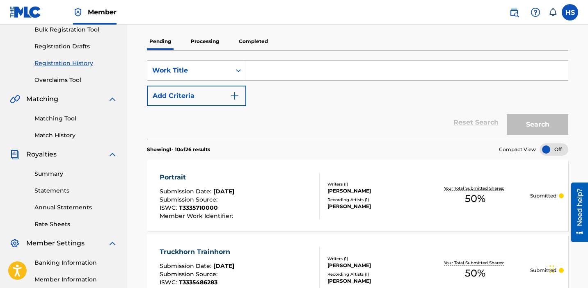
click at [560, 142] on section "Showing 1 - 10 of 26 results Compact View" at bounding box center [357, 147] width 421 height 17
click at [560, 146] on div at bounding box center [553, 150] width 29 height 12
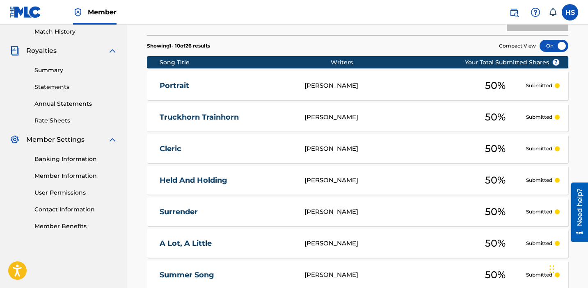
scroll to position [419, 0]
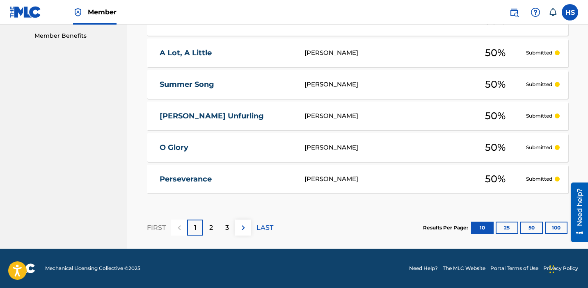
click at [560, 228] on button "100" at bounding box center [556, 228] width 23 height 12
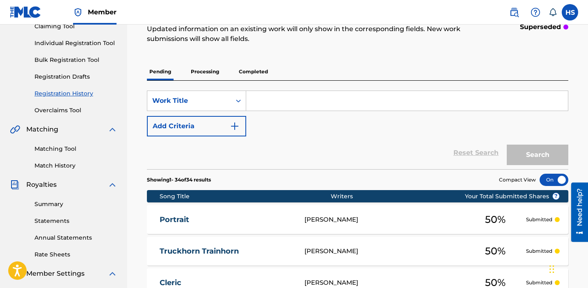
scroll to position [0, 0]
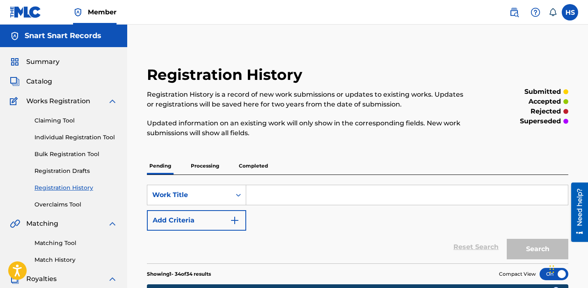
click at [82, 137] on link "Individual Registration Tool" at bounding box center [75, 137] width 83 height 9
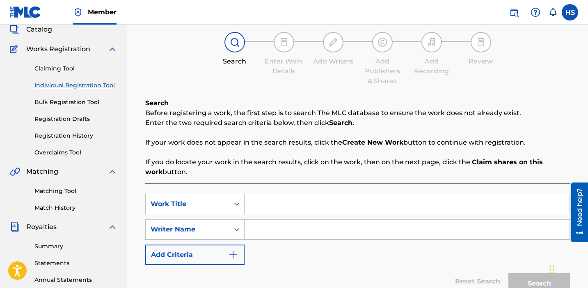
scroll to position [112, 0]
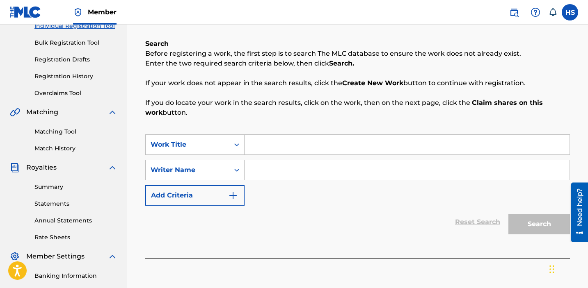
click at [274, 128] on div "SearchWithCriteria722f9b5e-2be9-46b9-a137-0ab08bf4013c Work Title SearchWithCri…" at bounding box center [357, 191] width 425 height 135
click at [273, 138] on input "Search Form" at bounding box center [407, 145] width 325 height 20
type input "[PERSON_NAME]"
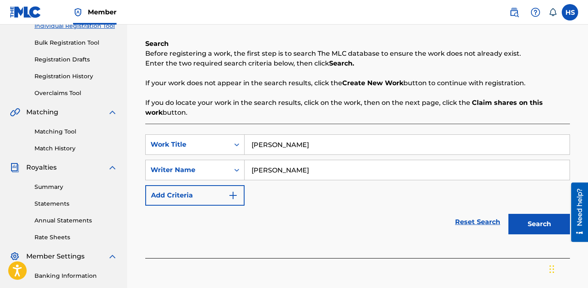
type input "[PERSON_NAME]"
click at [539, 227] on button "Search" at bounding box center [539, 224] width 62 height 21
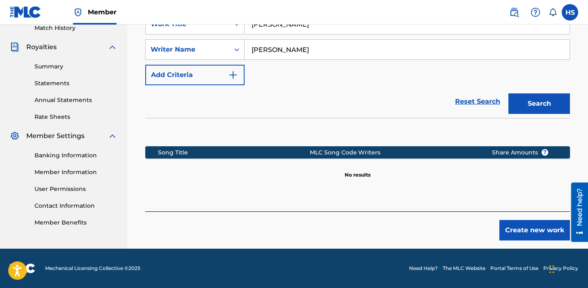
click at [539, 228] on button "Create new work" at bounding box center [534, 230] width 71 height 21
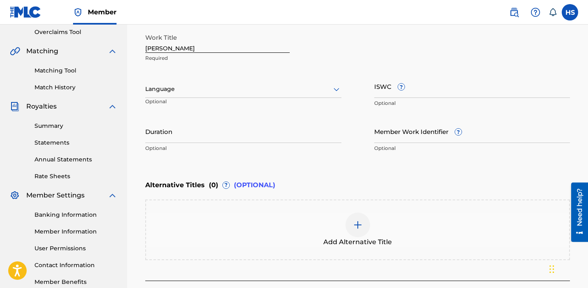
scroll to position [149, 0]
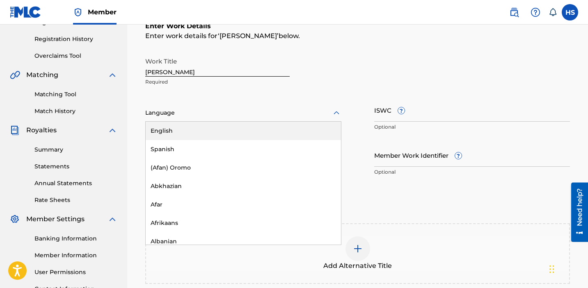
click at [312, 119] on div "Language" at bounding box center [243, 113] width 196 height 17
click at [293, 129] on div "English" at bounding box center [243, 131] width 195 height 18
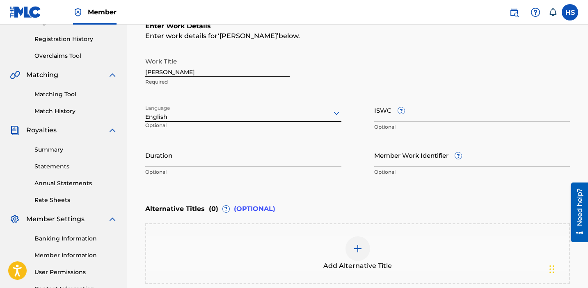
click at [390, 120] on input "ISWC ?" at bounding box center [472, 109] width 196 height 23
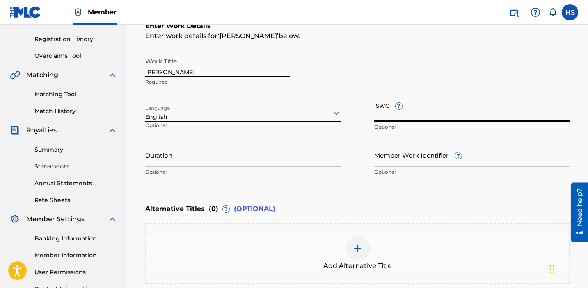
paste input "T3076876701"
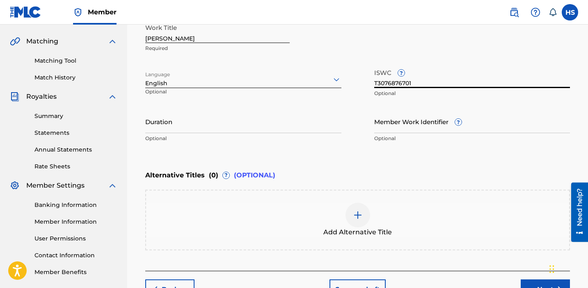
scroll to position [242, 0]
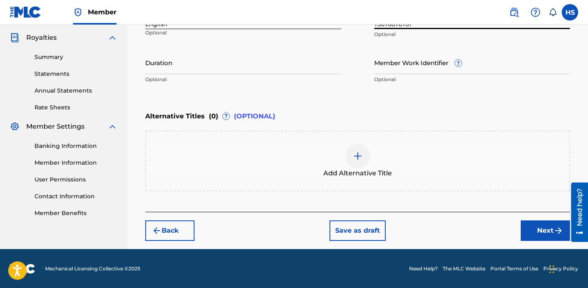
type input "T3076876701"
click at [549, 240] on div "Register Work Search Enter Work Details Add Writers Add Publishers & Shares Add…" at bounding box center [357, 26] width 441 height 446
click at [545, 239] on button "Next" at bounding box center [545, 231] width 49 height 21
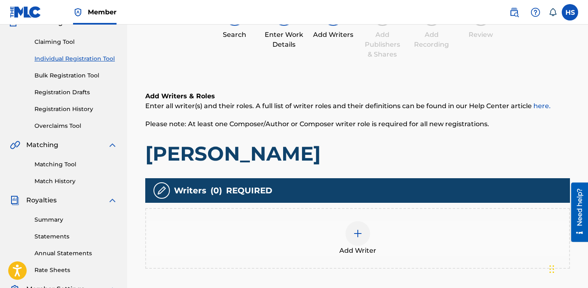
scroll to position [37, 0]
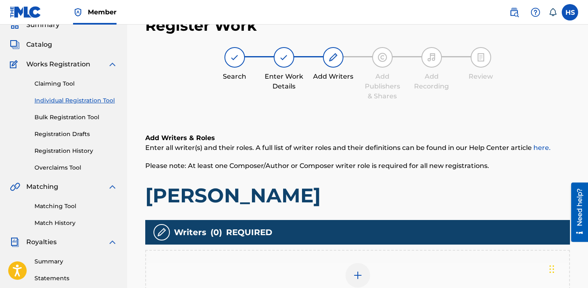
click at [377, 270] on div "Add Writer" at bounding box center [357, 280] width 423 height 34
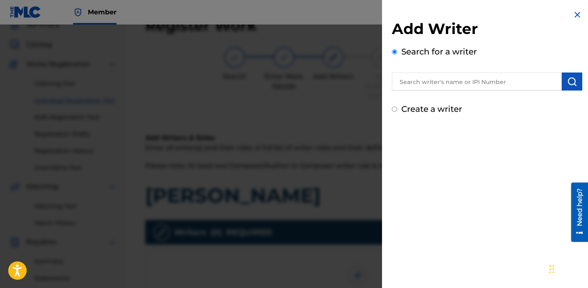
click at [424, 111] on label "Create a writer" at bounding box center [431, 109] width 61 height 10
radio input "true"
click at [397, 111] on input "Create a writer" at bounding box center [394, 109] width 5 height 5
radio input "false"
radio input "true"
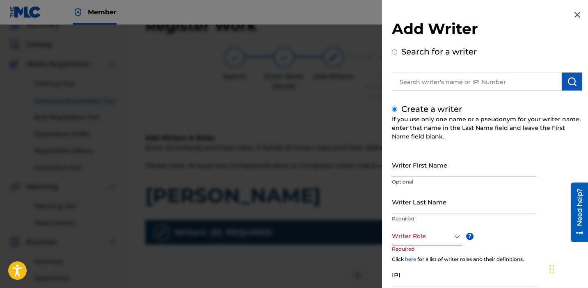
click at [455, 76] on input "text" at bounding box center [477, 82] width 170 height 18
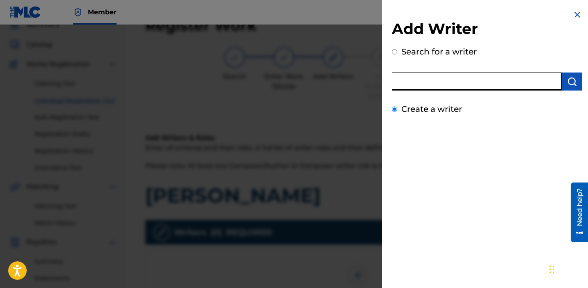
radio input "true"
click at [441, 113] on label "Create a writer" at bounding box center [431, 109] width 61 height 10
radio input "true"
click at [397, 112] on input "Create a writer" at bounding box center [394, 109] width 5 height 5
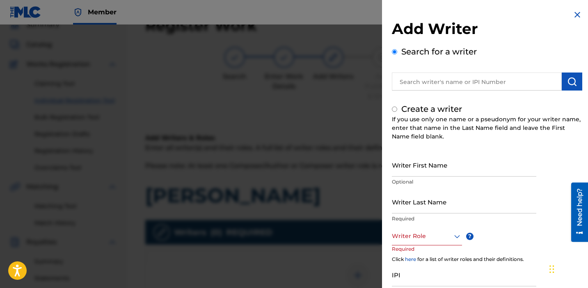
radio input "false"
radio input "true"
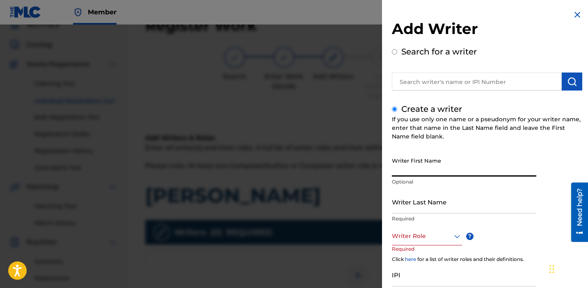
click at [435, 169] on input "Writer First Name" at bounding box center [464, 164] width 144 height 23
type input "[PERSON_NAME]"
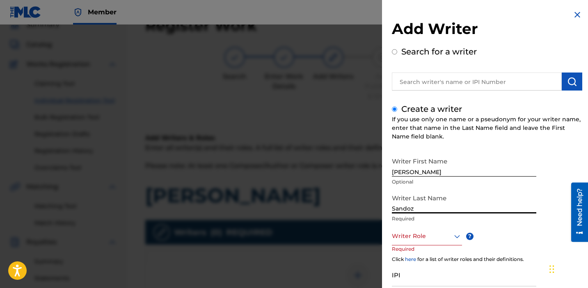
type input "Sandoz"
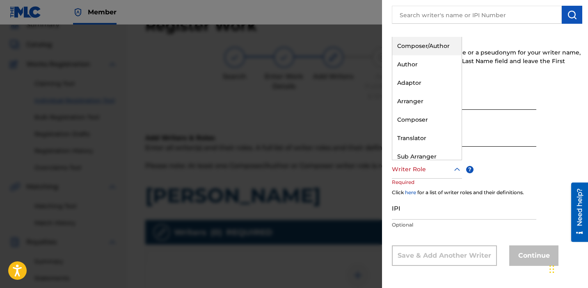
click at [431, 170] on div at bounding box center [427, 170] width 70 height 10
click at [419, 48] on div "Composer/Author" at bounding box center [426, 46] width 69 height 18
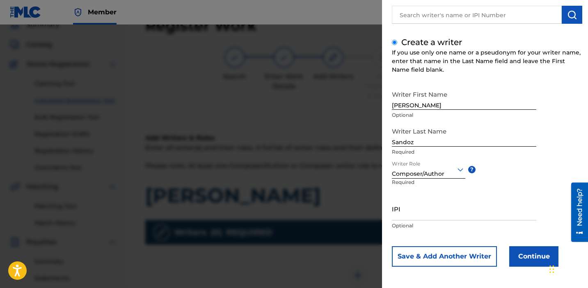
click at [419, 206] on input "IPI" at bounding box center [464, 208] width 144 height 23
paste input "1034865265"
type input "1034865265"
click at [514, 257] on button "Continue" at bounding box center [533, 257] width 49 height 21
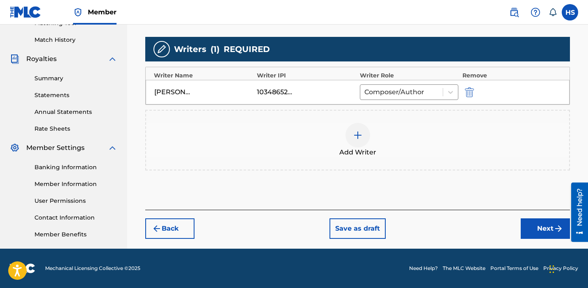
click at [548, 225] on button "Next" at bounding box center [545, 229] width 49 height 21
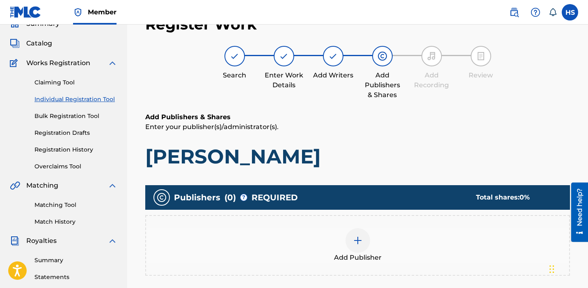
scroll to position [37, 0]
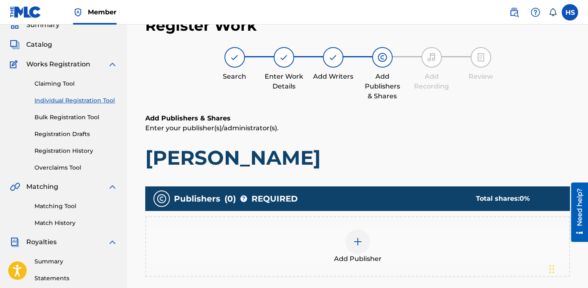
click at [353, 243] on img at bounding box center [358, 242] width 10 height 10
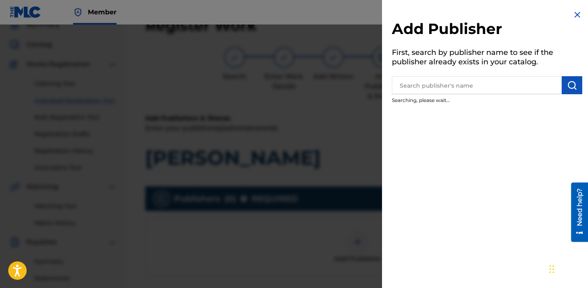
click at [471, 91] on input "text" at bounding box center [477, 85] width 170 height 18
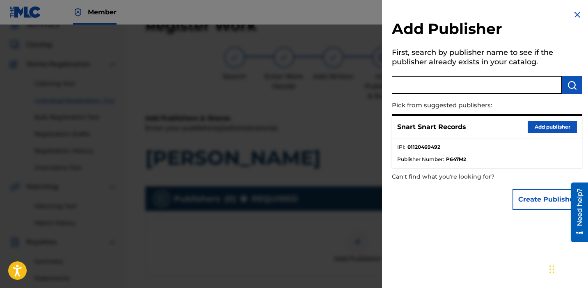
click at [573, 129] on button "Add publisher" at bounding box center [552, 127] width 49 height 12
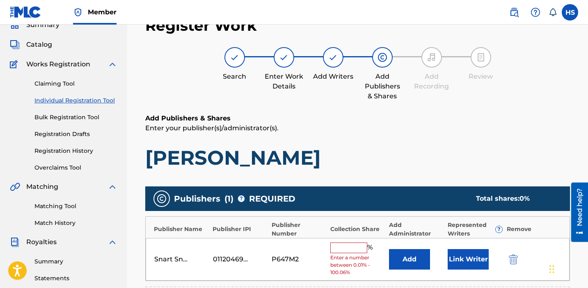
click at [346, 243] on input "text" at bounding box center [348, 248] width 37 height 11
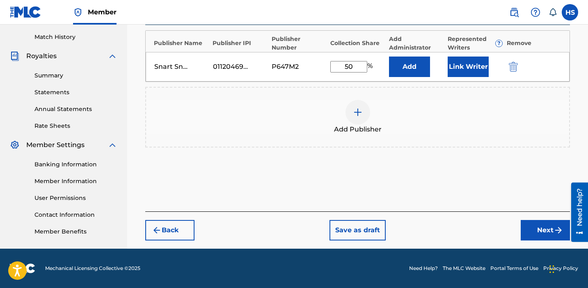
type input "50"
click at [539, 231] on button "Next" at bounding box center [545, 230] width 49 height 21
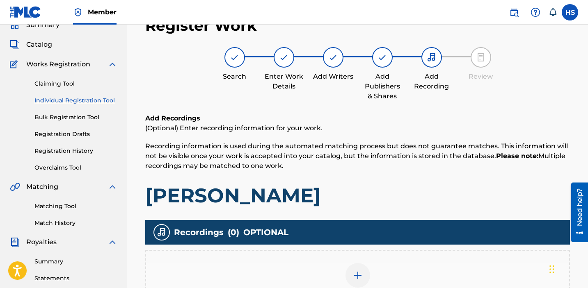
click at [357, 272] on img at bounding box center [358, 276] width 10 height 10
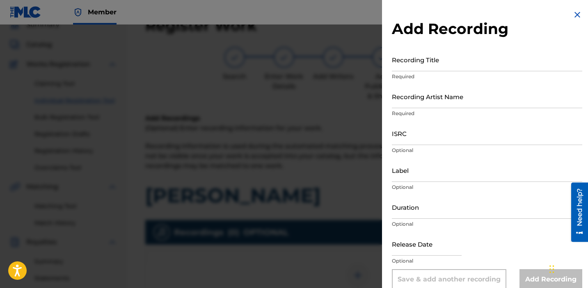
click at [431, 71] on input "Recording Title" at bounding box center [487, 59] width 190 height 23
type input "[PERSON_NAME]"
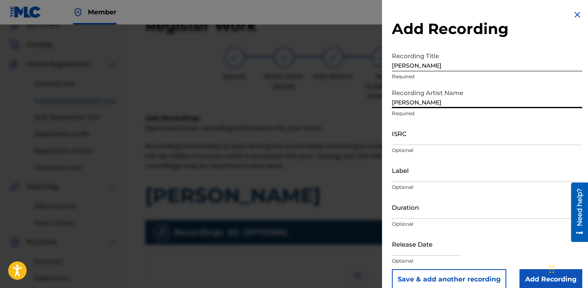
type input "[PERSON_NAME]"
paste input "USCGJ1929361"
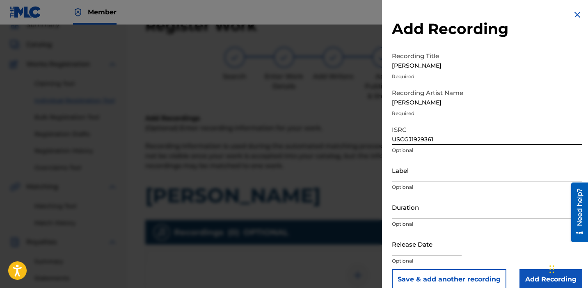
type input "USCGJ1929361"
click at [465, 179] on input "Label" at bounding box center [487, 170] width 190 height 23
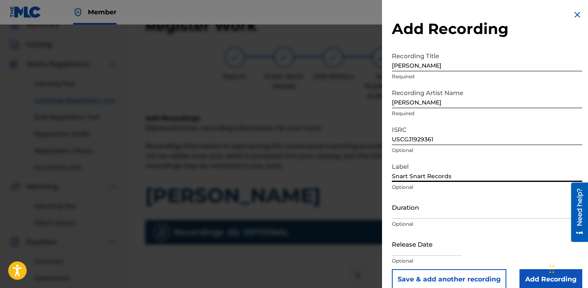
type input "Snart Snart Records"
click at [542, 276] on input "Add Recording" at bounding box center [550, 280] width 63 height 21
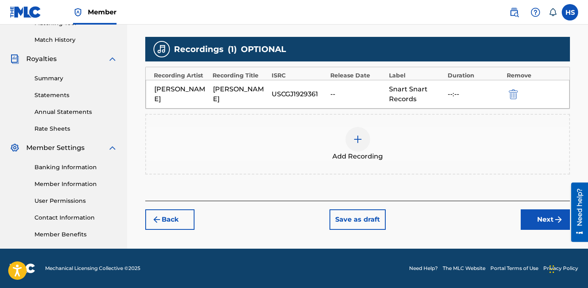
click at [540, 221] on button "Next" at bounding box center [545, 220] width 49 height 21
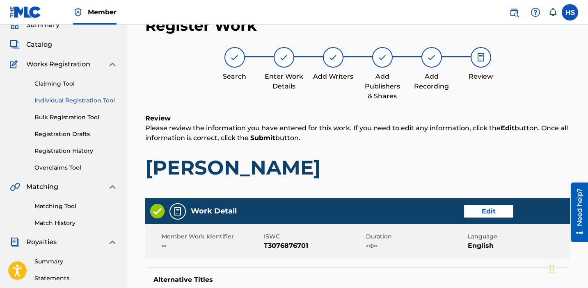
scroll to position [431, 0]
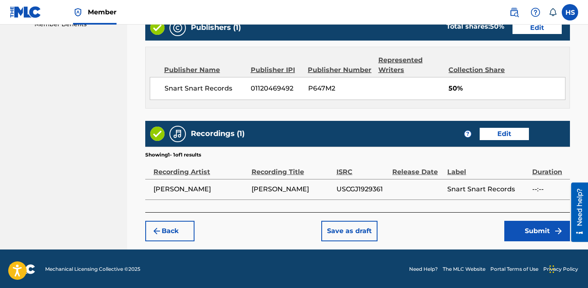
click at [540, 222] on button "Submit" at bounding box center [537, 231] width 66 height 21
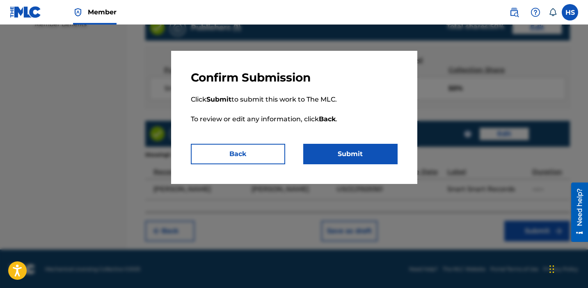
click at [372, 146] on button "Submit" at bounding box center [350, 154] width 94 height 21
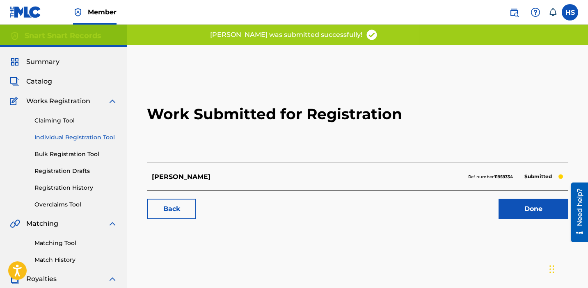
click at [530, 214] on link "Done" at bounding box center [533, 209] width 70 height 21
